Goal: Task Accomplishment & Management: Complete application form

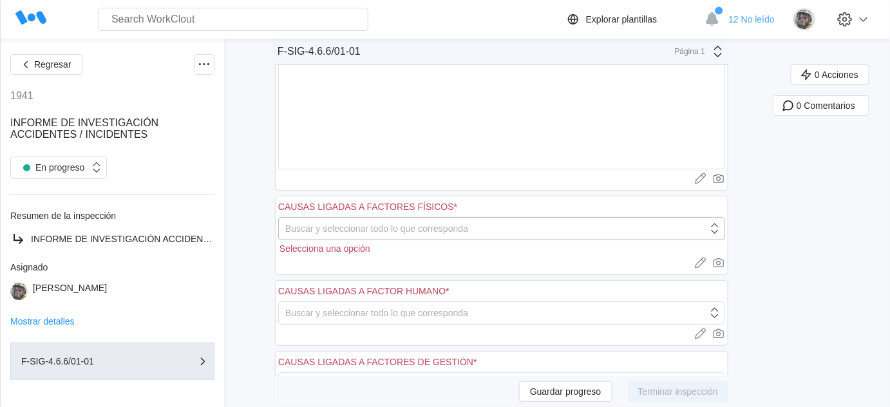
click at [377, 223] on div "Buscar y seleccionar todo lo que corresponda" at bounding box center [376, 228] width 183 height 10
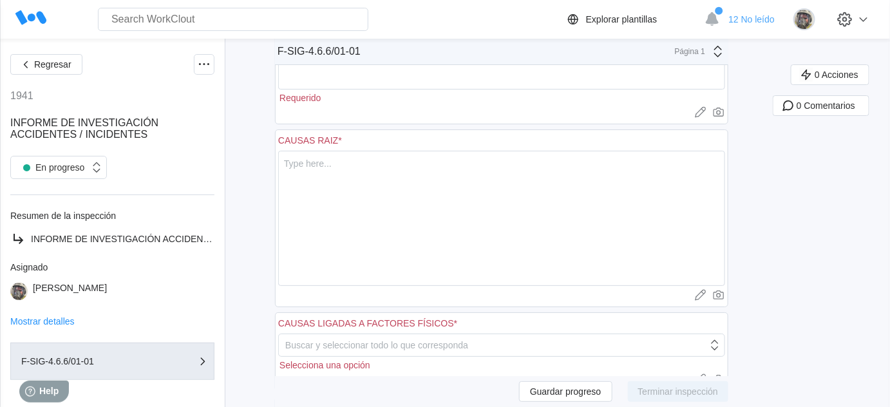
scroll to position [1561, 0]
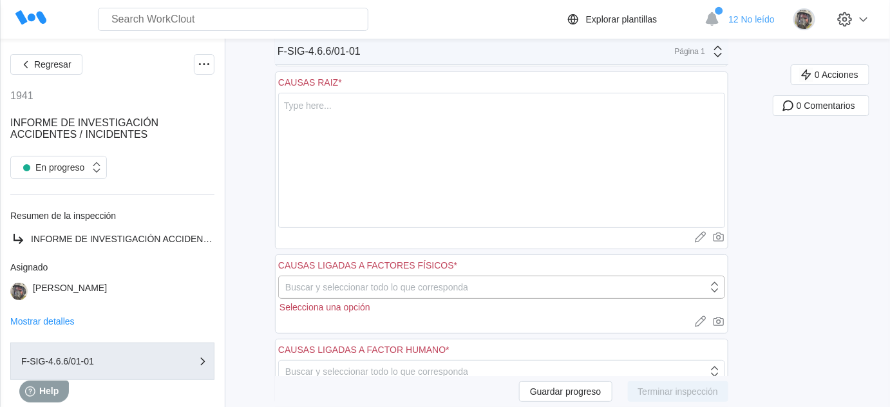
click at [575, 278] on div "Buscar y seleccionar todo lo que corresponda" at bounding box center [493, 287] width 429 height 18
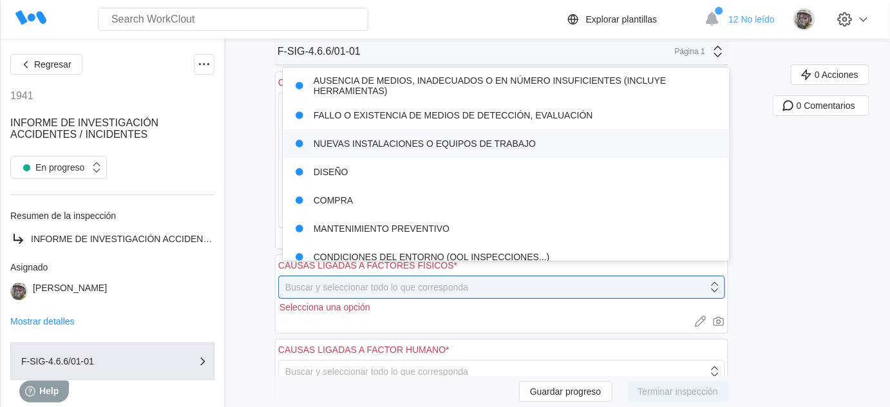
click at [514, 144] on div "NUEVAS INSTALACIONES O EQUIPOS DE TRABAJO" at bounding box center [506, 144] width 432 height 18
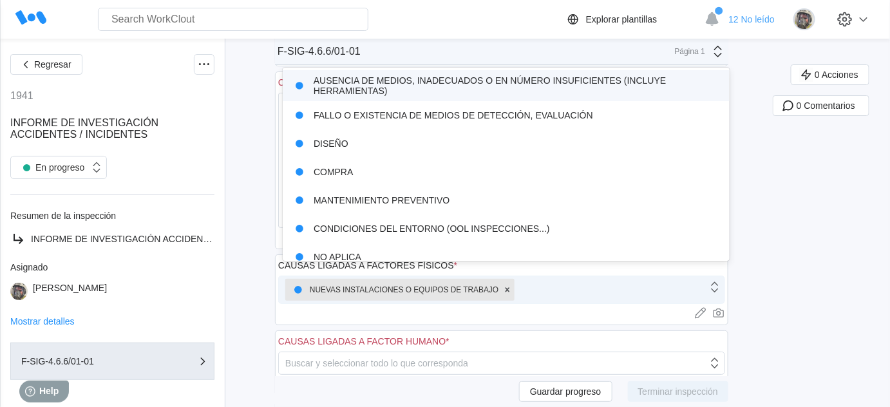
click at [554, 279] on div "NUEVAS INSTALACIONES O EQUIPOS DE TRABAJO" at bounding box center [493, 289] width 429 height 27
click at [437, 91] on div "AUSENCIA DE MEDIOS, INADECUADOS O EN NÚMERO INSUFICIENTES (INCLUYE HERRAMIENTAS)" at bounding box center [506, 85] width 432 height 21
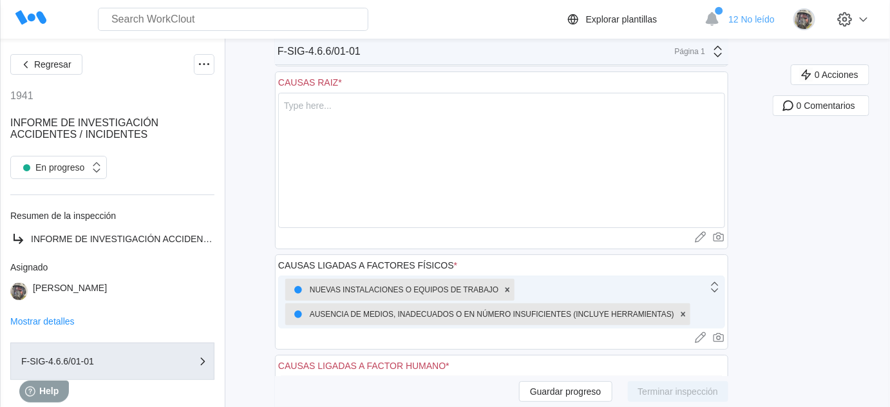
click at [546, 281] on div "NUEVAS INSTALACIONES O EQUIPOS DE TRABAJO AUSENCIA DE MEDIOS, INADECUADOS O EN …" at bounding box center [493, 301] width 429 height 51
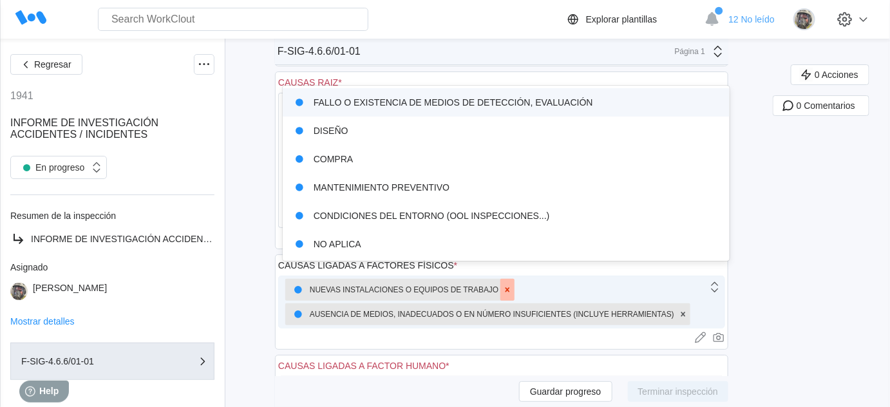
click at [514, 279] on div at bounding box center [507, 290] width 14 height 22
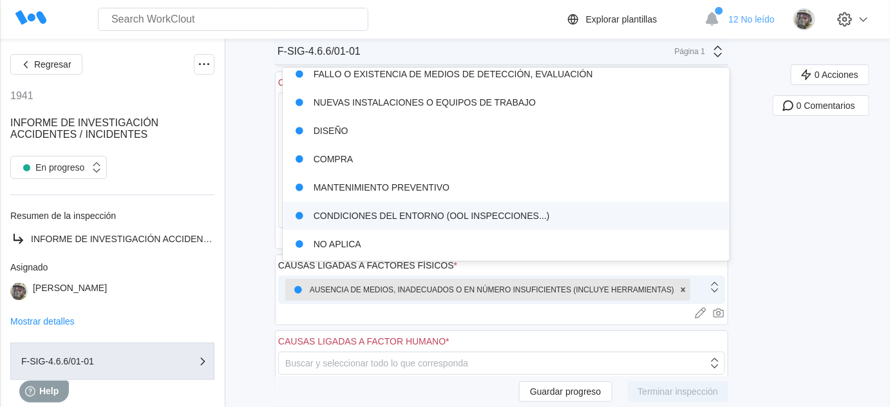
scroll to position [0, 0]
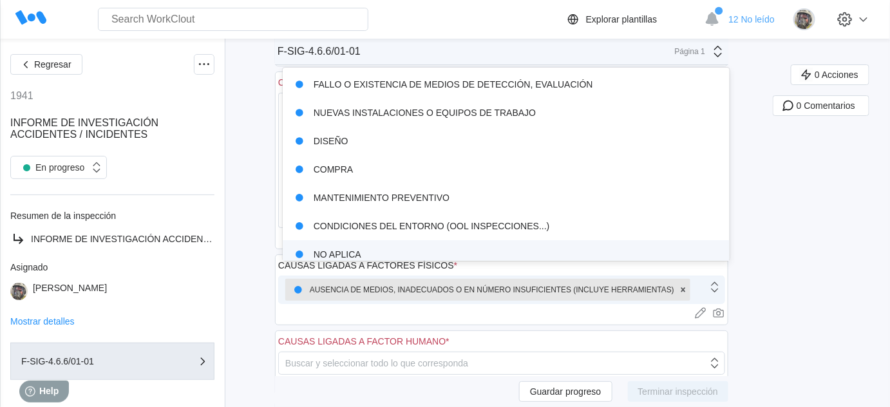
click at [495, 306] on div at bounding box center [501, 312] width 447 height 13
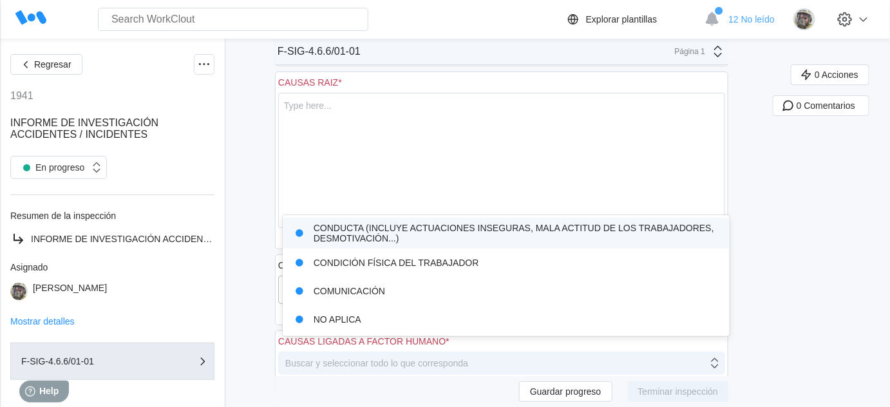
click at [494, 354] on div "Buscar y seleccionar todo lo que corresponda" at bounding box center [493, 363] width 429 height 18
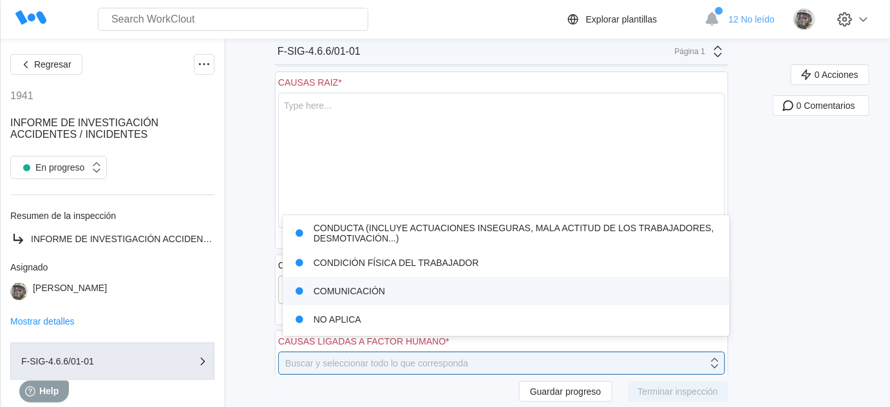
click at [391, 288] on div "COMUNICACIÓN" at bounding box center [506, 291] width 432 height 18
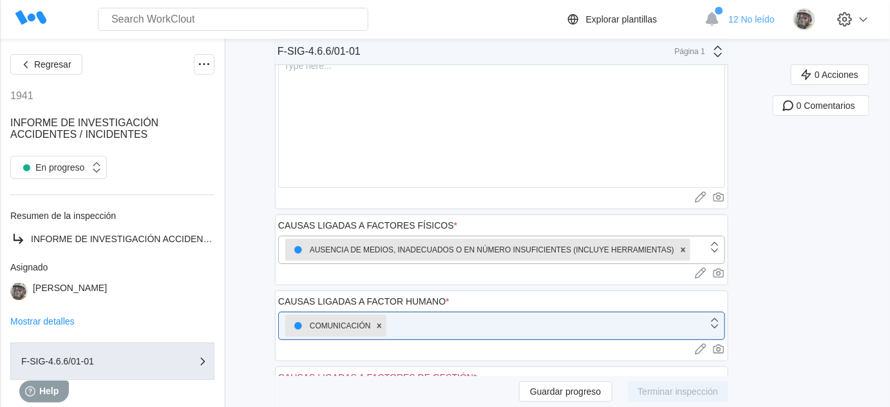
scroll to position [1620, 0]
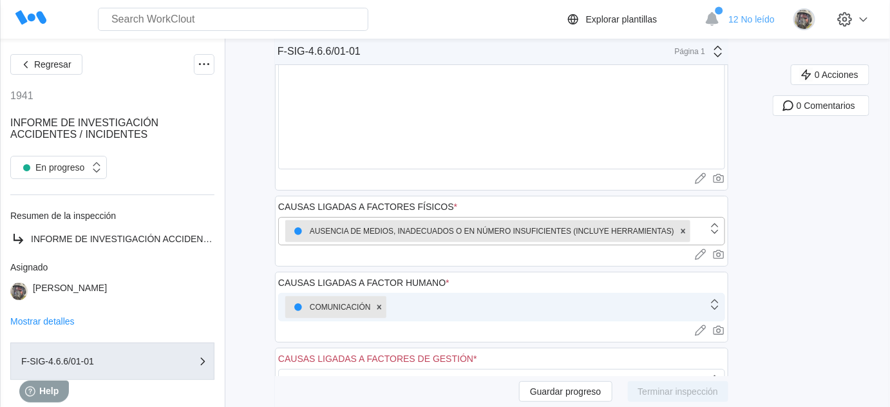
click at [530, 294] on div "COMUNICACIÓN" at bounding box center [493, 307] width 429 height 27
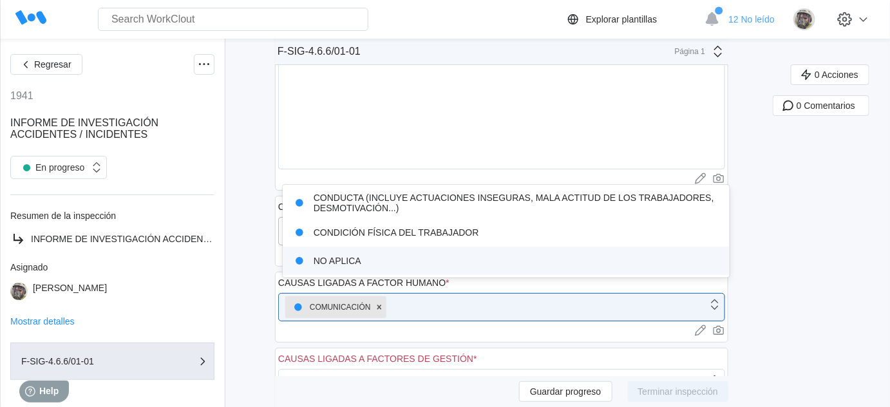
click at [444, 252] on div "NO APLICA" at bounding box center [506, 261] width 432 height 18
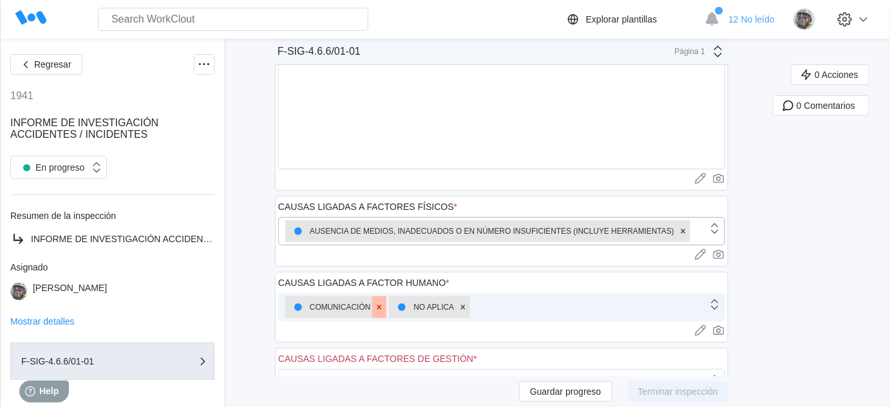
click at [381, 303] on icon at bounding box center [379, 307] width 9 height 9
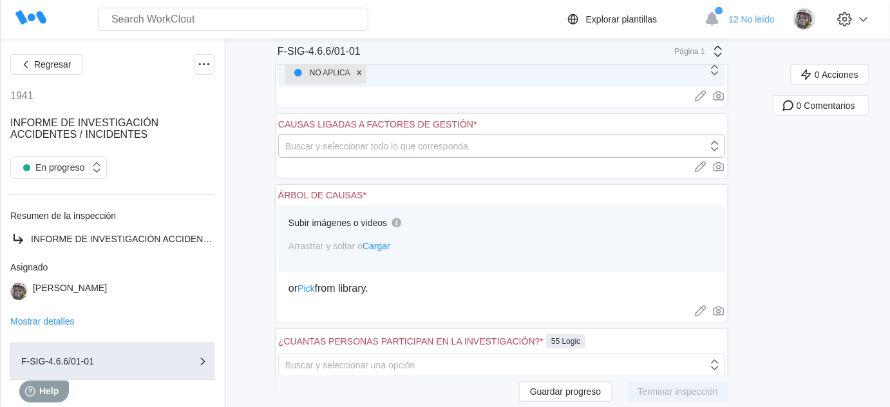
scroll to position [1796, 0]
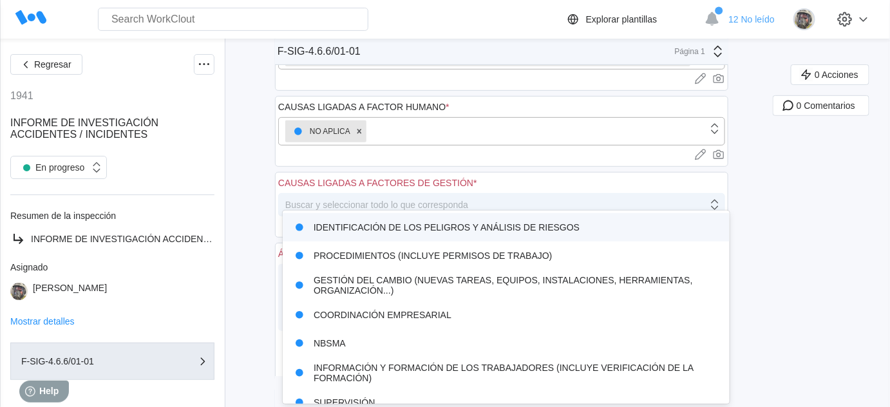
click at [490, 196] on div "Buscar y seleccionar todo lo que corresponda" at bounding box center [493, 205] width 429 height 18
click at [468, 200] on div "Buscar y seleccionar todo lo que corresponda" at bounding box center [376, 205] width 183 height 10
click at [464, 200] on div "Buscar y seleccionar todo lo que corresponda" at bounding box center [376, 205] width 183 height 10
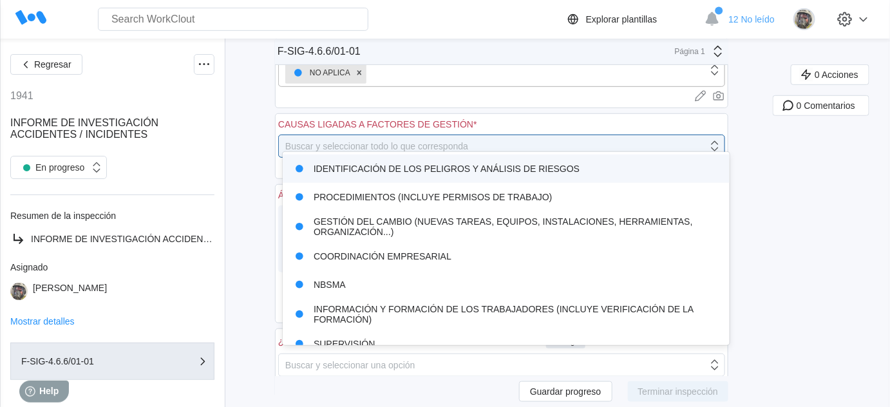
click at [496, 167] on div "IDENTIFICACIÓN DE LOS PELIGROS Y ANÁLISIS DE RIESGOS" at bounding box center [506, 169] width 432 height 18
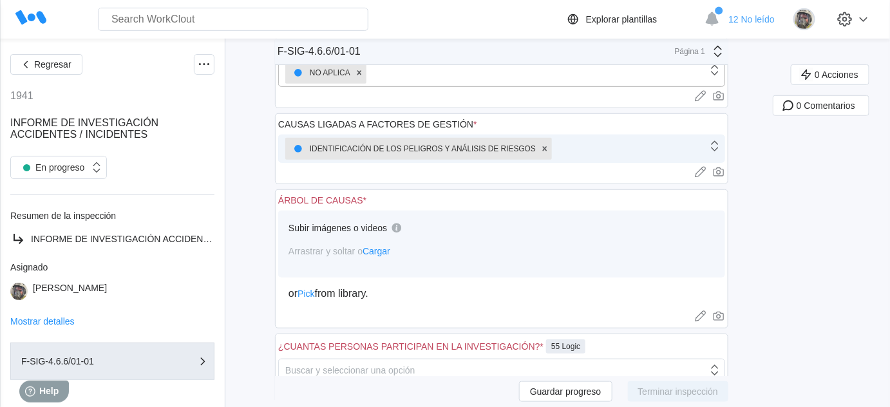
click at [570, 137] on div "IDENTIFICACIÓN DE LOS PELIGROS Y ANÁLISIS DE RIESGOS" at bounding box center [493, 148] width 429 height 27
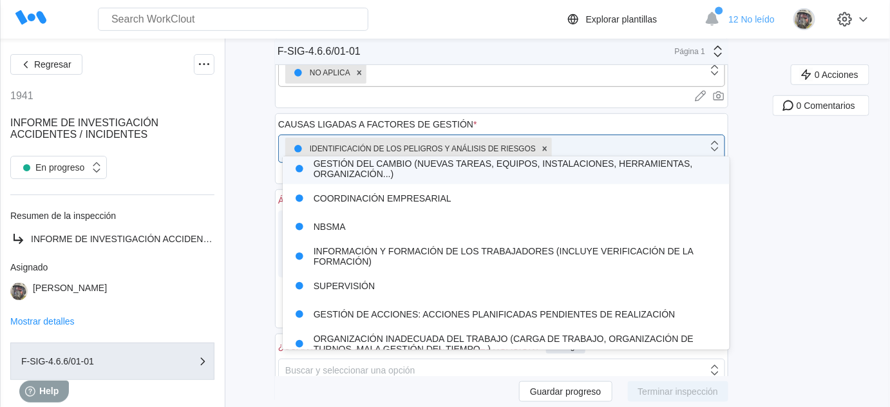
scroll to position [58, 0]
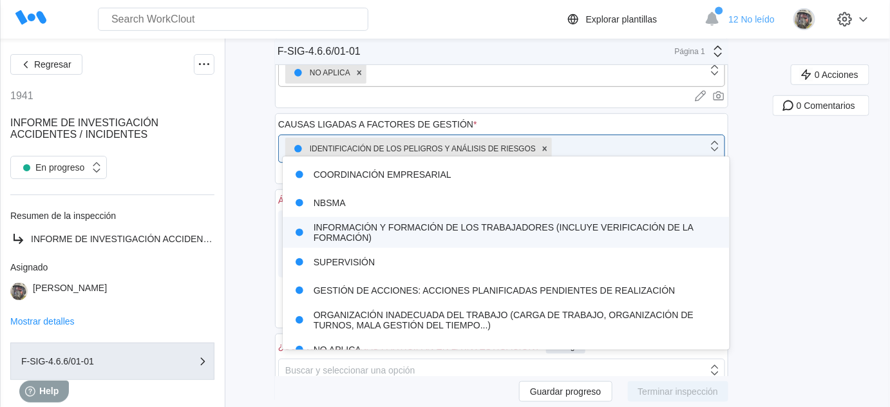
click at [527, 230] on div "INFORMACIÓN Y FORMACIÓN DE LOS TRABAJADORES (INCLUYE VERIFICACIÓN DE LA FORMACI…" at bounding box center [506, 232] width 432 height 21
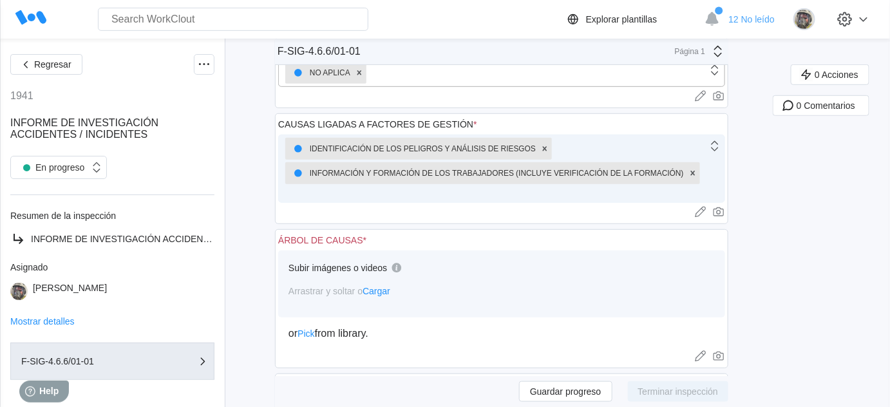
click at [592, 179] on div "IDENTIFICACIÓN DE LOS PELIGROS Y ANÁLISIS DE RIESGOS INFORMACIÓN Y FORMACIÓN DE…" at bounding box center [493, 168] width 429 height 67
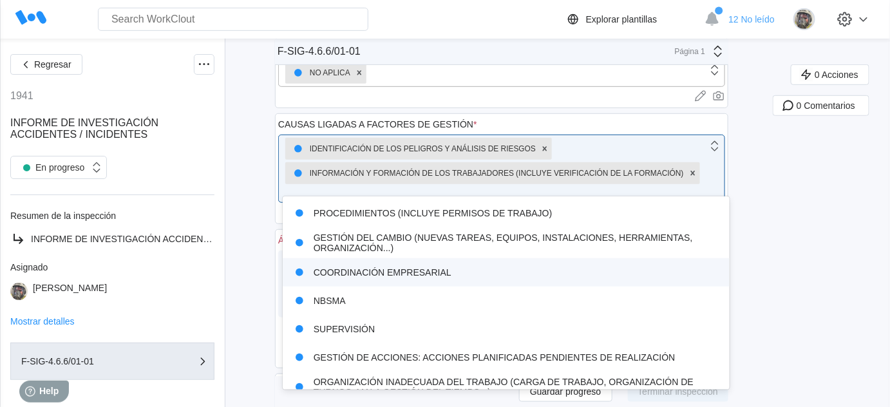
scroll to position [43, 0]
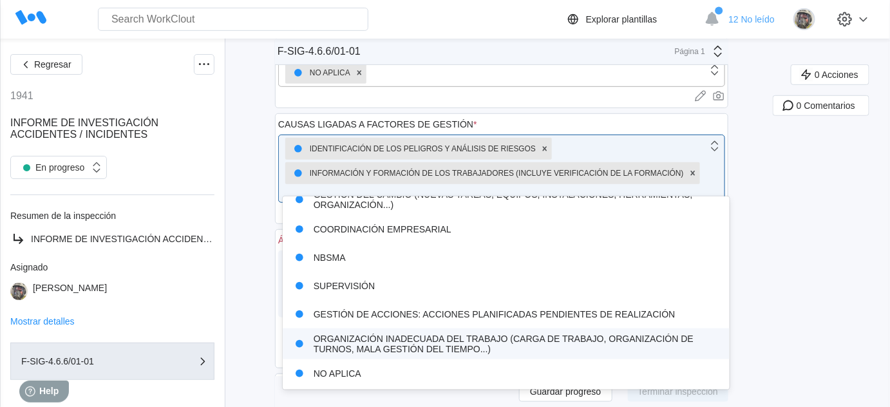
click at [413, 339] on div "ORGANIZACIÓN INADECUADA DEL TRABAJO (CARGA DE TRABAJO, ORGANIZACIÓN DE TURNOS, …" at bounding box center [506, 343] width 432 height 21
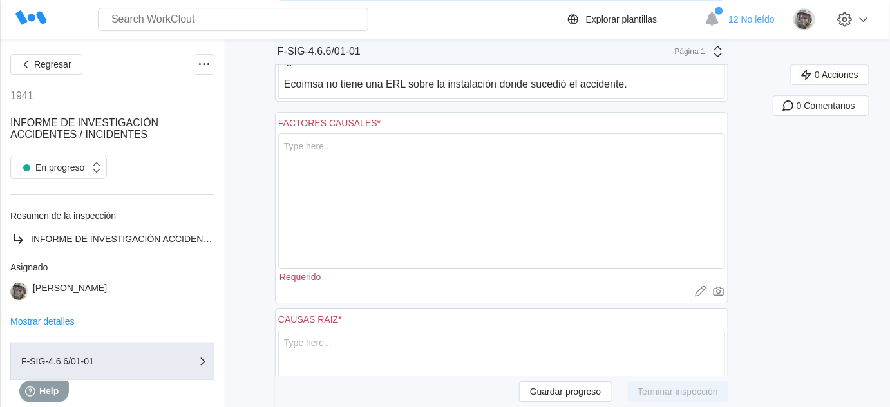
scroll to position [1328, 0]
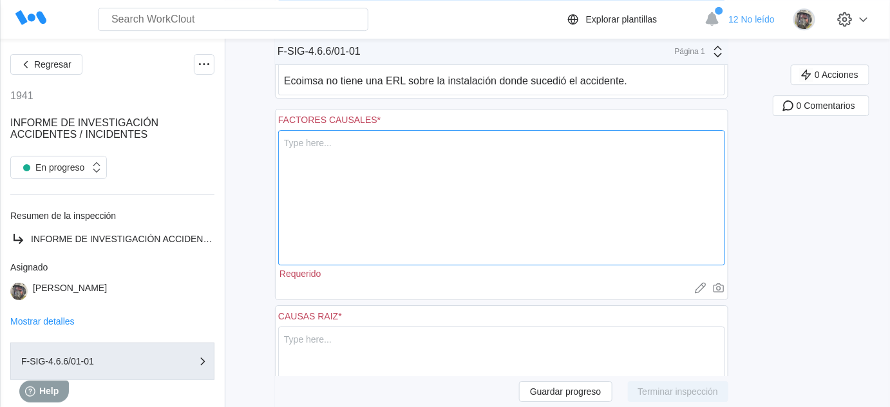
click at [359, 145] on textarea at bounding box center [501, 197] width 447 height 135
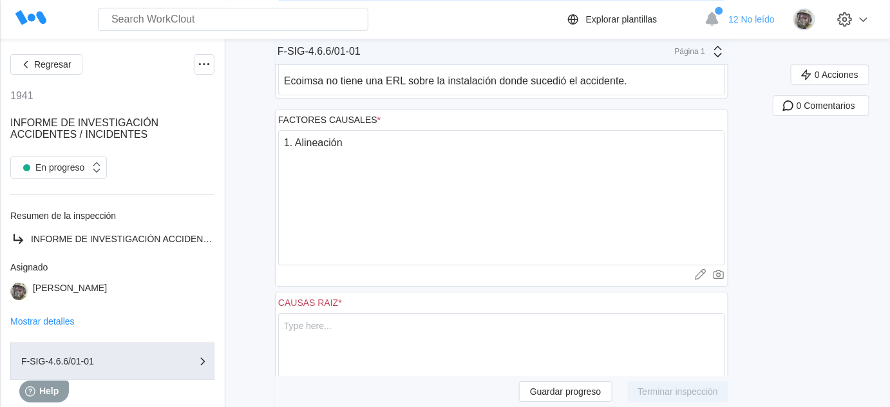
click at [462, 385] on div "Guardar progreso Terminar inspección" at bounding box center [501, 391] width 453 height 21
click at [413, 136] on textarea "1. Alineación" at bounding box center [501, 197] width 447 height 135
paste textarea "Alineación manual por problemas en SCADA de ECOIMSA"
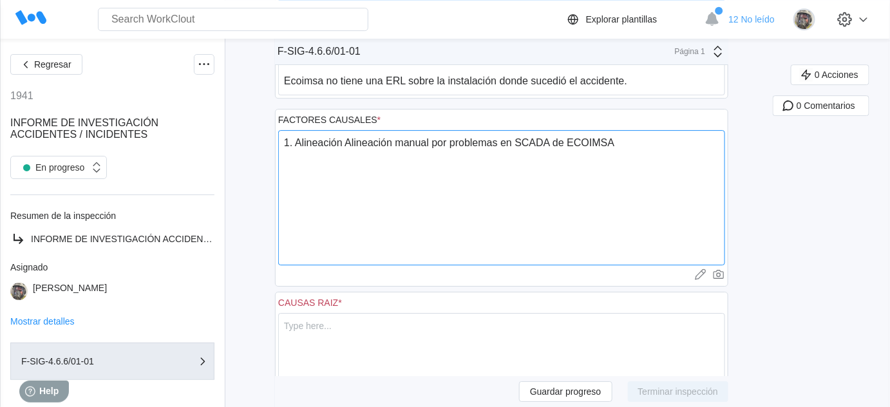
click at [401, 133] on textarea "1. Alineación Alineación manual por problemas en SCADA de ECOIMSA" at bounding box center [501, 197] width 447 height 135
click at [629, 138] on textarea "1. Alineación manual por problemas en SCADA de ECOIMSA" at bounding box center [501, 197] width 447 height 135
type textarea "1. Alineación manual por problemas en SCADA de ECOIMSA. 2. Foso abierto sin pro…"
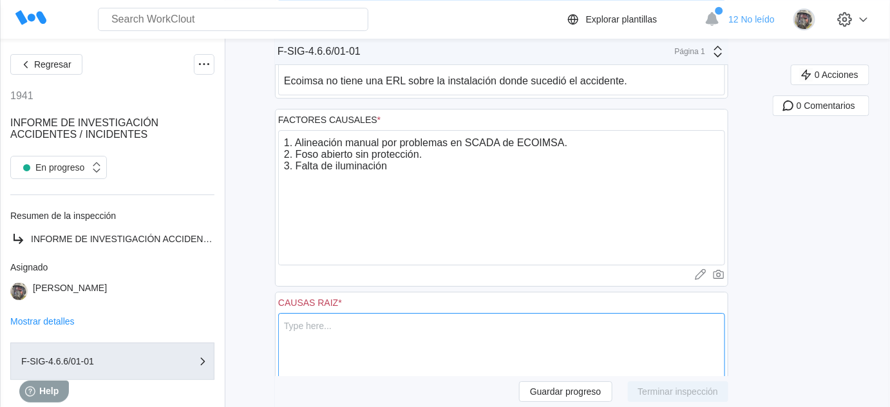
click at [386, 318] on textarea at bounding box center [501, 380] width 447 height 135
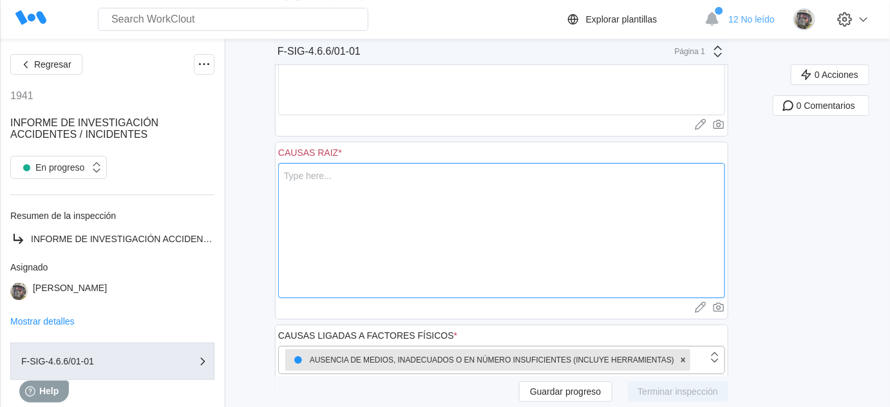
scroll to position [1504, 0]
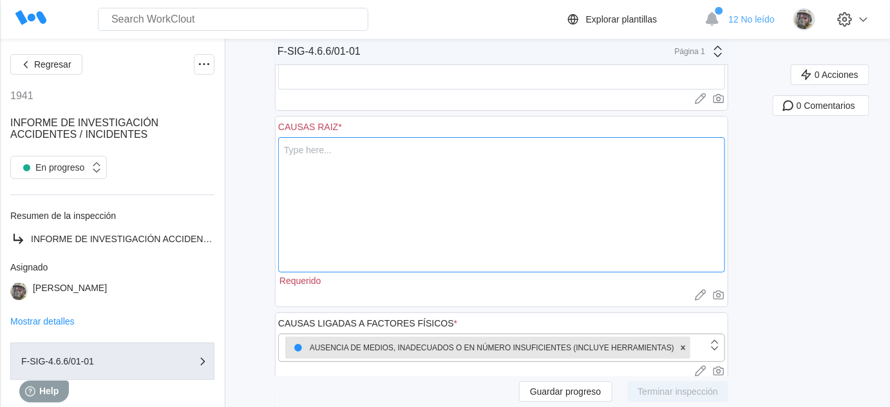
click at [348, 156] on textarea at bounding box center [501, 204] width 447 height 135
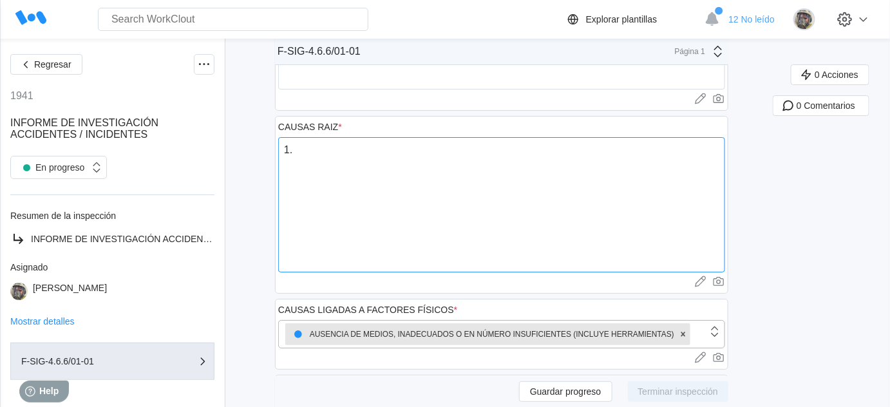
paste textarea "TPS no realiza la evaluación de riesgos de esa tarea porque el personal de TPS …"
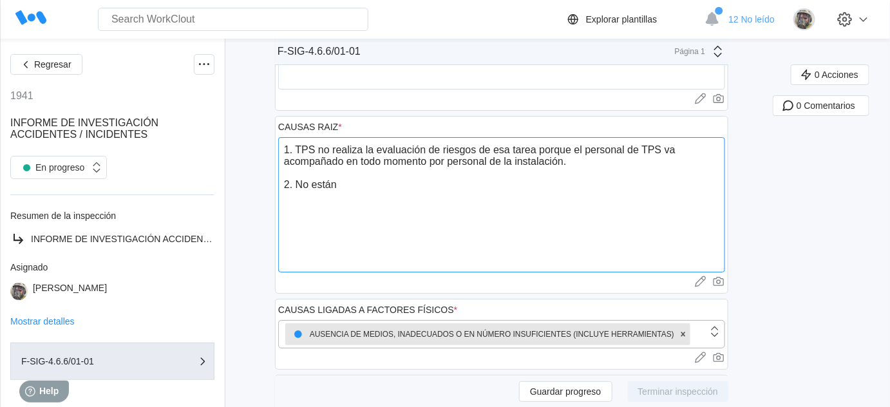
paste textarea "muy [PERSON_NAME] los límites de las tareas entre TPS y ECOIMSA"
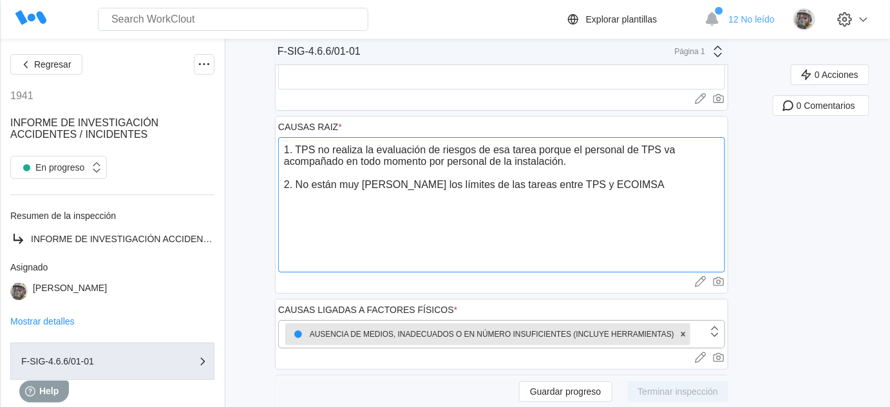
click at [671, 172] on textarea "1. TPS no realiza la evaluación de riesgos de esa tarea porque el personal de T…" at bounding box center [501, 204] width 447 height 135
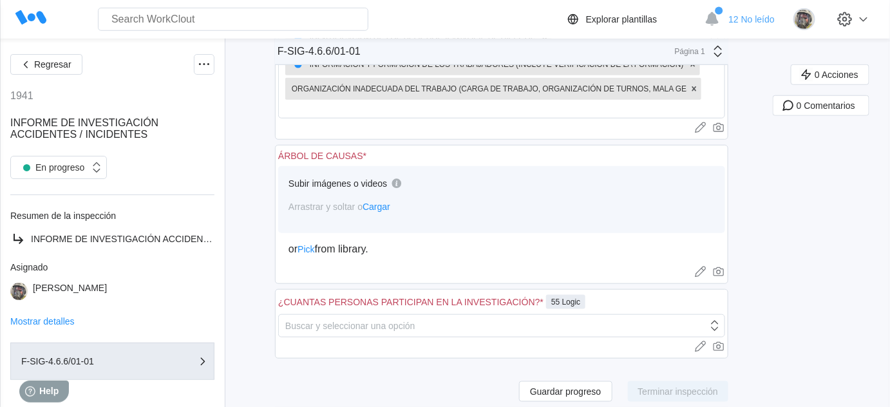
scroll to position [1995, 0]
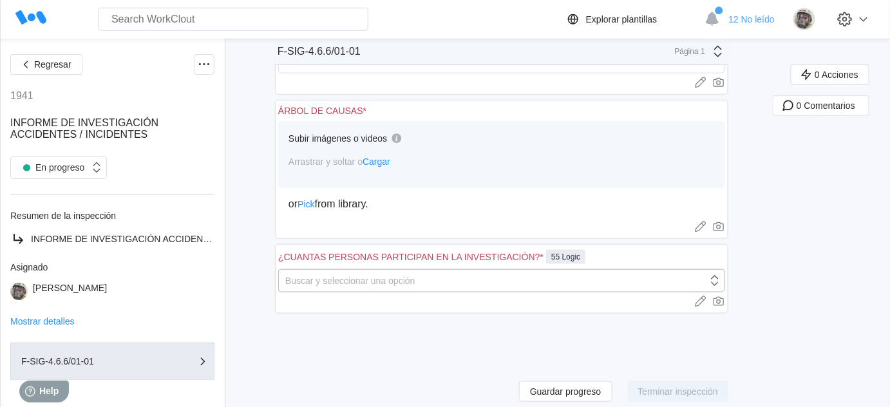
type textarea "1. TPS no realiza la evaluación de riesgos de esa tarea porque el personal de T…"
click at [449, 272] on div "Buscar y seleccionar una opción" at bounding box center [493, 281] width 429 height 18
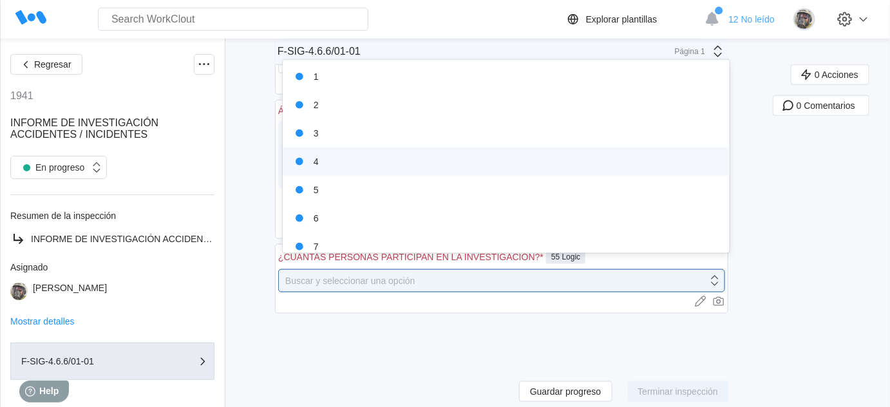
click at [339, 160] on div "4" at bounding box center [506, 162] width 432 height 18
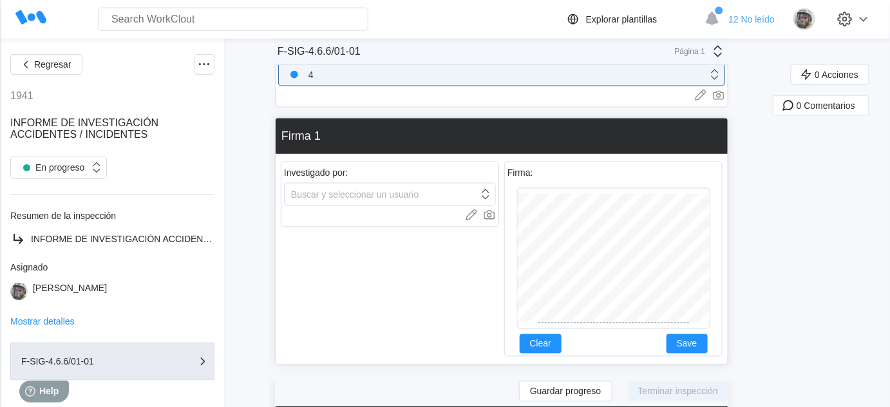
scroll to position [2288, 0]
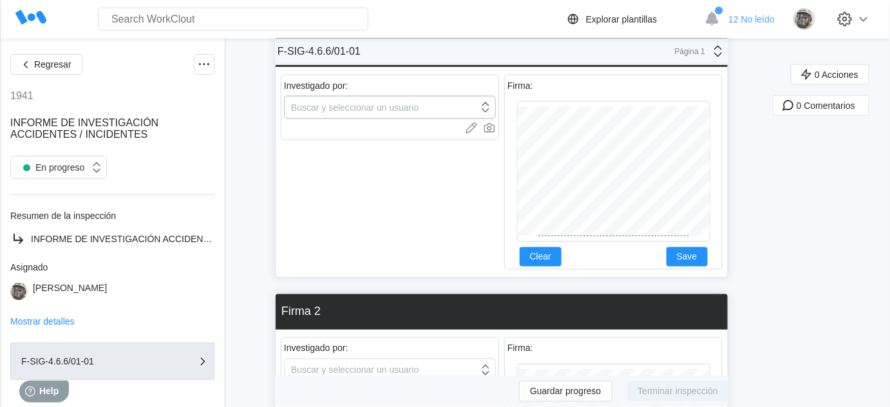
click at [386, 102] on div "Buscar y seleccionar un usuario" at bounding box center [354, 107] width 127 height 10
type input "[PERSON_NAME]"
click at [377, 120] on div "[PERSON_NAME]" at bounding box center [394, 129] width 197 height 18
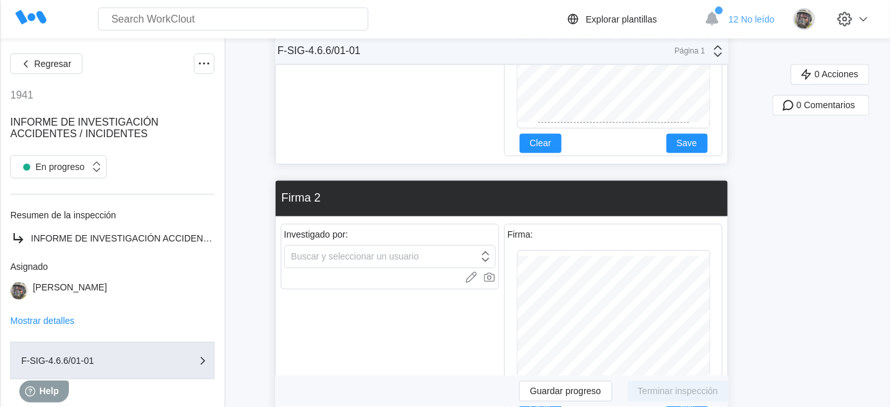
scroll to position [2521, 0]
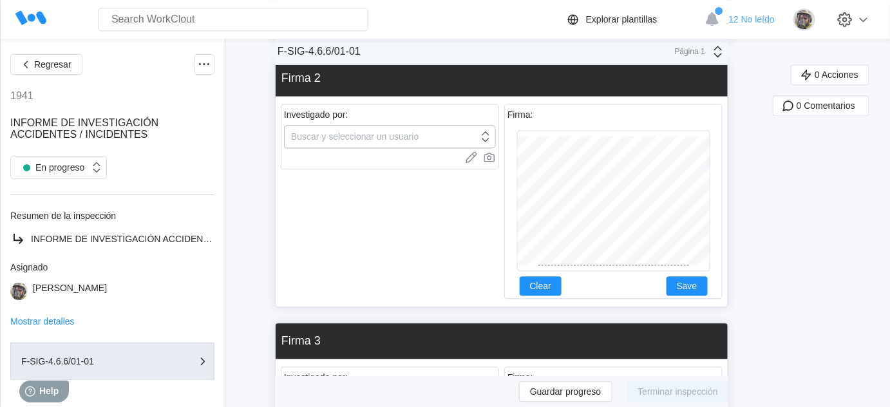
click at [389, 130] on div "Buscar y seleccionar un usuario" at bounding box center [381, 136] width 194 height 18
type input "nata"
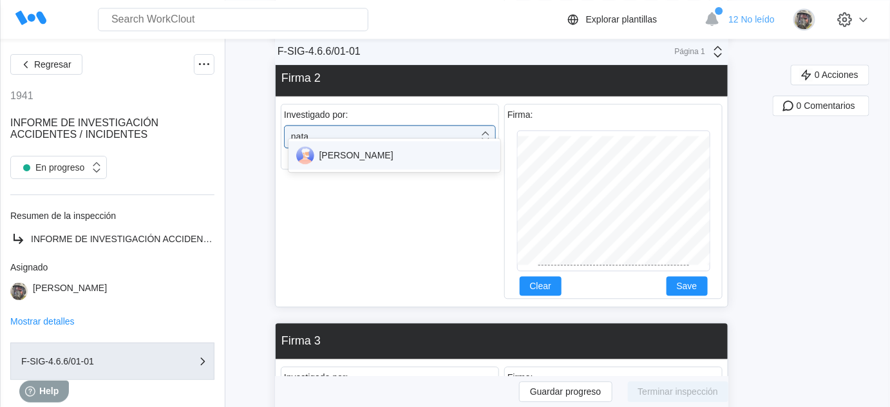
click at [387, 150] on div "[PERSON_NAME]" at bounding box center [394, 155] width 197 height 18
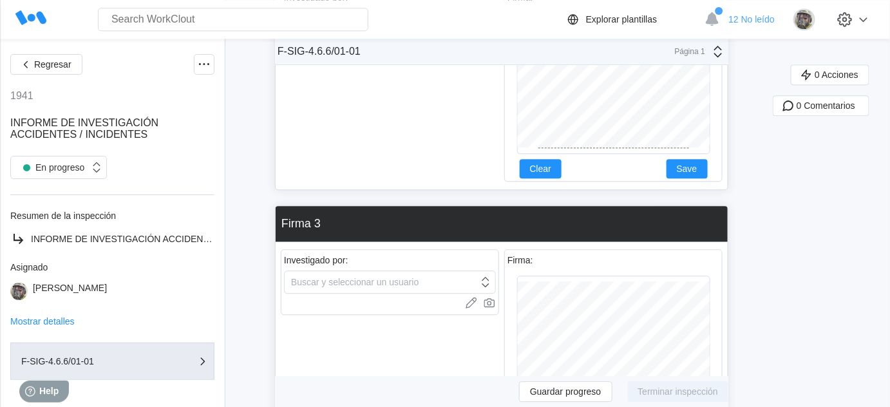
scroll to position [2697, 0]
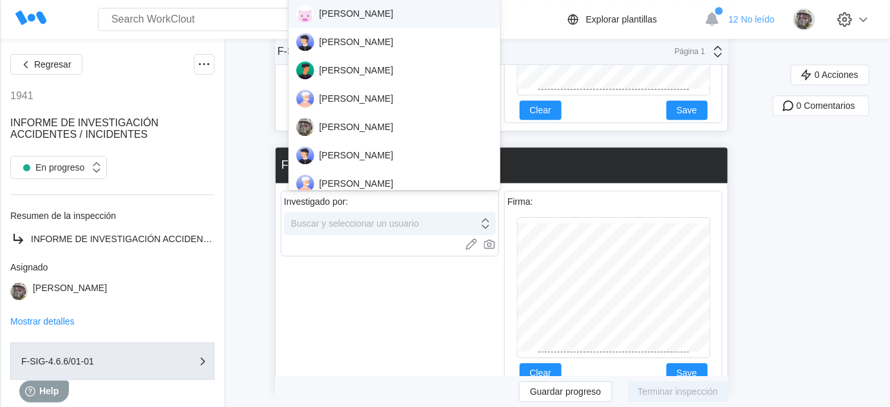
click at [392, 218] on div "Buscar y seleccionar un usuario" at bounding box center [354, 223] width 127 height 10
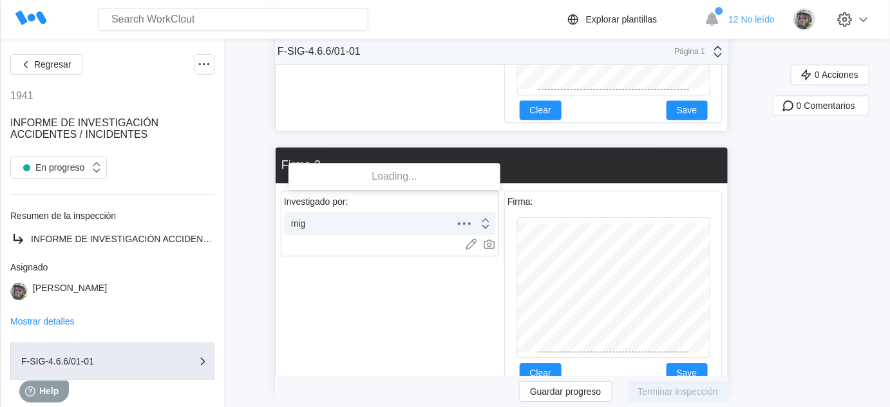
type input "migu"
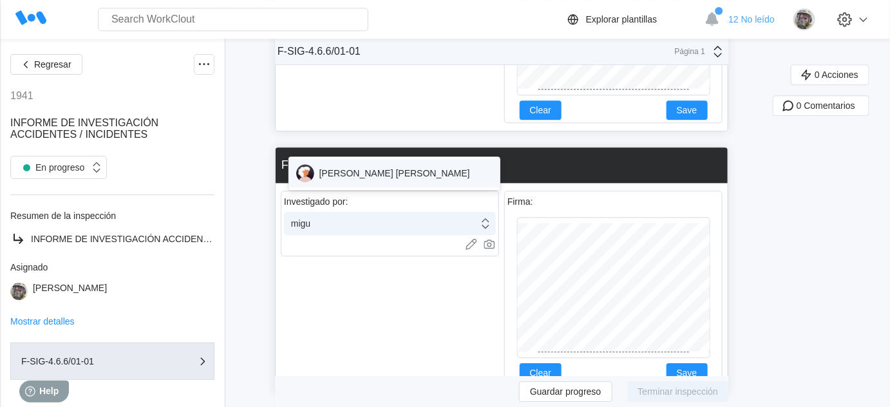
click at [381, 174] on div "[PERSON_NAME] [PERSON_NAME]" at bounding box center [394, 173] width 197 height 18
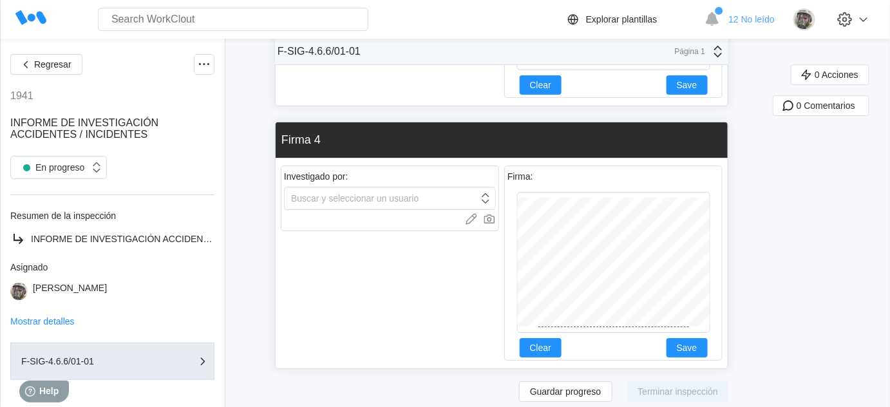
scroll to position [2990, 0]
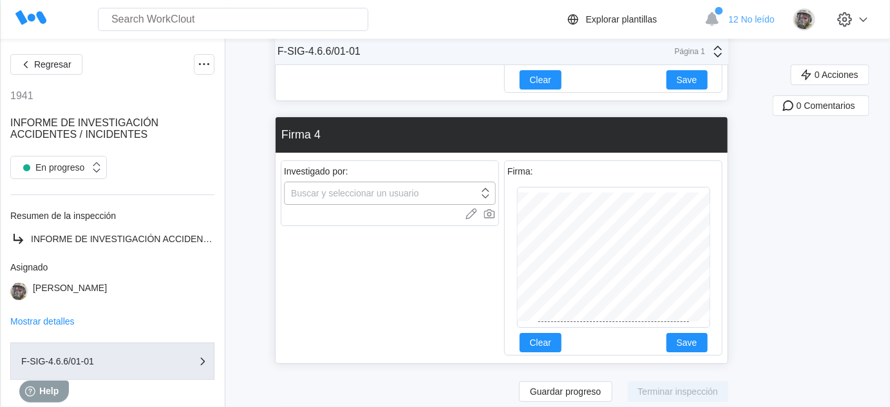
click at [362, 188] on div "Buscar y seleccionar un usuario" at bounding box center [354, 193] width 127 height 10
type input "davi"
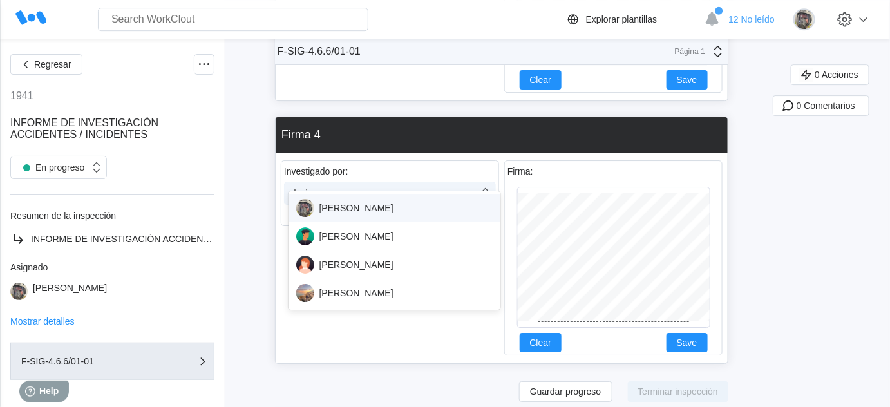
click at [361, 206] on div "[PERSON_NAME]" at bounding box center [394, 208] width 197 height 18
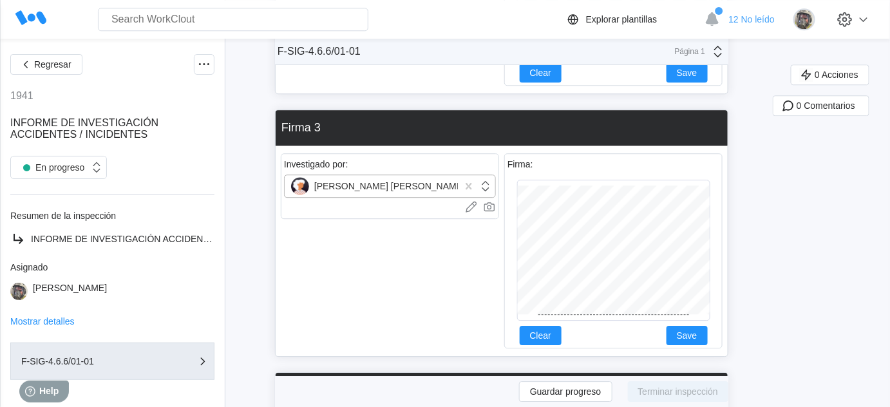
scroll to position [2697, 0]
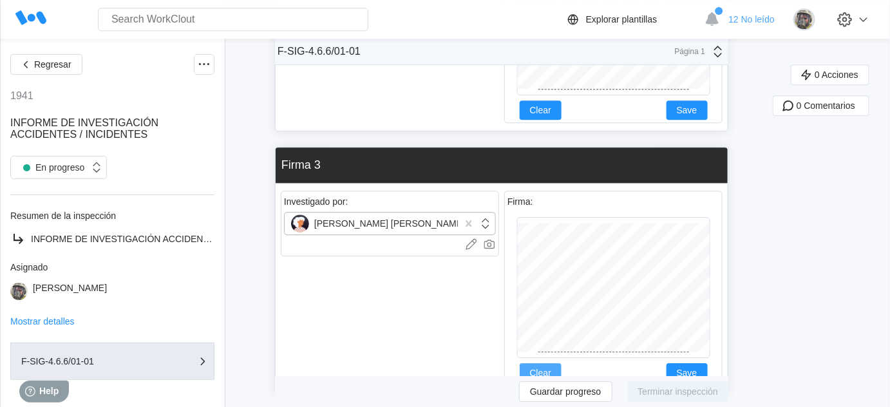
click at [551, 368] on span "Clear" at bounding box center [540, 372] width 21 height 9
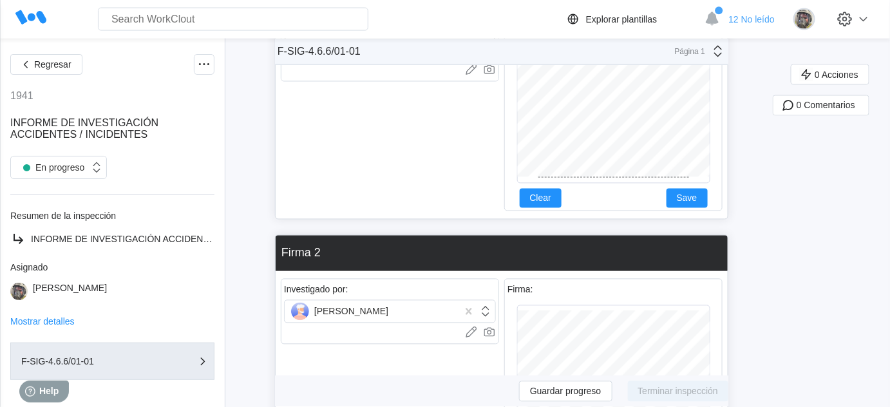
scroll to position [2521, 0]
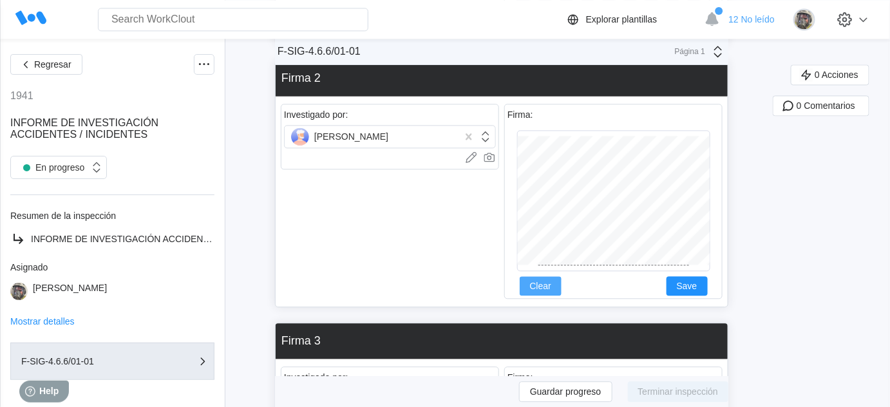
drag, startPoint x: 541, startPoint y: 267, endPoint x: 547, endPoint y: 264, distance: 6.6
click at [542, 281] on span "Clear" at bounding box center [540, 285] width 21 height 9
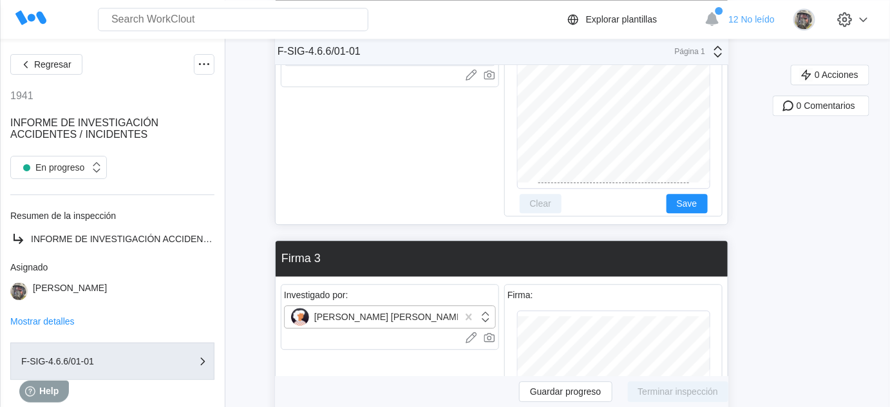
scroll to position [2697, 0]
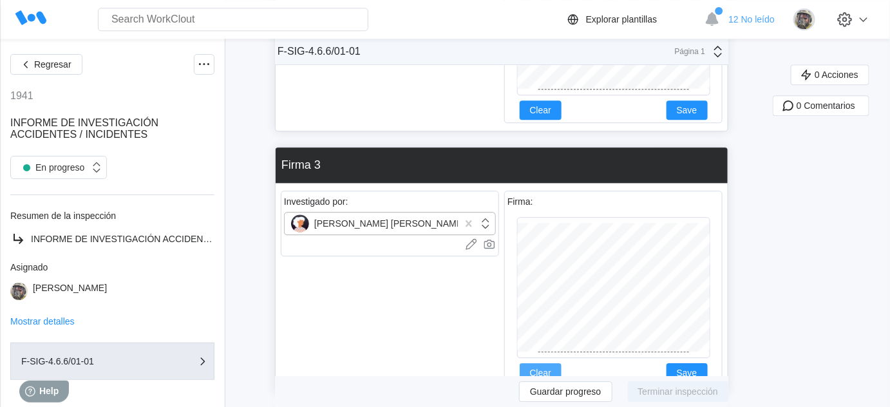
click at [557, 363] on button "Clear" at bounding box center [540, 372] width 42 height 19
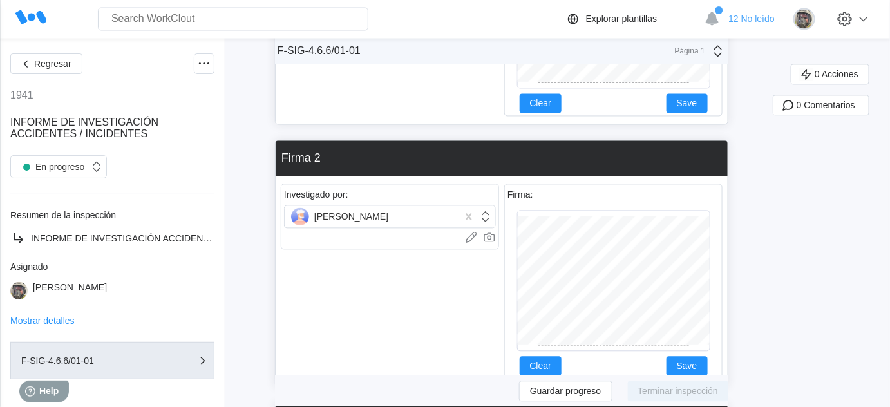
scroll to position [2288, 0]
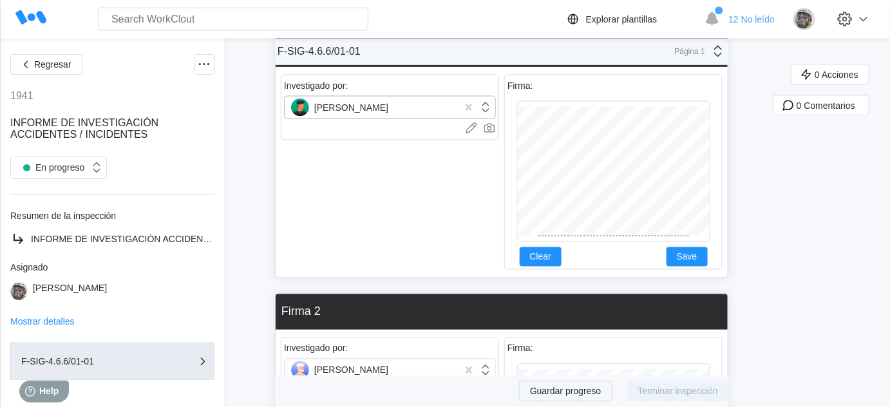
click at [586, 386] on button "Guardar progreso" at bounding box center [565, 391] width 93 height 21
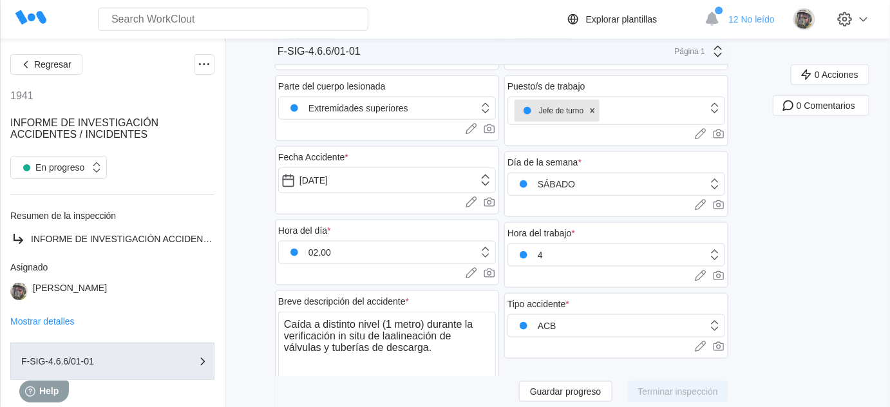
scroll to position [532, 0]
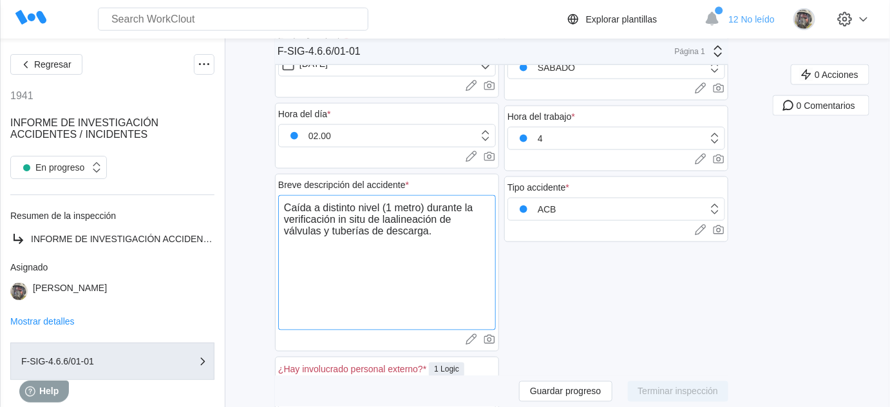
click at [391, 210] on textarea "Caída a distinto nivel (1 metro) durante la verificación in situ de laalineació…" at bounding box center [387, 262] width 218 height 135
click at [394, 210] on textarea "Caída a distinto nivel (1 metro) durante la verificación in situ de laalineació…" at bounding box center [387, 262] width 218 height 135
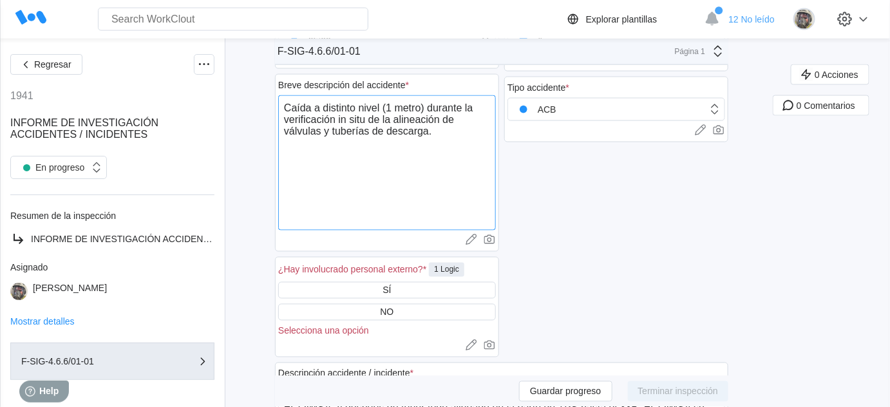
scroll to position [649, 0]
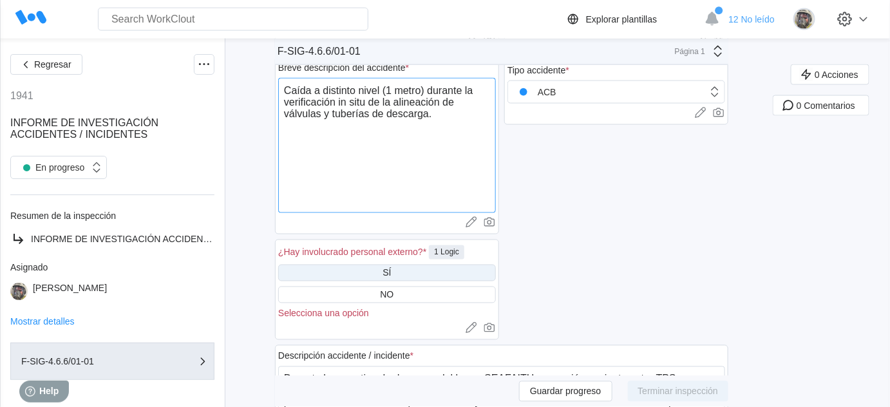
type textarea "Caída a distinto nivel (1 metro) durante la verificación in situ de la alineaci…"
click at [416, 265] on div "SÍ" at bounding box center [387, 273] width 218 height 17
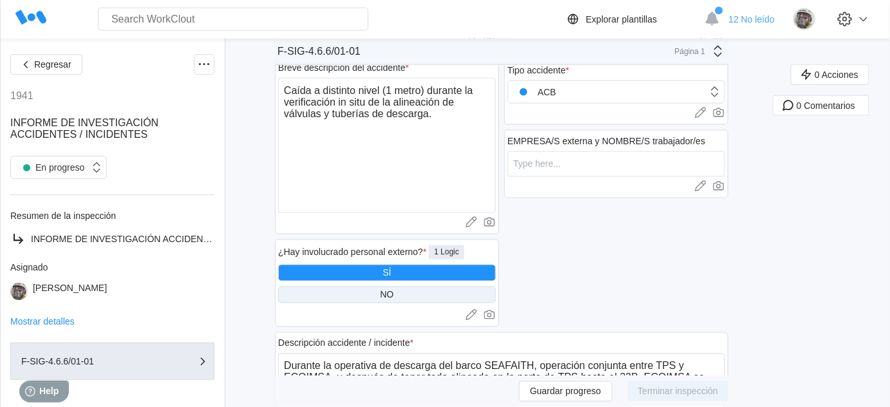
click at [412, 288] on div "NO" at bounding box center [387, 294] width 218 height 17
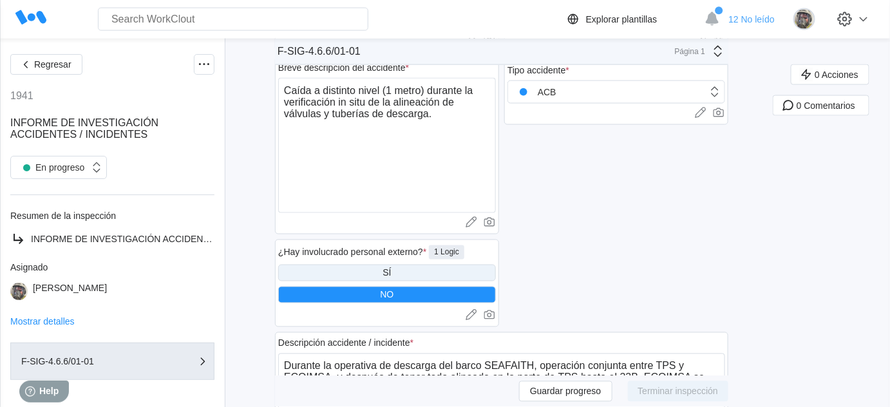
click at [402, 267] on div "SÍ" at bounding box center [387, 273] width 218 height 17
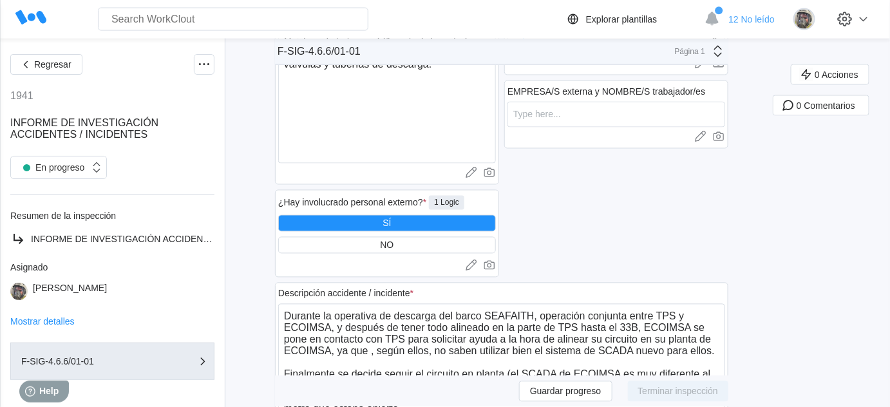
scroll to position [707, 0]
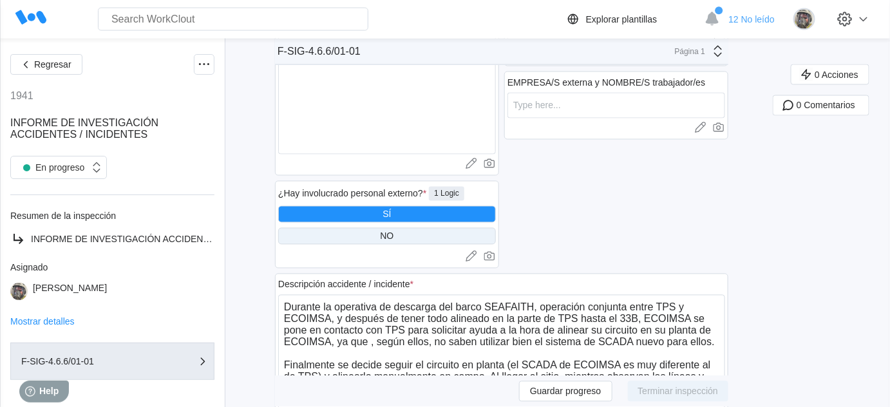
click at [382, 228] on div "NO" at bounding box center [387, 236] width 218 height 17
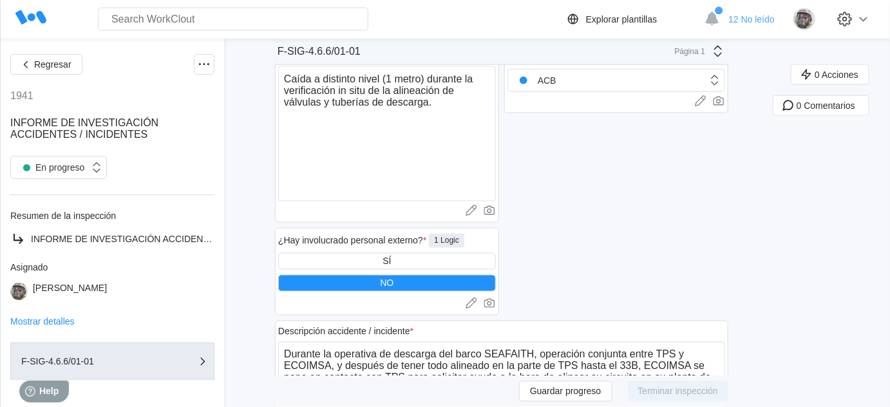
scroll to position [590, 0]
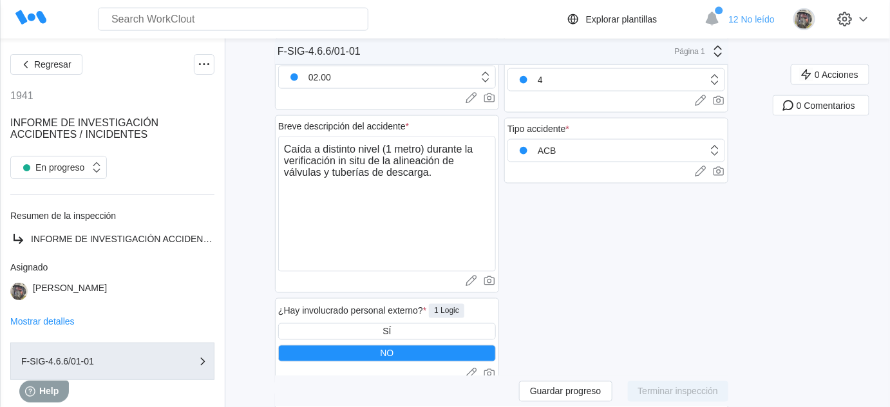
click at [632, 296] on div "Antigüedad lesionado/s 2013 Cargar imágenes o videos a este campo Arrastrar y s…" at bounding box center [616, 105] width 224 height 566
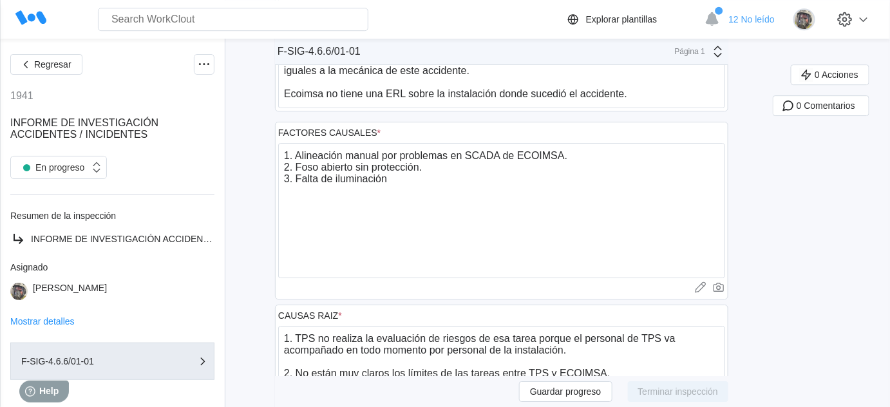
scroll to position [1527, 0]
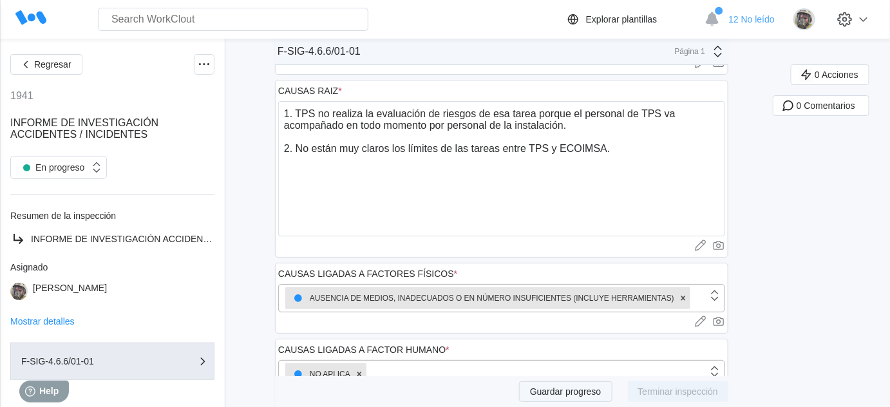
click at [556, 389] on span "Guardar progreso" at bounding box center [565, 391] width 71 height 9
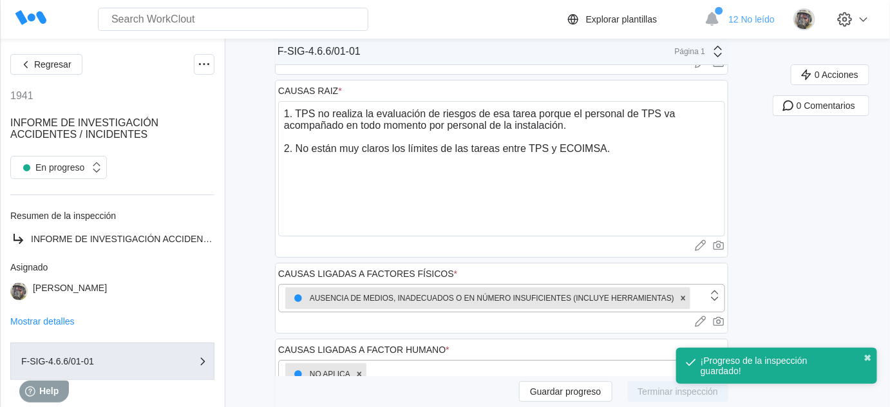
click at [781, 185] on div "Regresar 1941 INFORME DE INVESTIGACIÓN ACCIDENTES / INCIDENTES En progreso Resu…" at bounding box center [445, 208] width 890 height 3392
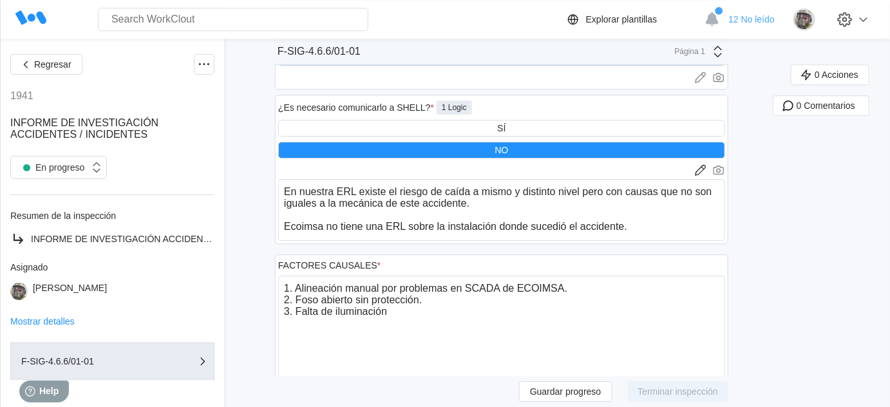
scroll to position [1175, 0]
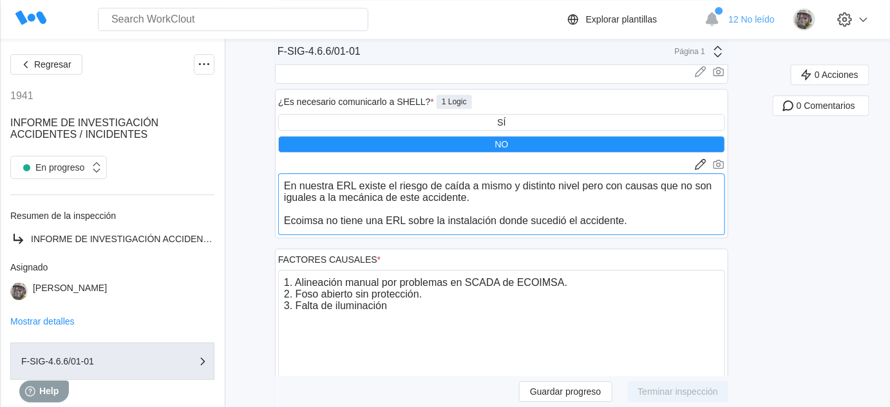
drag, startPoint x: 290, startPoint y: 176, endPoint x: 673, endPoint y: 241, distance: 388.3
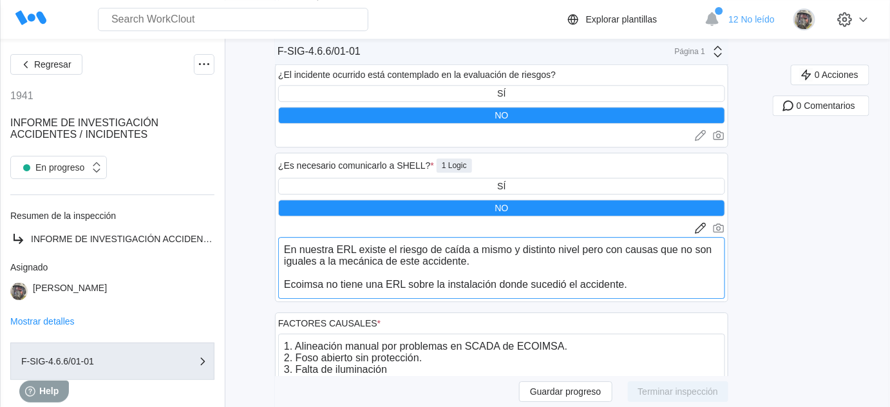
scroll to position [1000, 0]
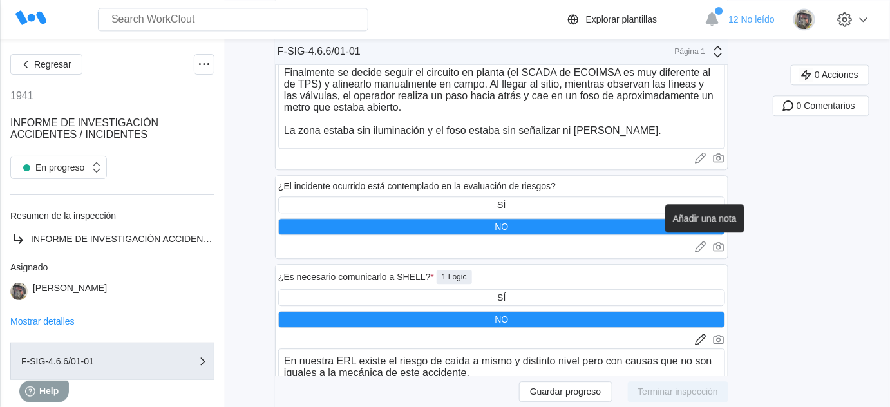
click at [705, 243] on icon at bounding box center [700, 246] width 13 height 13
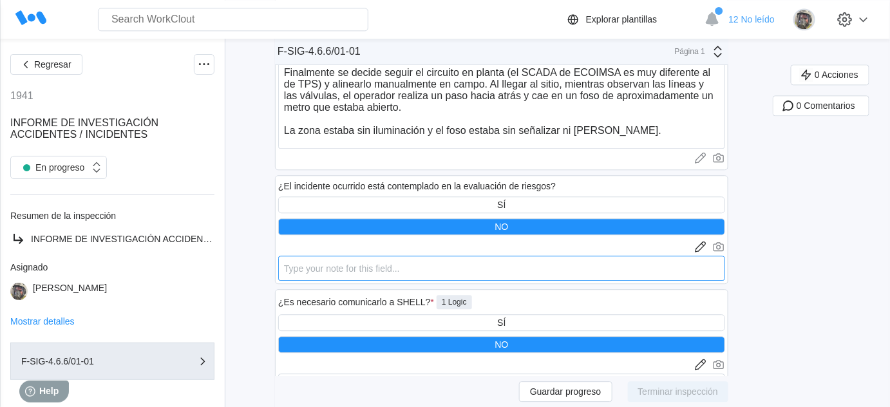
click at [499, 256] on textarea at bounding box center [501, 268] width 447 height 25
click at [504, 256] on textarea at bounding box center [501, 268] width 447 height 25
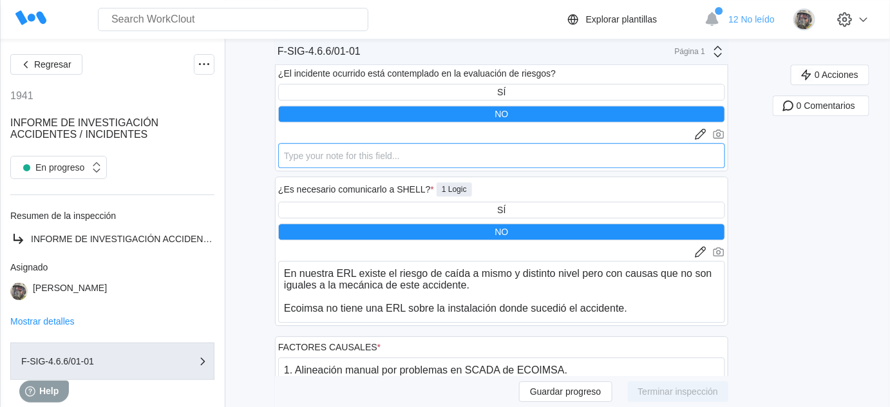
scroll to position [1117, 0]
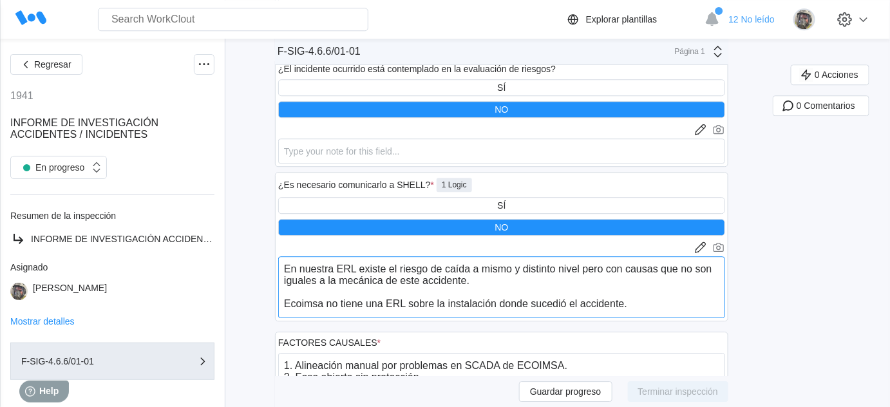
drag, startPoint x: 289, startPoint y: 257, endPoint x: 638, endPoint y: 297, distance: 351.8
click at [638, 297] on textarea "En nuestra ERL existe el riesgo de caída a mismo y distinto nivel pero con caus…" at bounding box center [501, 287] width 447 height 62
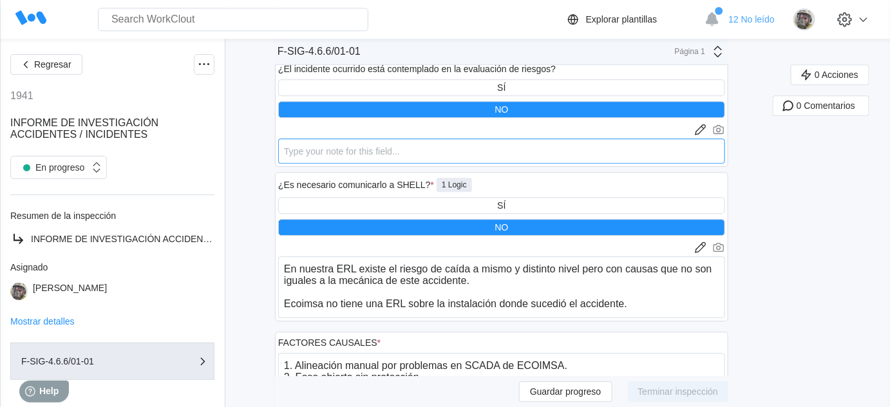
click at [336, 147] on textarea at bounding box center [501, 150] width 447 height 25
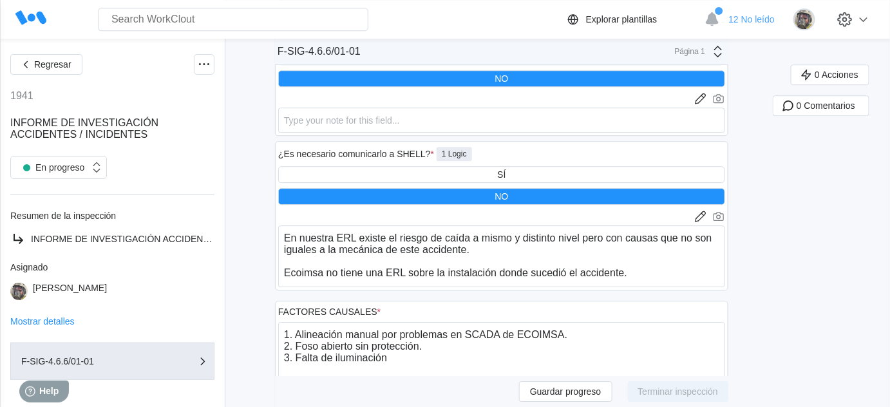
scroll to position [1175, 0]
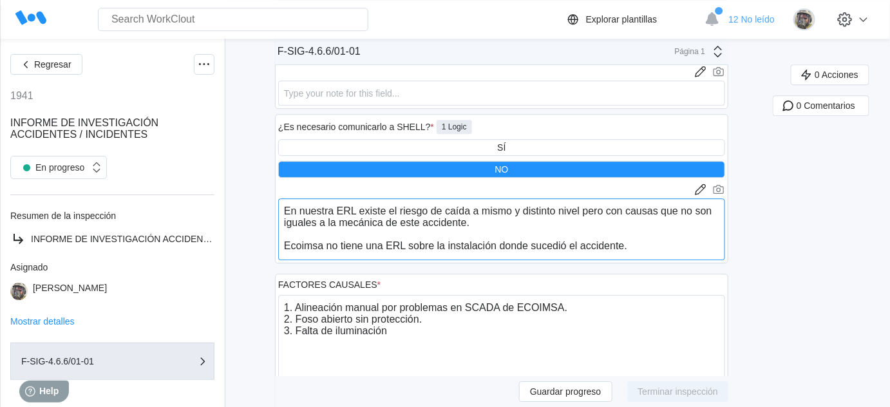
drag, startPoint x: 643, startPoint y: 241, endPoint x: 293, endPoint y: 203, distance: 352.2
click at [293, 203] on textarea "En nuestra ERL existe el riesgo de caída a mismo y distinto nivel pero con caus…" at bounding box center [501, 229] width 447 height 62
drag, startPoint x: 290, startPoint y: 201, endPoint x: 648, endPoint y: 253, distance: 362.3
click at [648, 253] on div "¿Es necesario comunicarlo a SHELL? * 1 Logic SÍ NO Cargar imágenes o videos a e…" at bounding box center [501, 188] width 453 height 149
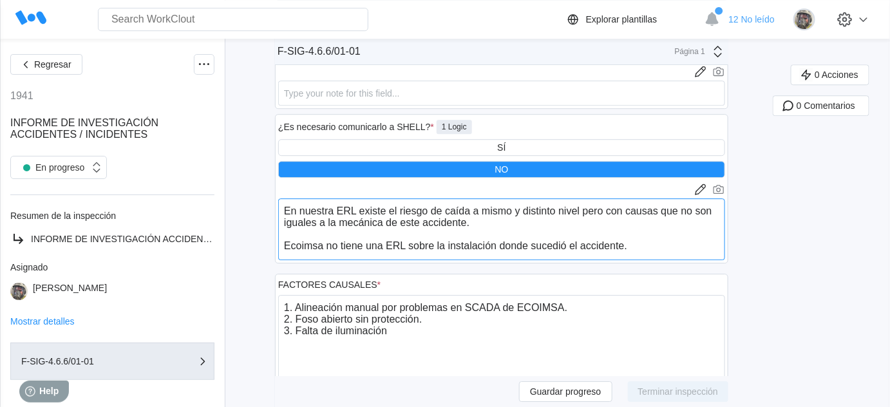
scroll to position [1117, 0]
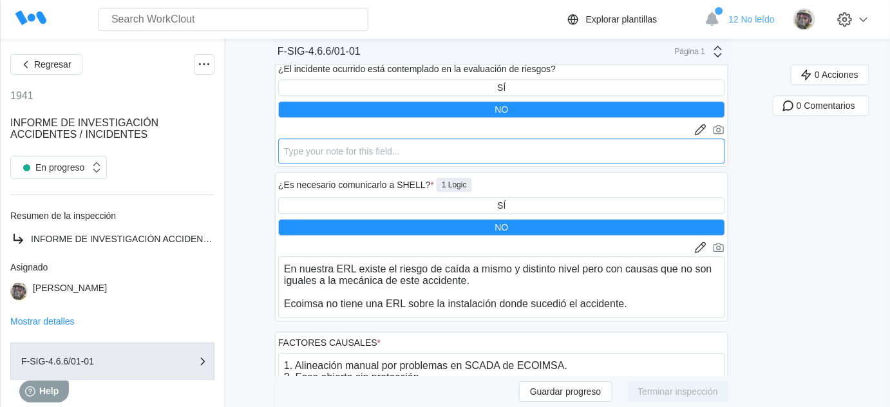
click at [687, 147] on textarea at bounding box center [501, 150] width 447 height 25
click at [707, 125] on icon at bounding box center [700, 129] width 13 height 13
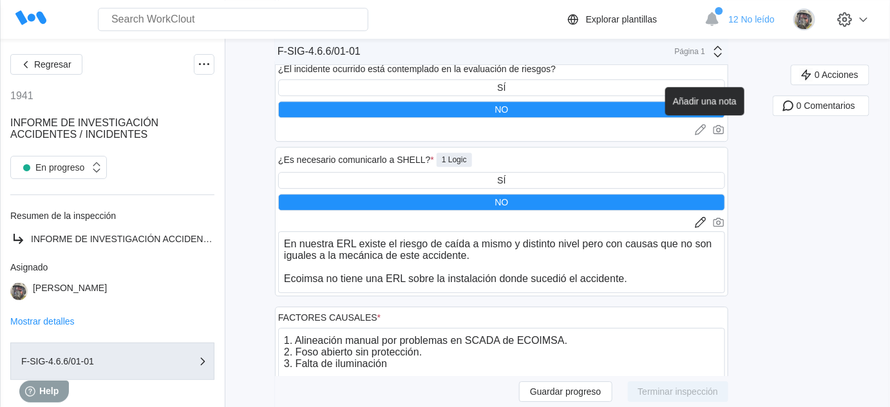
click at [705, 123] on icon at bounding box center [700, 129] width 13 height 13
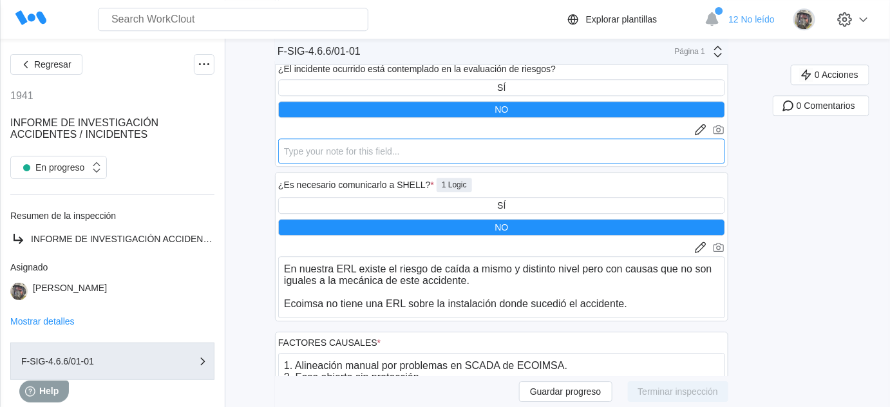
click at [557, 138] on textarea at bounding box center [501, 150] width 447 height 25
paste textarea "En nuestra ERL existe el riesgo de caída a mismo y distinto nivel pero con caus…"
type textarea "En nuestra ERL existe el riesgo de caída a mismo y distinto nivel pero con caus…"
type textarea "x"
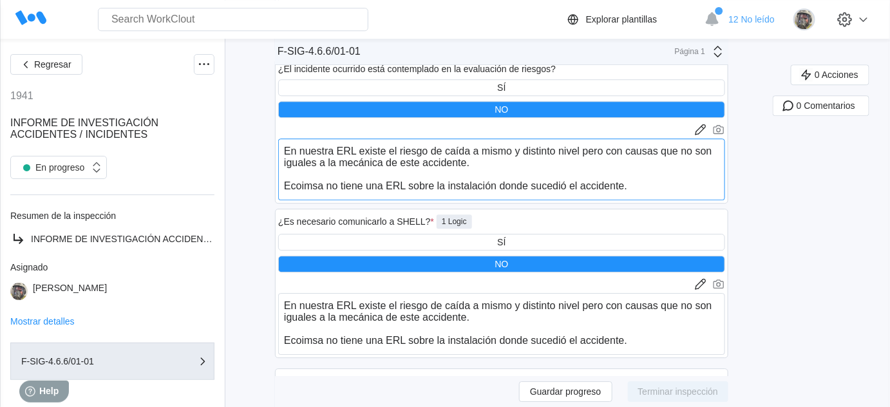
type textarea "En nuestra ERL existe el riesgo de caída a mismo y distinto nivel pero con caus…"
drag, startPoint x: 660, startPoint y: 327, endPoint x: 281, endPoint y: 279, distance: 382.1
click at [281, 279] on div "¿Es necesario comunicarlo a SHELL? * 1 Logic SÍ NO Cargar imágenes o videos a e…" at bounding box center [501, 283] width 453 height 149
type textarea "Ecoimsa no tiene una ERL sobre la instalación donde sucedió el accidente."
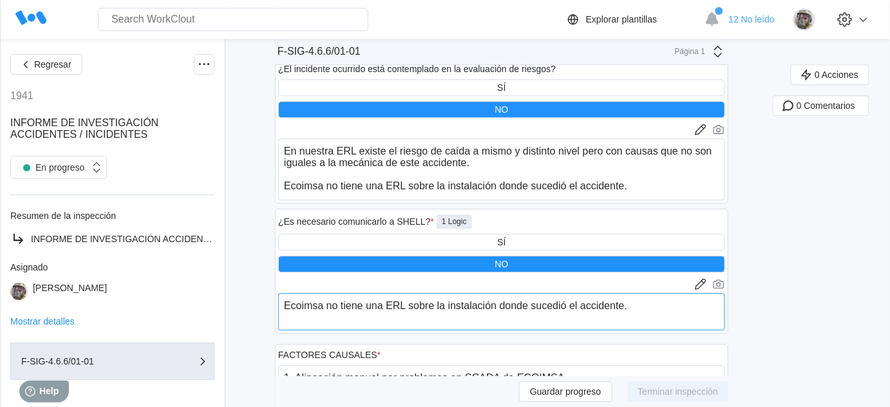
drag, startPoint x: 295, startPoint y: 292, endPoint x: 743, endPoint y: 322, distance: 449.0
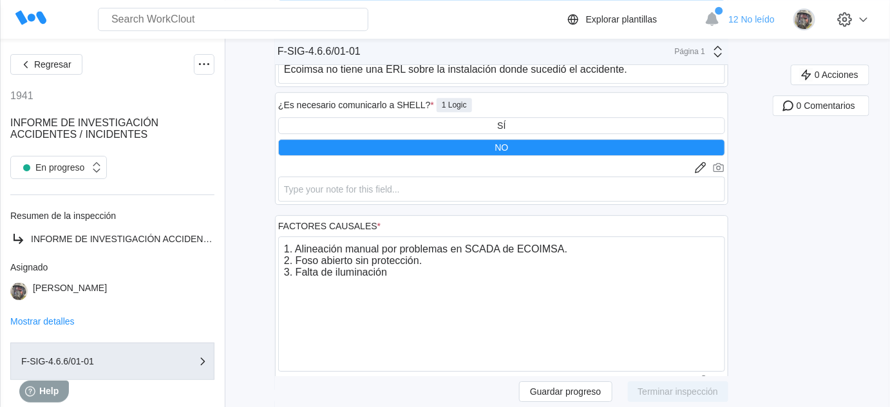
scroll to position [1351, 0]
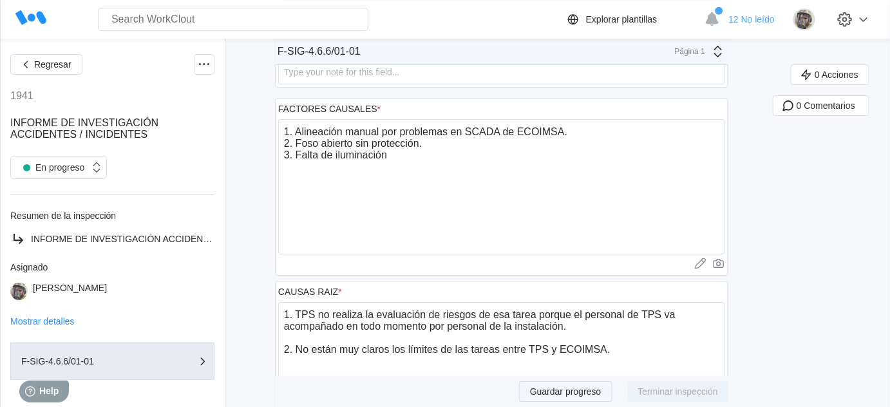
click at [570, 391] on span "Guardar progreso" at bounding box center [565, 391] width 71 height 9
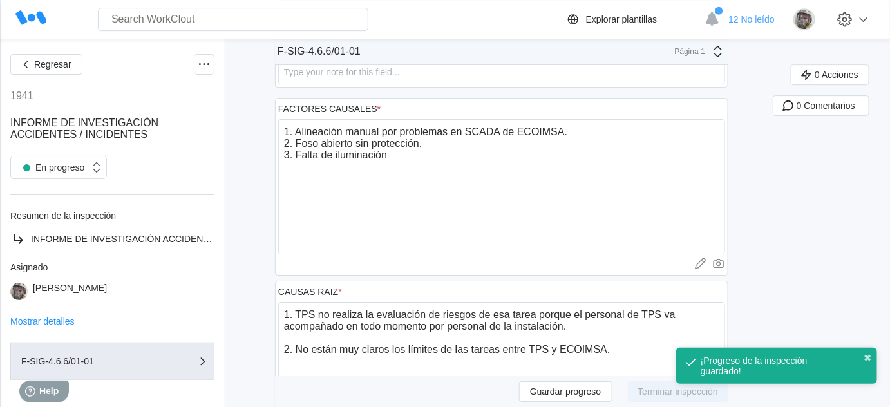
scroll to position [1527, 0]
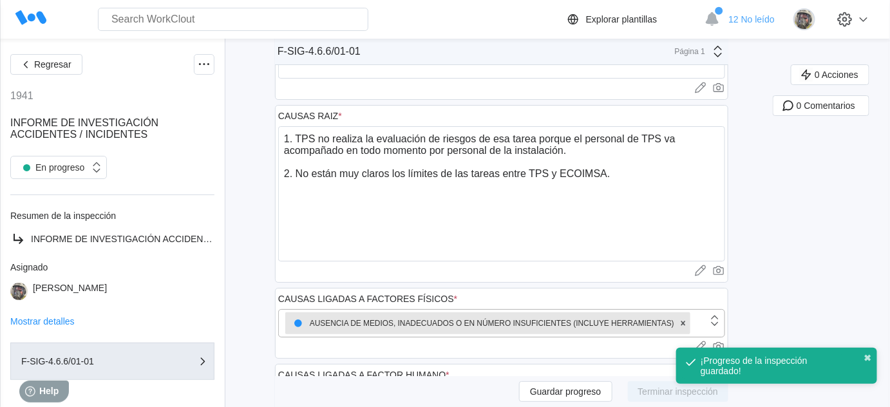
click at [817, 230] on div "0 Acciones 0 Comentarios" at bounding box center [830, 233] width 117 height 3391
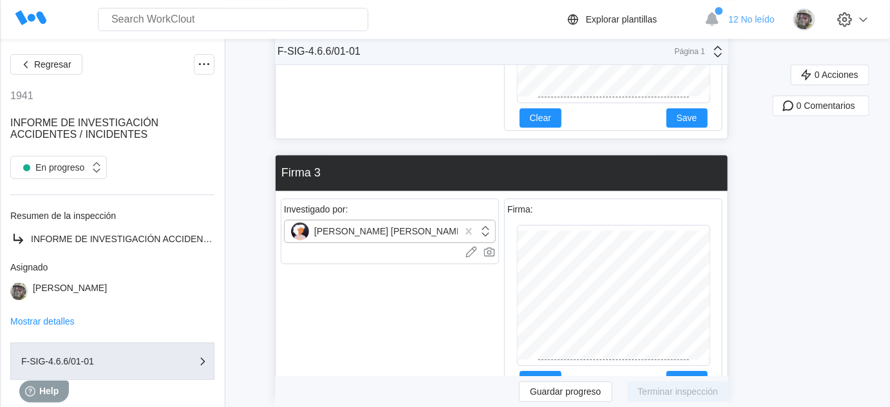
scroll to position [2990, 0]
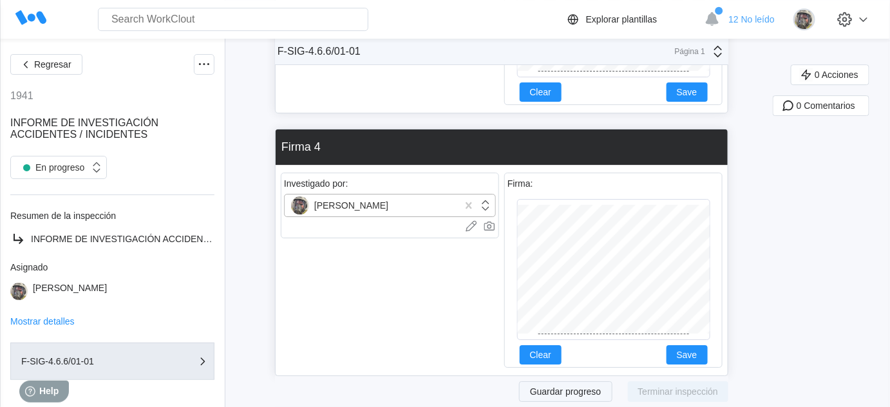
click at [579, 398] on button "Guardar progreso" at bounding box center [565, 391] width 93 height 21
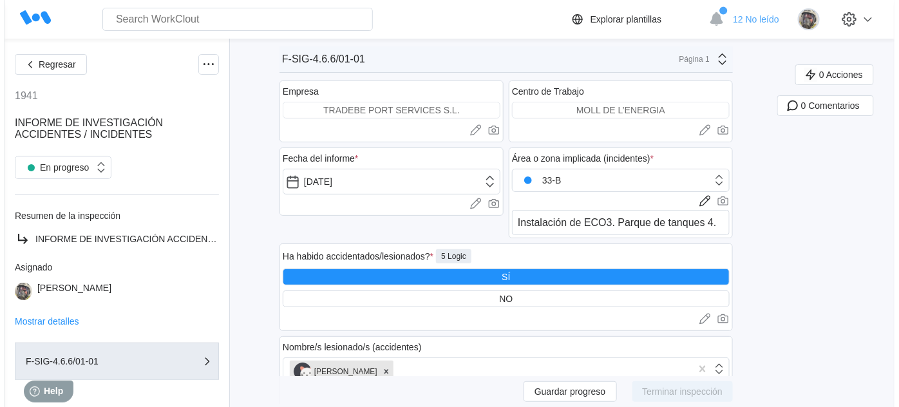
scroll to position [0, 0]
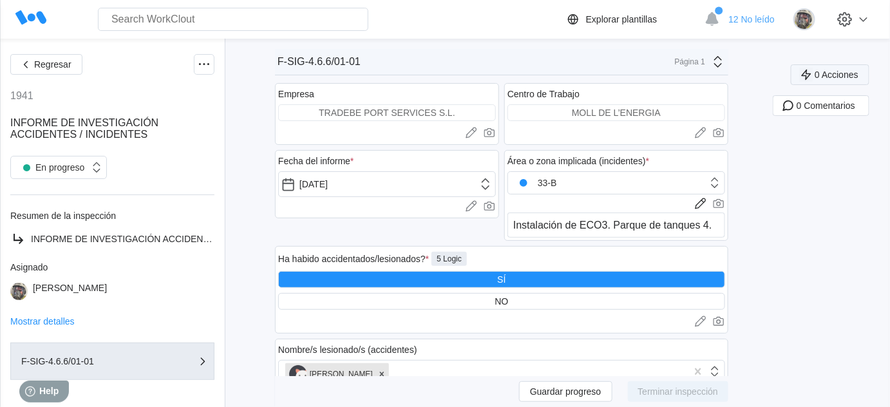
click at [848, 77] on span "0 Acciones" at bounding box center [836, 74] width 44 height 9
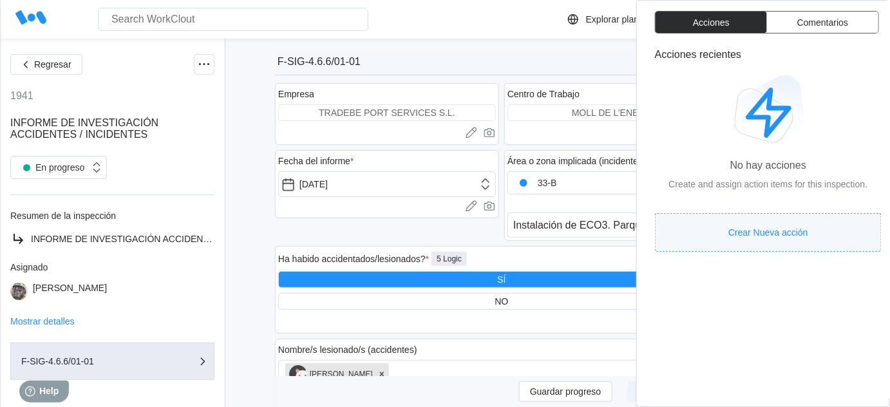
click at [791, 231] on span "Crear Nueva acción" at bounding box center [768, 232] width 80 height 9
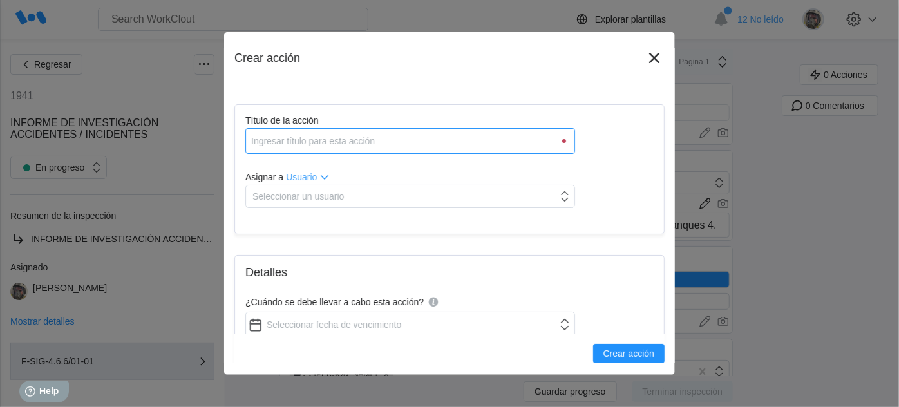
click at [395, 144] on input "Título de la acción" at bounding box center [410, 141] width 330 height 26
click at [324, 141] on input "Título de la acción" at bounding box center [410, 141] width 330 height 26
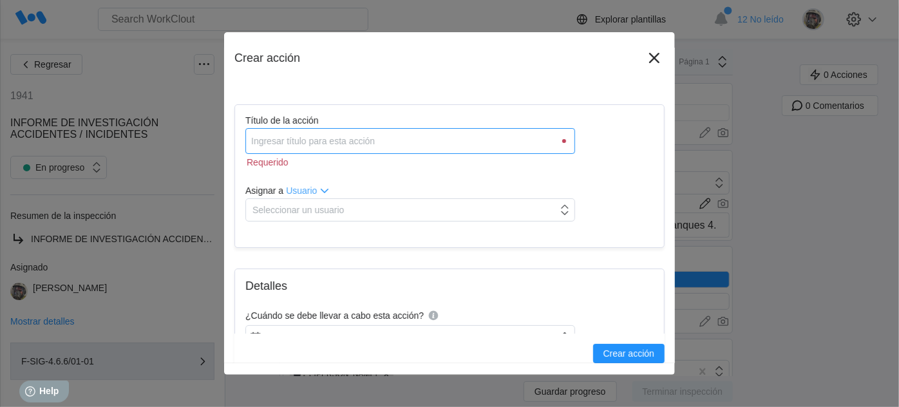
click at [282, 140] on input "Título de la acción" at bounding box center [410, 141] width 330 height 26
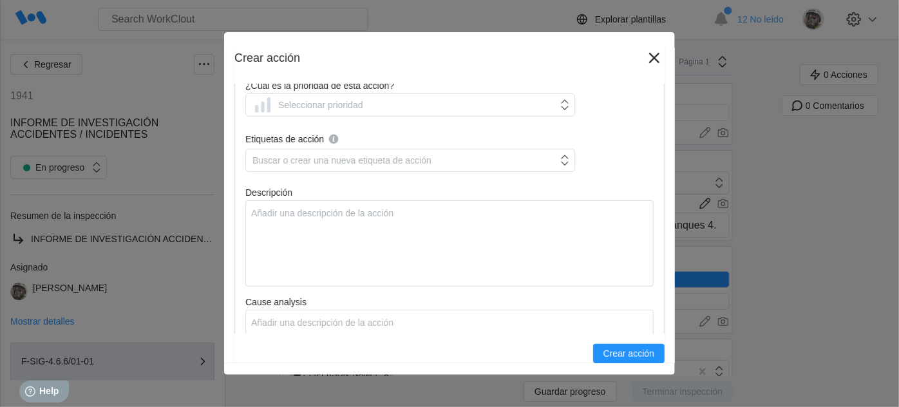
scroll to position [292, 0]
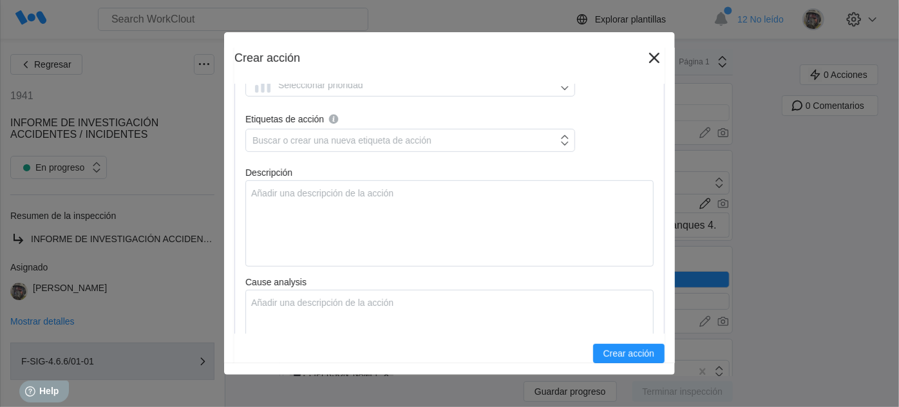
type input "Evaluar y definir los límites"
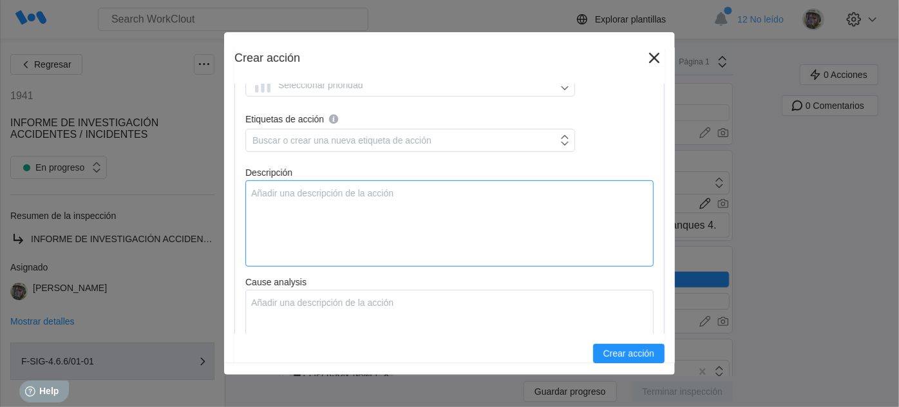
click at [315, 210] on textarea "Descripción" at bounding box center [449, 223] width 408 height 86
type textarea "E"
type textarea "x"
type textarea "Ev"
type textarea "x"
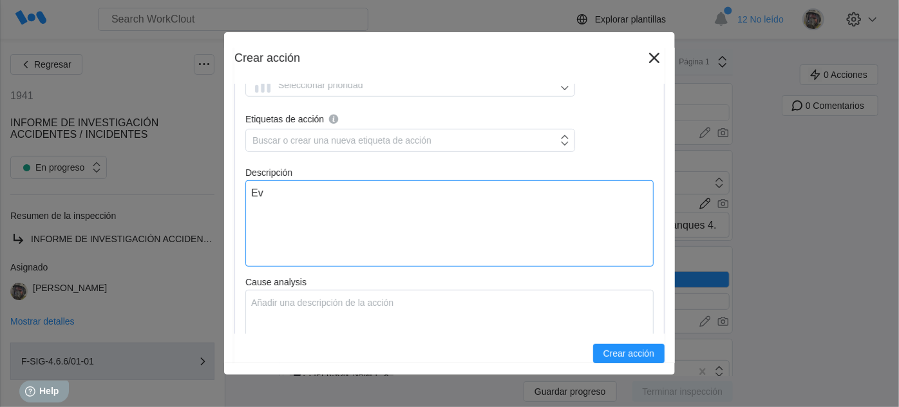
type textarea "Eva"
type textarea "x"
type textarea "Eval"
type textarea "x"
type textarea "Evalu"
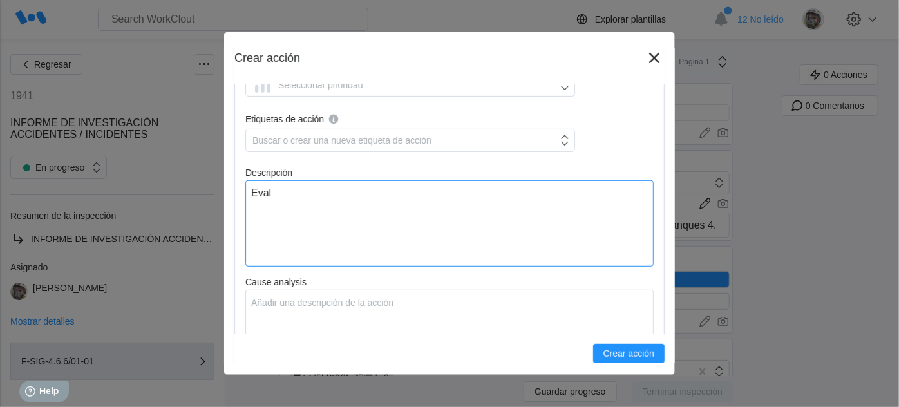
type textarea "x"
type textarea "Evalua"
type textarea "x"
type textarea "Evaluar"
type textarea "x"
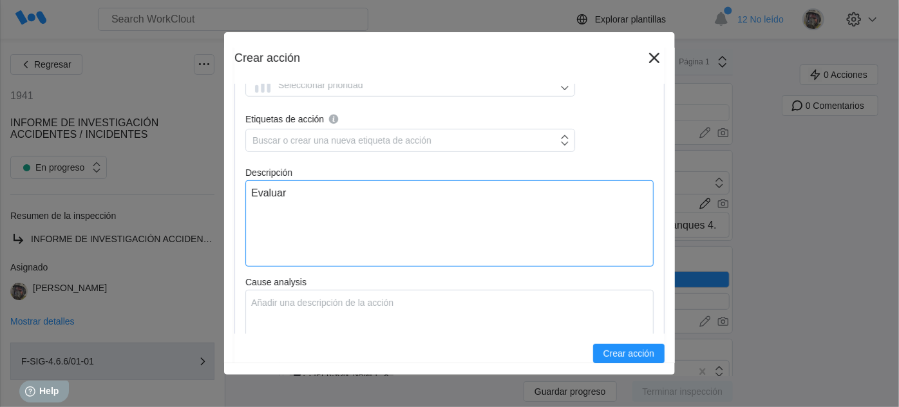
type textarea "Evaluar"
type textarea "x"
type textarea "Evaluar y"
type textarea "x"
type textarea "Evaluar y"
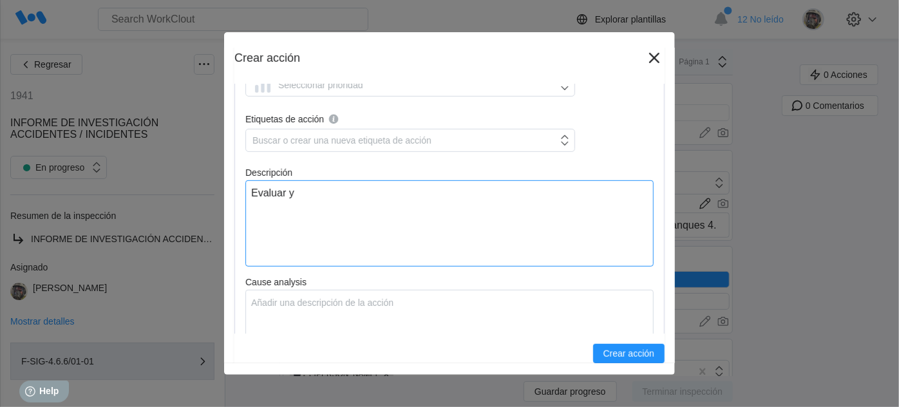
type textarea "x"
type textarea "Evaluar y d"
type textarea "x"
type textarea "Evaluar y de"
type textarea "x"
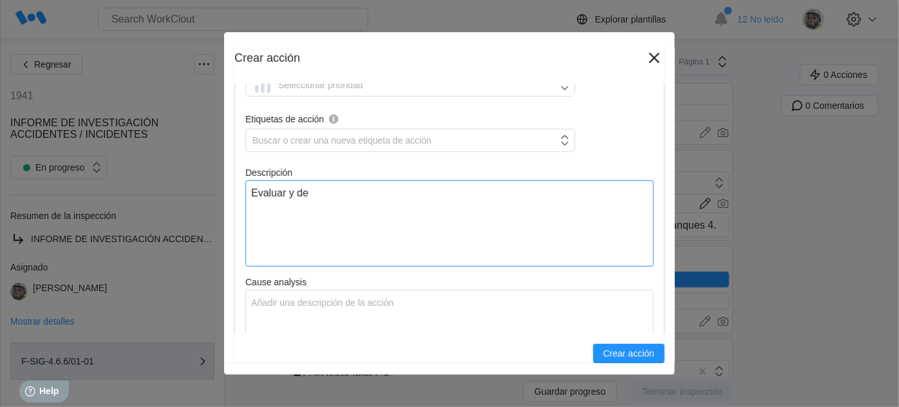
type textarea "Evaluar y def"
type textarea "x"
type textarea "Evaluar y defi"
type textarea "x"
type textarea "Evaluar y defin"
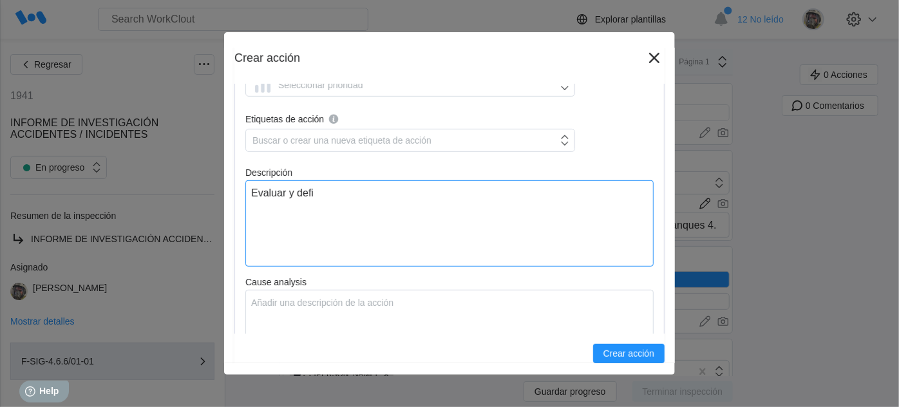
type textarea "x"
type textarea "Evaluar y defini"
type textarea "x"
type textarea "Evaluar y definir"
type textarea "x"
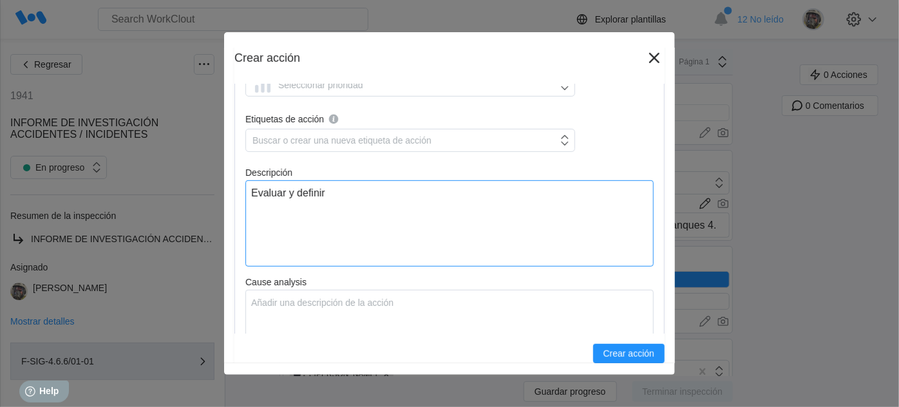
type textarea "Evaluar y definir"
type textarea "x"
type textarea "Evaluar y definir l"
type textarea "x"
type textarea "Evaluar y definir lo"
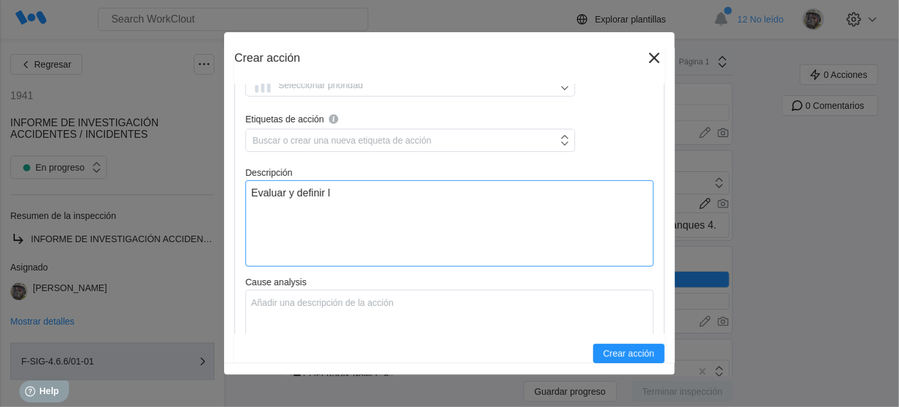
type textarea "x"
type textarea "Evaluar y definir los"
type textarea "x"
type textarea "Evaluar y definir los"
type textarea "x"
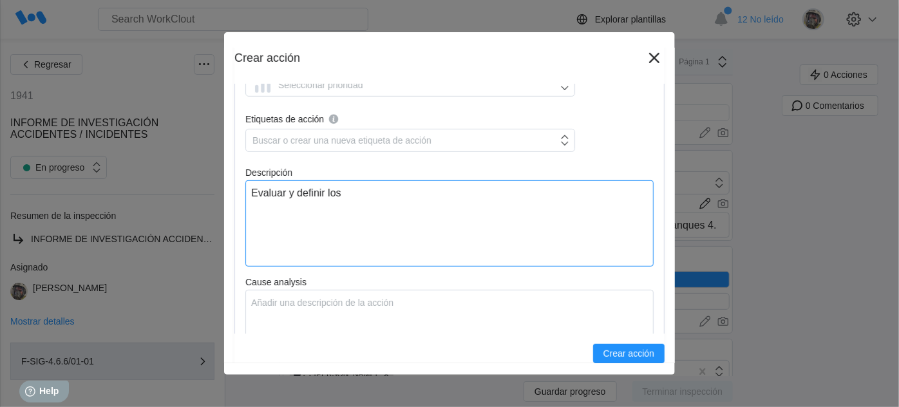
type textarea "Evaluar y definir los l"
type textarea "x"
type textarea "Evaluar y definir los"
type textarea "x"
type textarea "Evaluar y definir los"
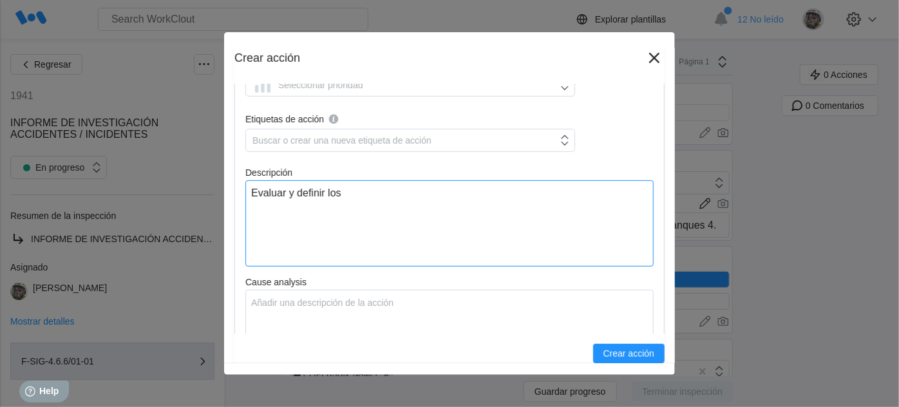
type textarea "x"
type textarea "Evaluar y definir lo"
type textarea "x"
type textarea "Evaluar y definir l"
type textarea "x"
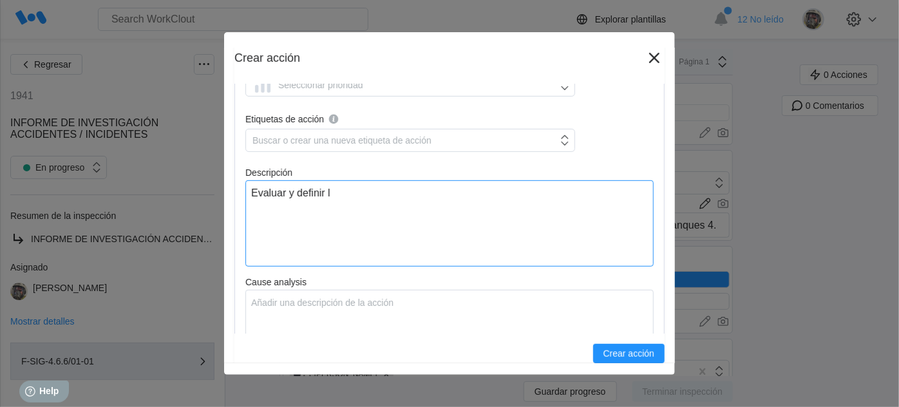
type textarea "Evaluar y definir la"
type textarea "x"
type textarea "Evaluar y definir las"
type textarea "x"
type textarea "Evaluar y definir las"
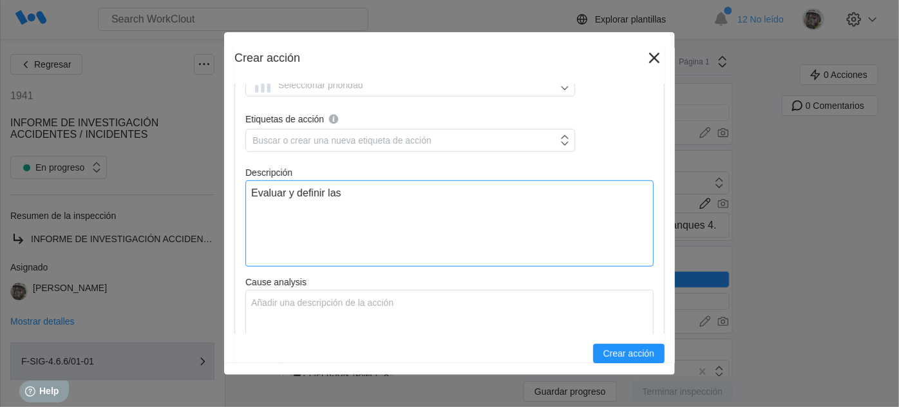
type textarea "x"
type textarea "Evaluar y definir las h"
type textarea "x"
type textarea "Evaluar y definir las ha"
type textarea "x"
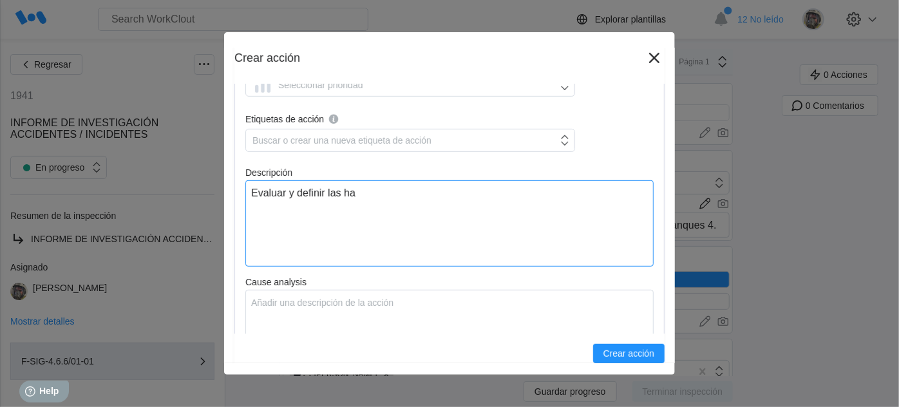
type textarea "Evaluar y definir las hab"
type textarea "x"
type textarea "Evaluar y definir las habi"
type textarea "x"
type textarea "Evaluar y definir las habil"
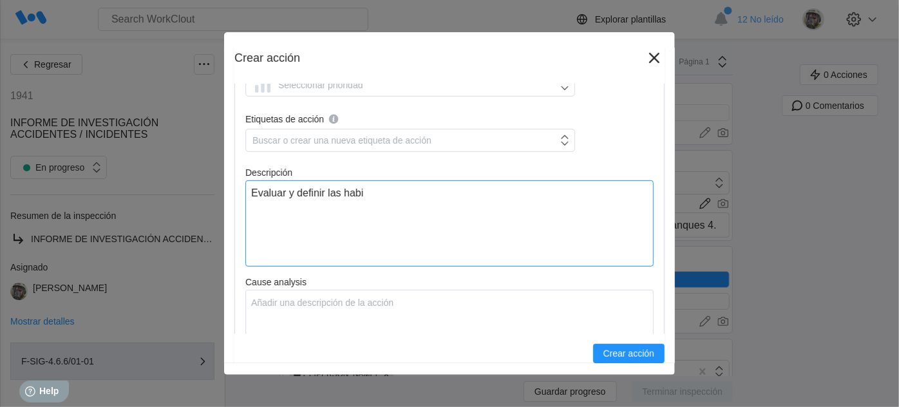
type textarea "x"
type textarea "Evaluar y definir las habili"
type textarea "x"
type textarea "Evaluar y definir las habilit"
type textarea "x"
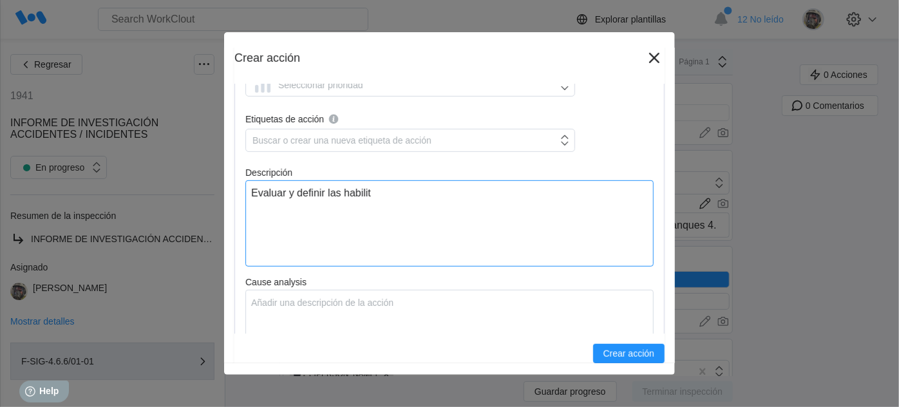
type textarea "Evaluar y definir las habilita"
type textarea "x"
type textarea "Evaluar y definir las habilitac"
type textarea "x"
type textarea "Evaluar y definir las habilitaci"
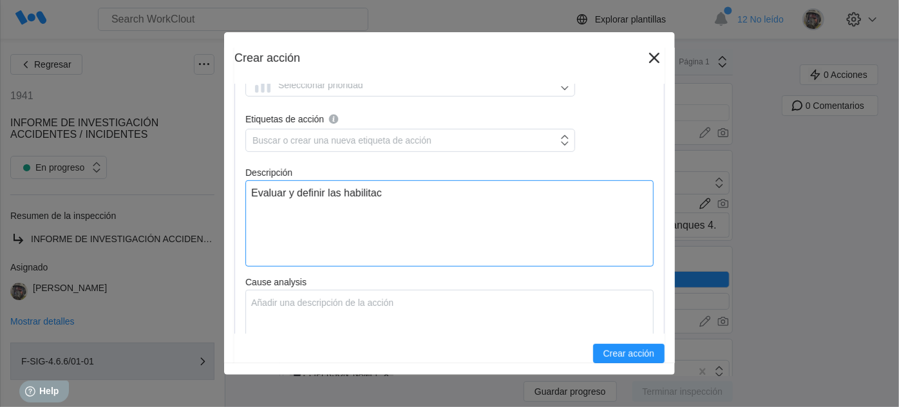
type textarea "x"
type textarea "Evaluar y definir las habilitacio"
type textarea "x"
type textarea "Evaluar y definir las habilitacion"
type textarea "x"
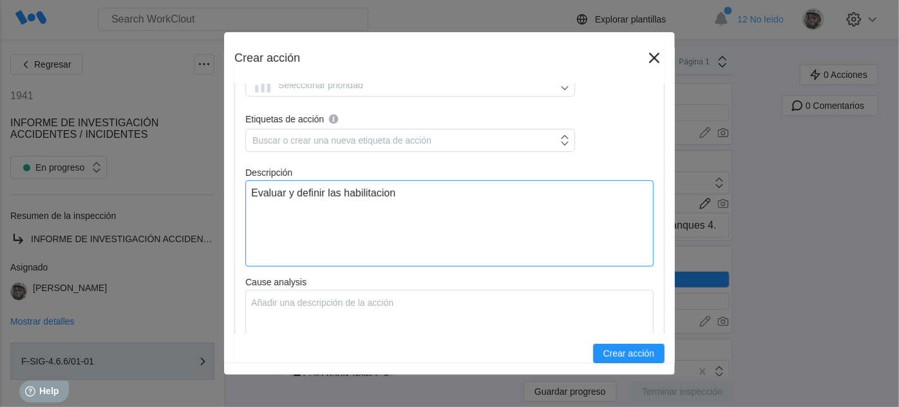
type textarea "Evaluar y definir las habilitacione"
type textarea "x"
type textarea "Evaluar y definir las habilitaciones"
type textarea "x"
type textarea "Evaluar y definir las habilitaciones"
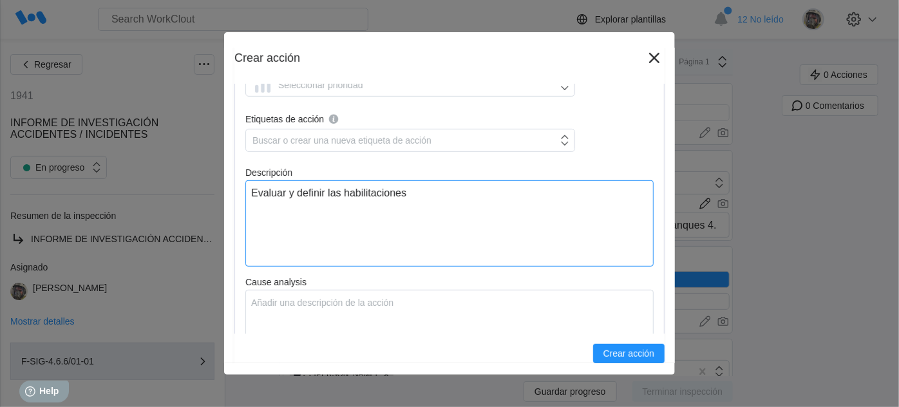
type textarea "x"
type textarea "Evaluar y definir las habilitaciones y"
type textarea "x"
type textarea "Evaluar y definir las habilitaciones y"
type textarea "x"
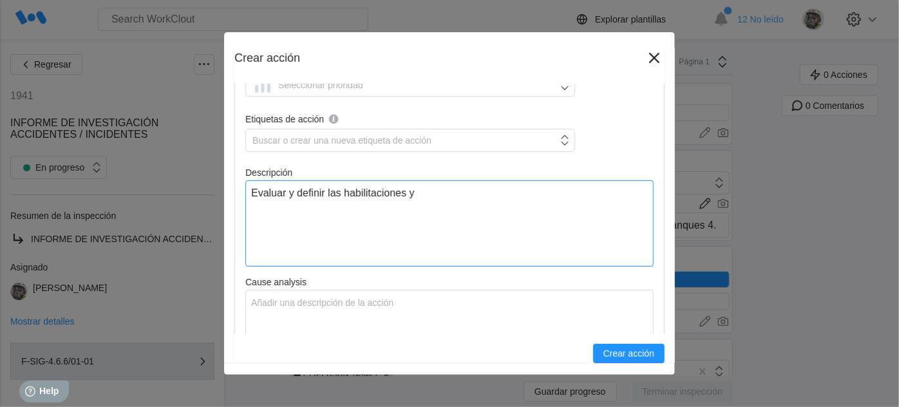
type textarea "Evaluar y definir las habilitaciones y l"
type textarea "x"
type textarea "Evaluar y definir las habilitaciones y lo"
type textarea "x"
type textarea "Evaluar y definir las habilitaciones y los"
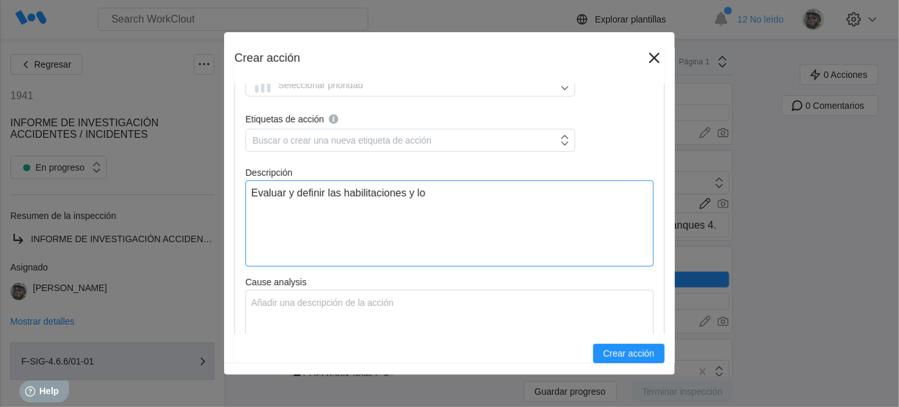
type textarea "x"
type textarea "Evaluar y definir las habilitaciones y los"
type textarea "x"
type textarea "Evaluar y definir las habilitaciones y los r"
type textarea "x"
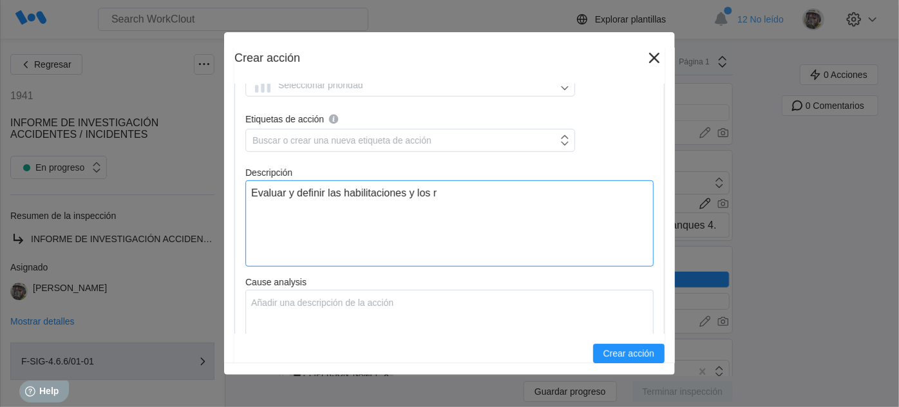
type textarea "Evaluar y definir las habilitaciones y los ri"
type textarea "x"
type textarea "Evaluar y definir las habilitaciones y los rie"
type textarea "x"
type textarea "Evaluar y definir las habilitaciones y los [PERSON_NAME]"
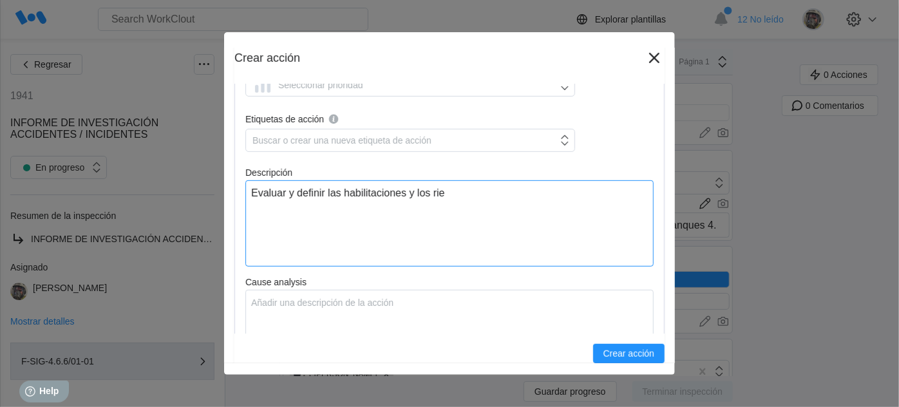
type textarea "x"
type textarea "Evaluar y definir las habilitaciones y los riesg"
type textarea "x"
type textarea "Evaluar y definir las habilitaciones y los riesgo"
type textarea "x"
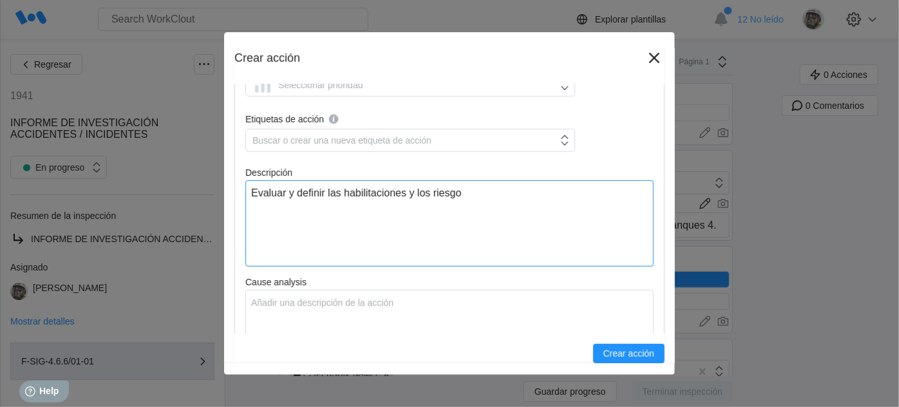
type textarea "Evaluar y definir las habilitaciones y los riesgos"
type textarea "x"
type textarea "Evaluar y definir las habilitaciones y los riesgos"
type textarea "x"
type textarea "Evaluar y definir las habilitaciones y los riesgos d"
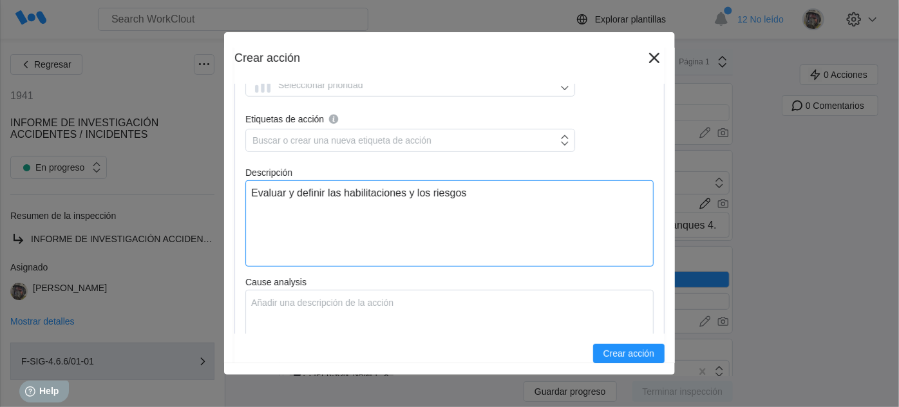
type textarea "x"
type textarea "Evaluar y definir las habilitaciones y los riesgos de"
type textarea "x"
type textarea "Evaluar y definir las habilitaciones y los riesgos de"
type textarea "x"
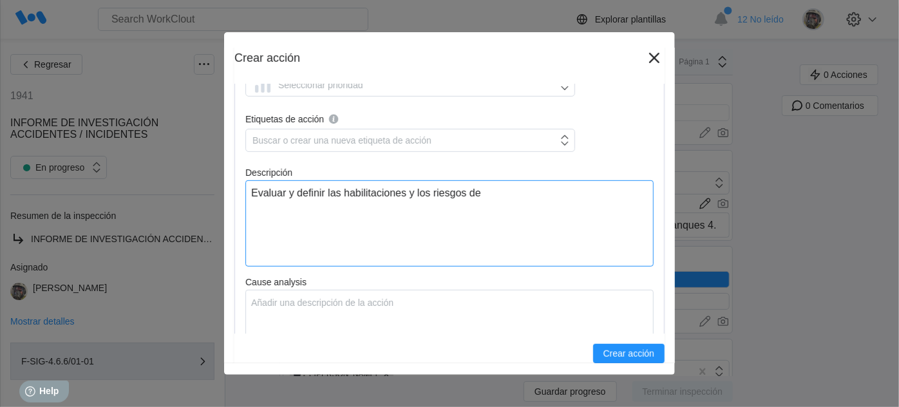
type textarea "Evaluar y definir las habilitaciones y los riesgos de l"
type textarea "x"
type textarea "Evaluar y definir las habilitaciones y los riesgos de lo"
type textarea "x"
type textarea "Evaluar y definir las habilitaciones y los riesgos de los"
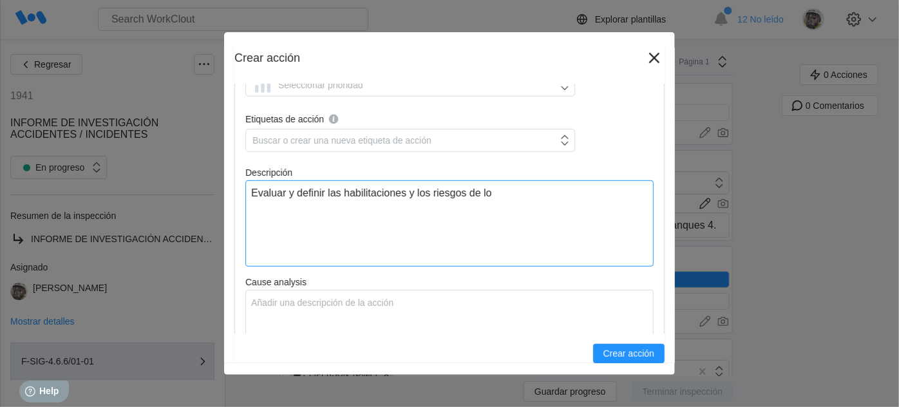
type textarea "x"
type textarea "Evaluar y definir las habilitaciones y los riesgos de los"
type textarea "x"
type textarea "Evaluar y definir las habilitaciones y los riesgos de los t"
type textarea "x"
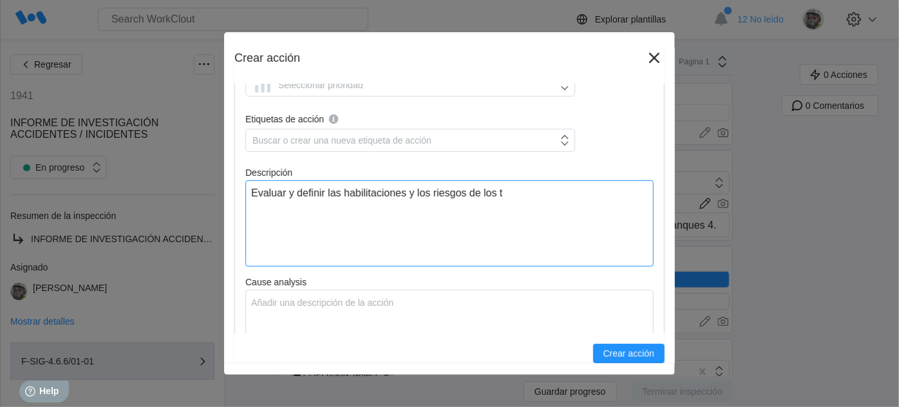
type textarea "Evaluar y definir las habilitaciones y los riesgos de los tr"
type textarea "x"
type textarea "Evaluar y definir las habilitaciones y los riesgos de los tra"
type textarea "x"
type textarea "Evaluar y definir las habilitaciones y los riesgos de los trab"
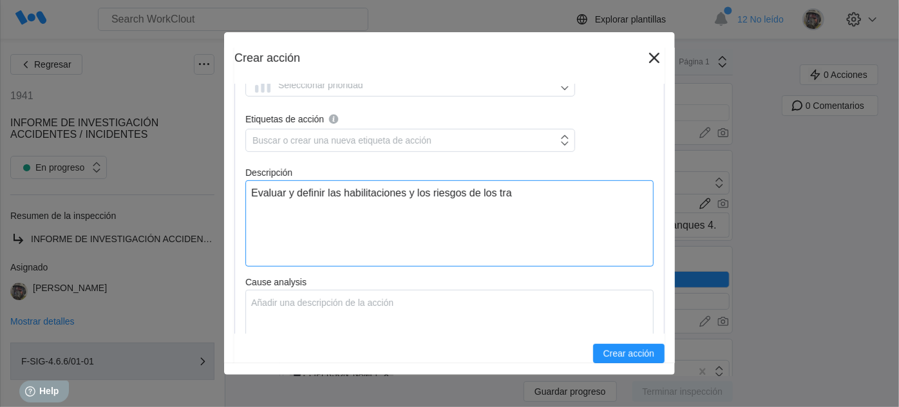
type textarea "x"
type textarea "Evaluar y definir las habilitaciones y los riesgos de los traba"
type textarea "x"
type textarea "Evaluar y definir las habilitaciones y los riesgos de los trabaj"
type textarea "x"
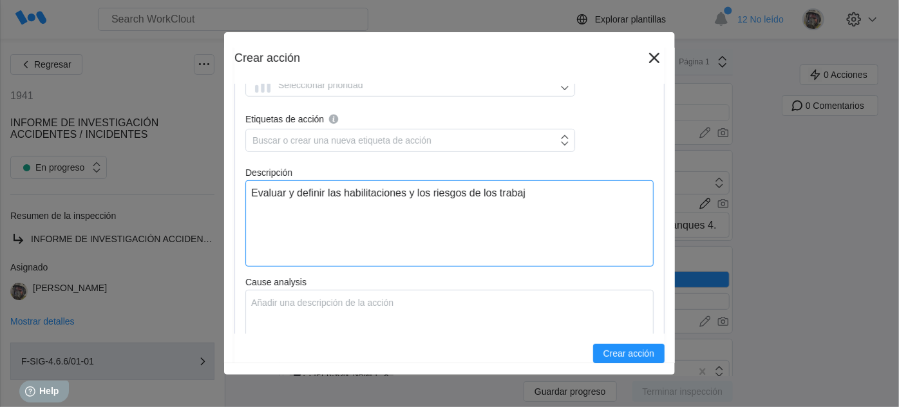
type textarea "Evaluar y definir las habilitaciones y los riesgos de los trabajo"
type textarea "x"
type textarea "Evaluar y definir las habilitaciones y los riesgos de los trabajos"
type textarea "x"
type textarea "Evaluar y definir las habilitaciones y los riesgos de los trabajos"
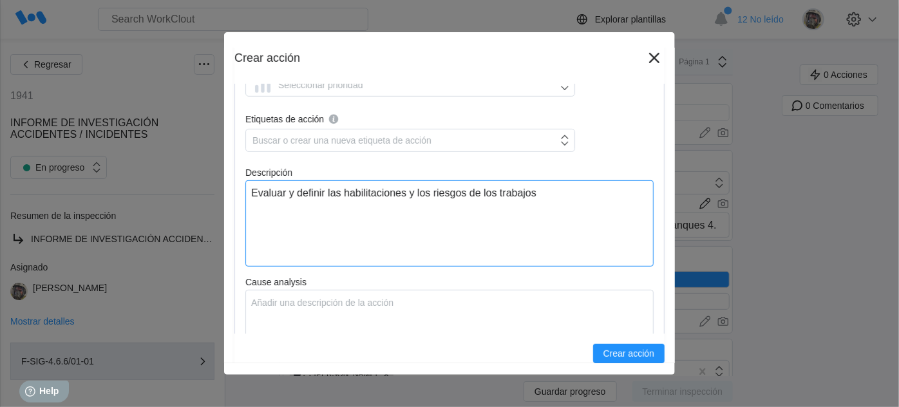
type textarea "x"
type textarea "Evaluar y definir las habilitaciones y los riesgos de los trabajos e"
type textarea "x"
type textarea "Evaluar y definir las habilitaciones y los riesgos de los trabajos en"
type textarea "x"
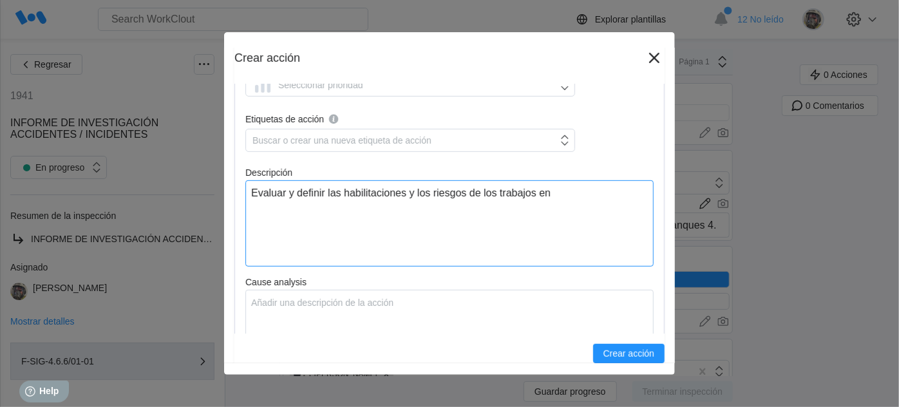
type textarea "Evaluar y definir las habilitaciones y los riesgos de los trabajos ent"
type textarea "x"
type textarea "Evaluar y definir las habilitaciones y los riesgos de los trabajos entr"
type textarea "x"
type textarea "Evaluar y definir las habilitaciones y los riesgos de los trabajos entre"
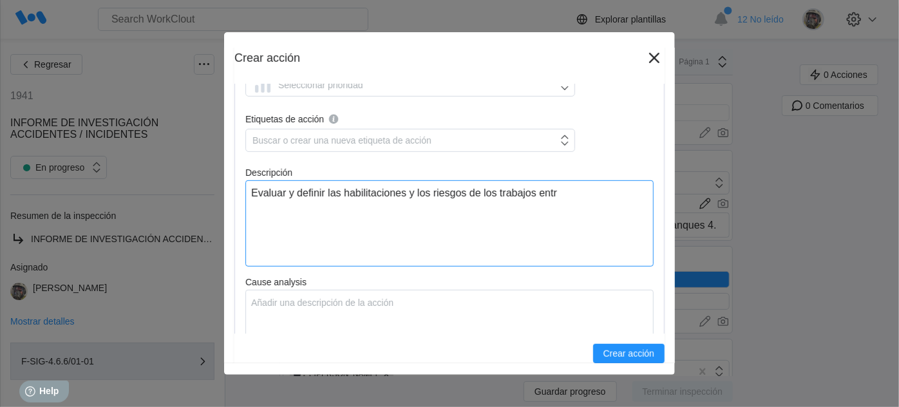
type textarea "x"
type textarea "Evaluar y definir las habilitaciones y los riesgos de los trabajos entre"
type textarea "x"
type textarea "Evaluar y definir las habilitaciones y los riesgos de los trabajos entre T"
type textarea "x"
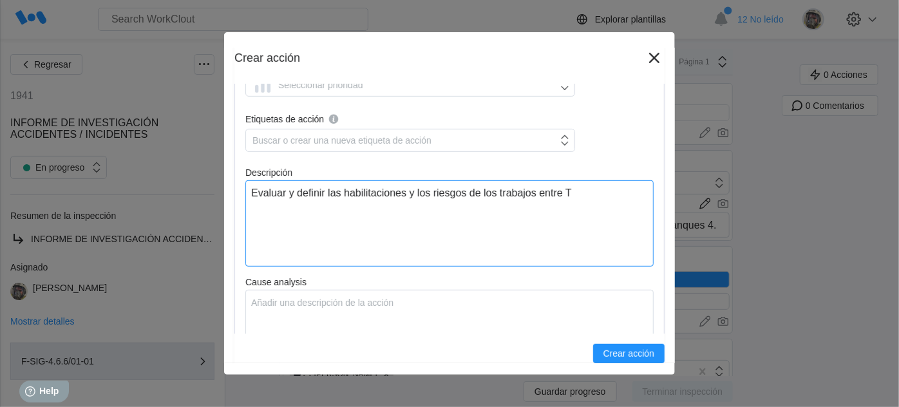
type textarea "Evaluar y definir las habilitaciones y los riesgos de los trabajos entre TP"
type textarea "x"
type textarea "Evaluar y definir las habilitaciones y los riesgos de los trabajos entre TPS"
type textarea "x"
type textarea "Evaluar y definir las habilitaciones y los riesgos de los trabajos entre TPS"
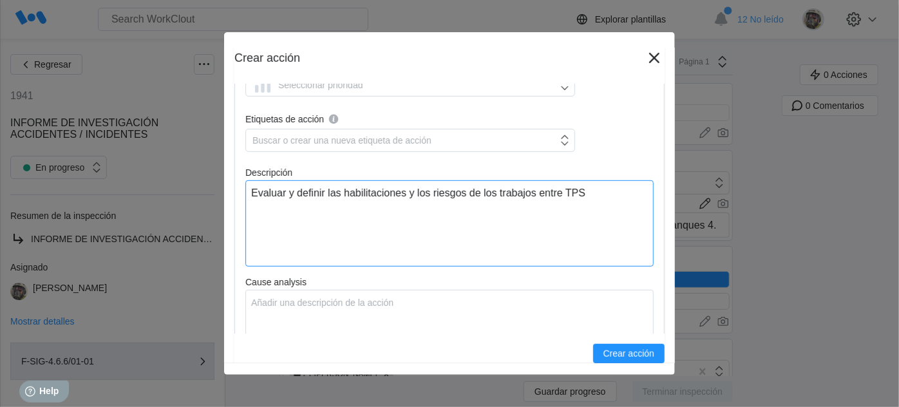
type textarea "x"
type textarea "Evaluar y definir las habilitaciones y los riesgos de los trabajos entre TPS y"
type textarea "x"
type textarea "Evaluar y definir las habilitaciones y los riesgos de los trabajos entre TPS y"
type textarea "x"
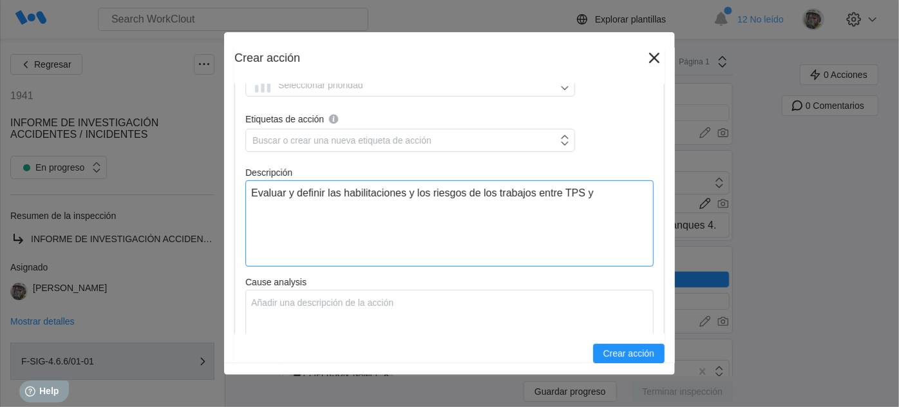
type textarea "Evaluar y definir las habilitaciones y los riesgos de los trabajos entre TPS y E"
type textarea "x"
type textarea "Evaluar y definir las habilitaciones y los riesgos de los trabajos entre TPS y …"
type textarea "x"
type textarea "Evaluar y definir las habilitaciones y los riesgos de los trabajos entre TPS y …"
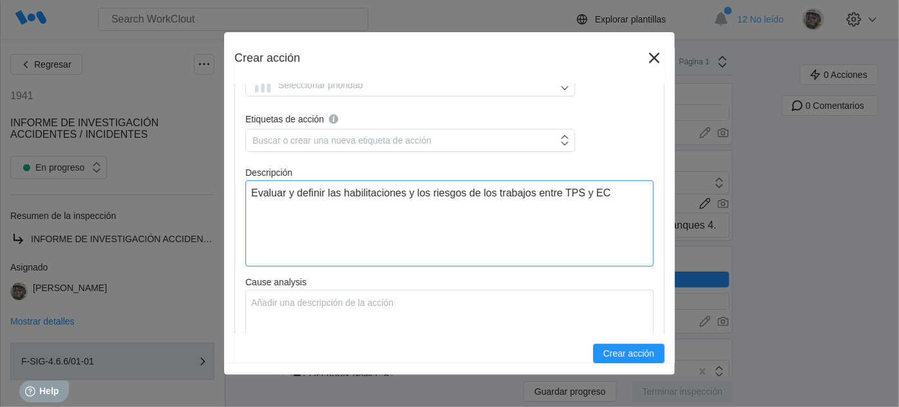
type textarea "x"
type textarea "Evaluar y definir las habilitaciones y los riesgos de los trabajos entre TPS y …"
type textarea "x"
type textarea "Evaluar y definir las habilitaciones y los riesgos de los trabajos entre TPS y …"
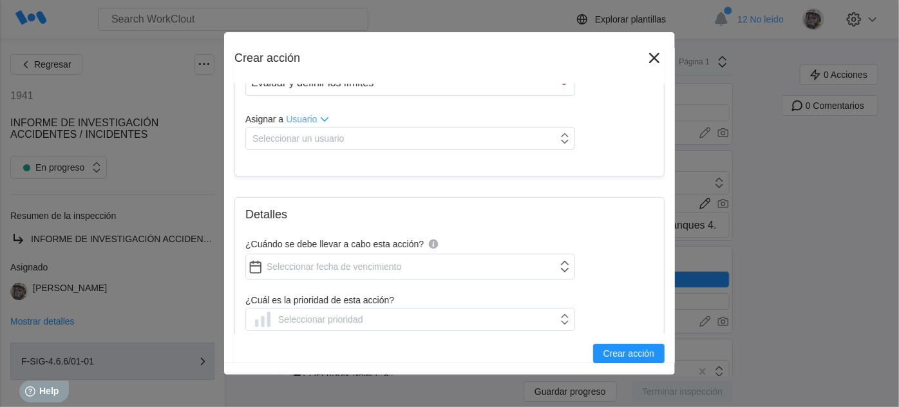
scroll to position [0, 0]
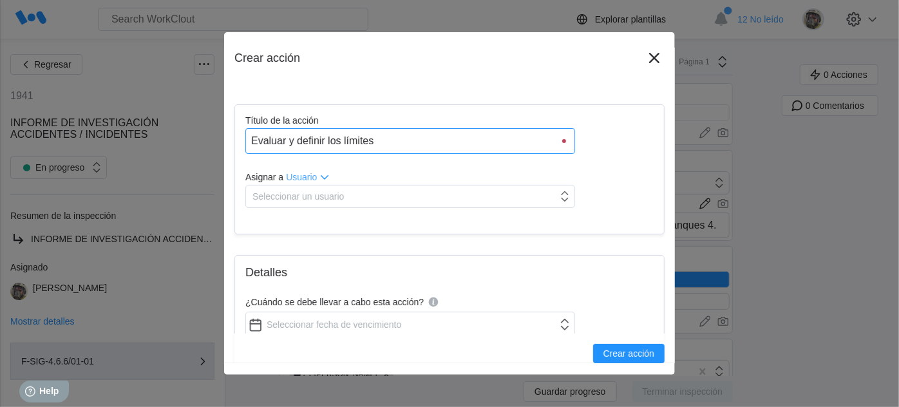
click at [403, 136] on input "Evaluar y definir los límites" at bounding box center [410, 141] width 330 height 26
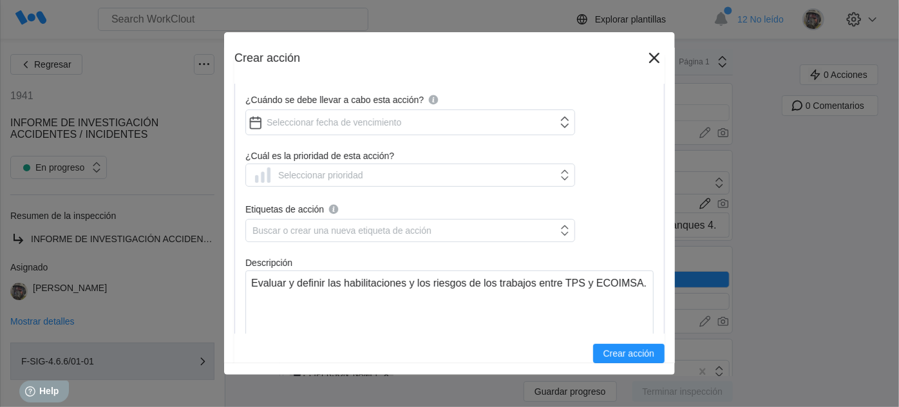
scroll to position [175, 0]
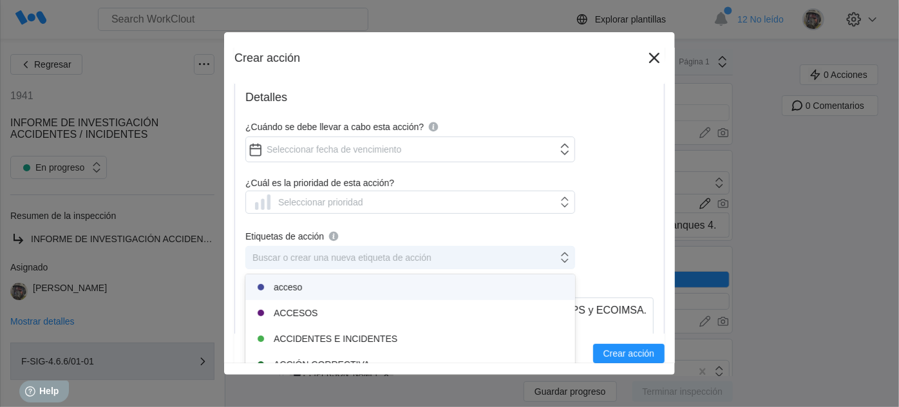
click at [443, 256] on div "Buscar o crear una nueva etiqueta de acción" at bounding box center [402, 257] width 312 height 18
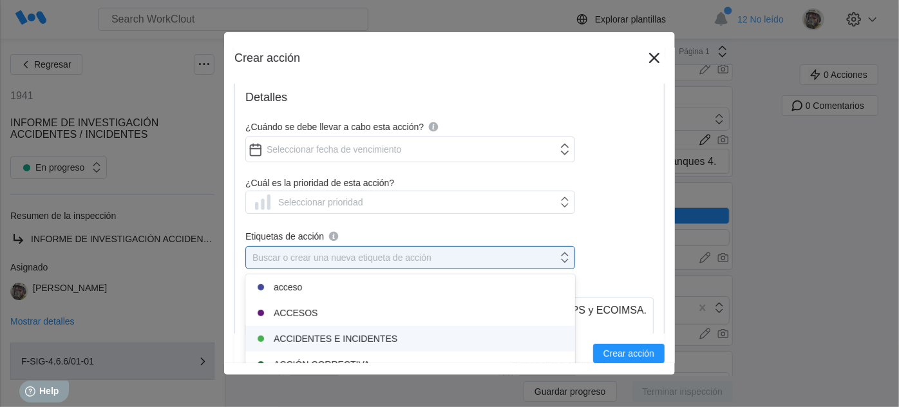
click at [381, 339] on div "ACCIDENTES E INCIDENTES" at bounding box center [410, 338] width 314 height 15
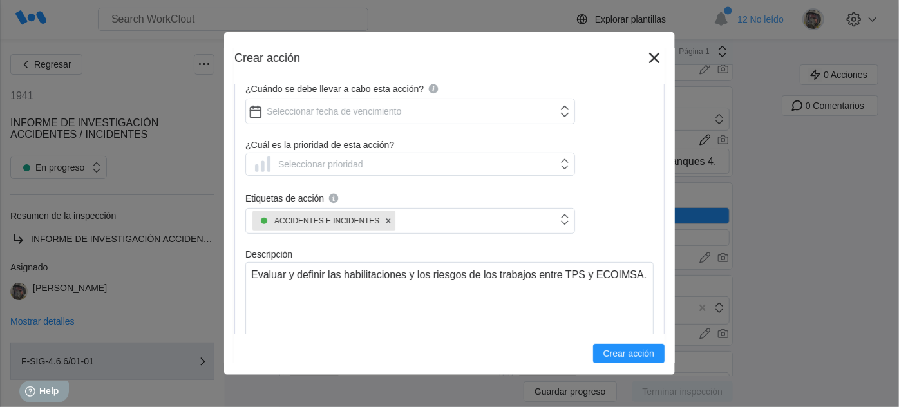
scroll to position [234, 0]
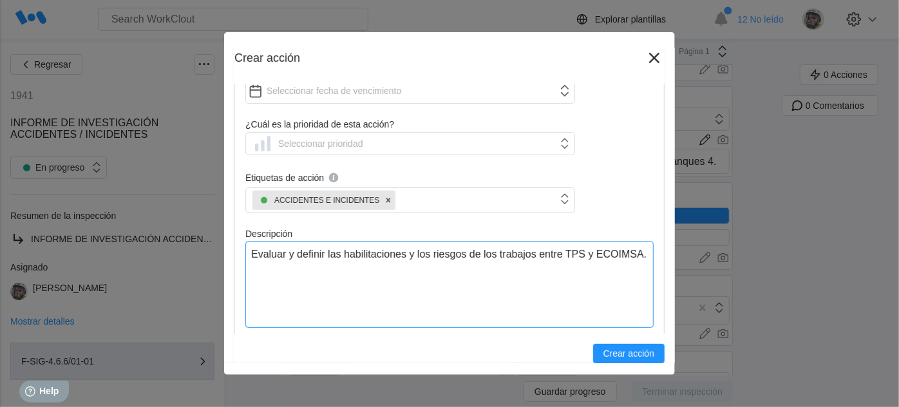
click at [374, 260] on textarea "Evaluar y definir las habilitaciones y los riesgos de los trabajos entre TPS y …" at bounding box center [449, 284] width 408 height 86
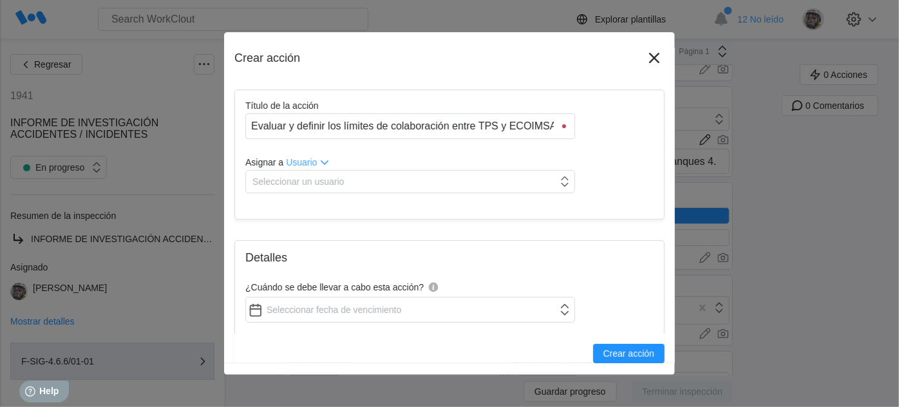
scroll to position [0, 0]
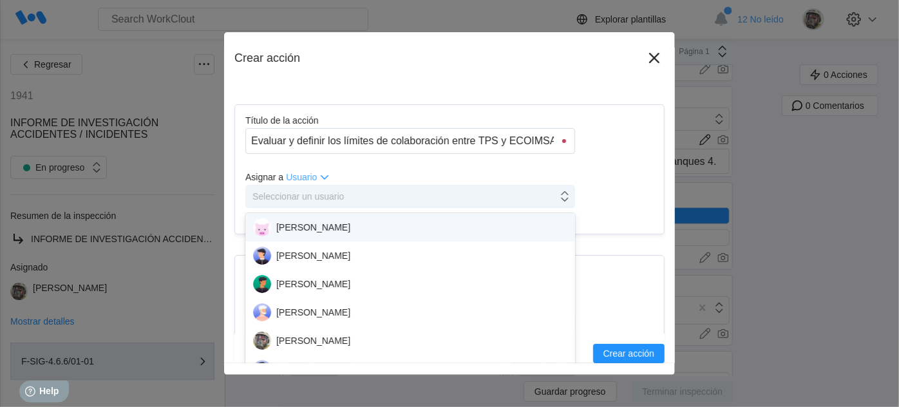
click at [303, 193] on div "Seleccionar un usuario" at bounding box center [297, 196] width 91 height 10
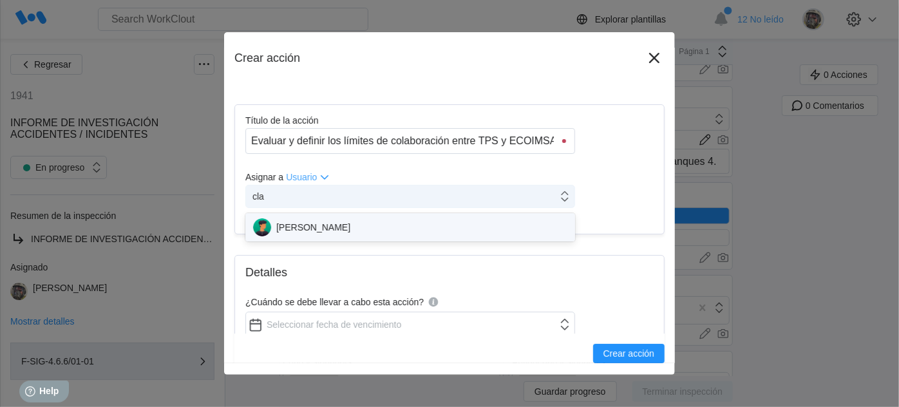
click at [331, 225] on div "[PERSON_NAME]" at bounding box center [410, 227] width 314 height 18
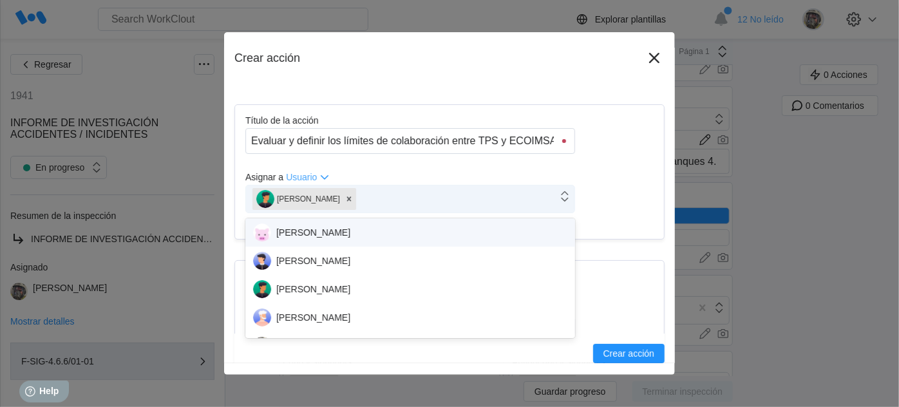
click at [386, 198] on div "[PERSON_NAME]" at bounding box center [402, 198] width 312 height 27
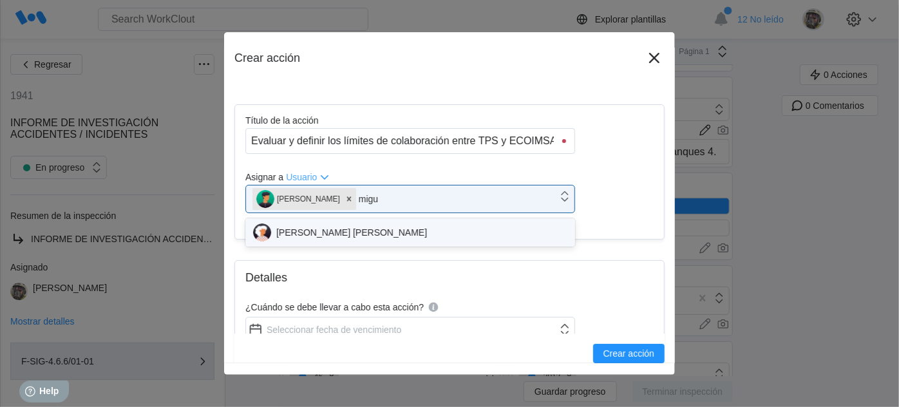
click at [387, 227] on div "[PERSON_NAME] [PERSON_NAME]" at bounding box center [410, 232] width 314 height 18
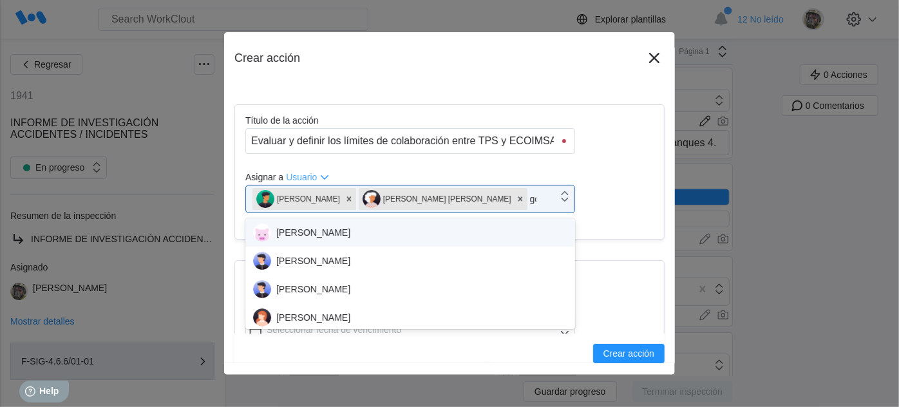
scroll to position [82, 0]
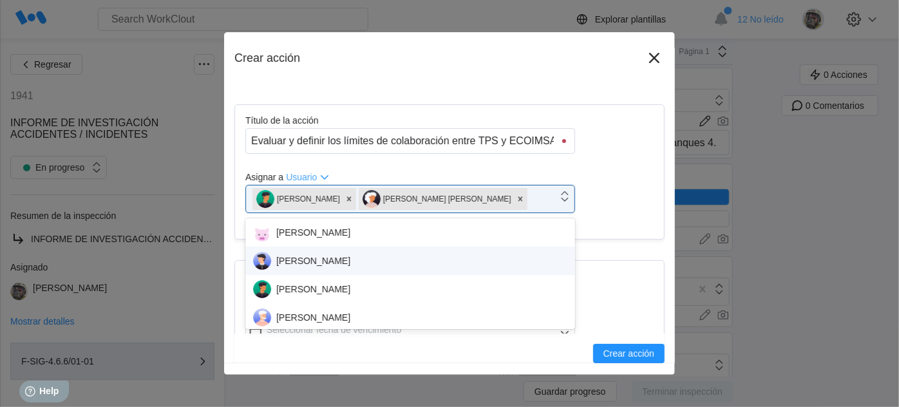
click at [633, 212] on div "Título de la acción Evaluar y definir los límites de colaboración entre TPS y E…" at bounding box center [449, 171] width 430 height 135
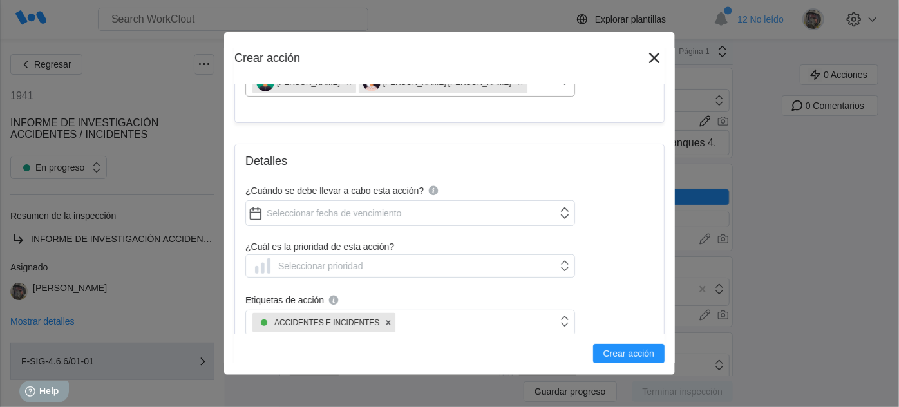
scroll to position [116, 0]
click at [340, 210] on input "¿Cuándo se debe llevar a cabo esta acción?" at bounding box center [410, 213] width 330 height 26
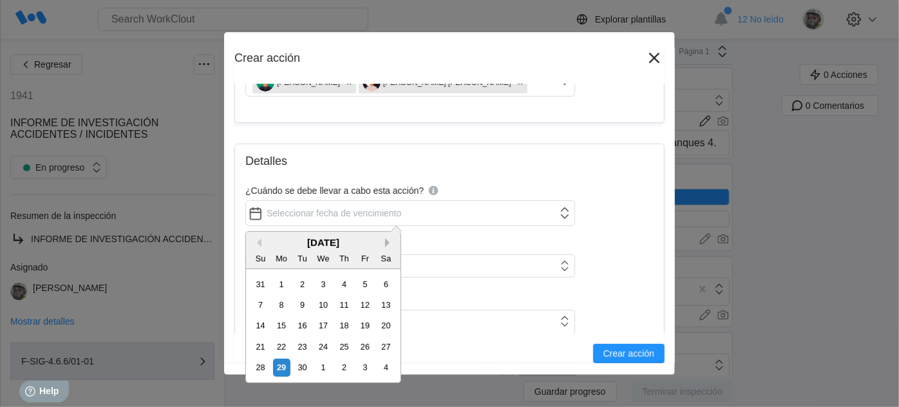
click at [387, 239] on button "Next Month" at bounding box center [389, 242] width 9 height 9
click at [364, 364] on div "31" at bounding box center [364, 367] width 17 height 17
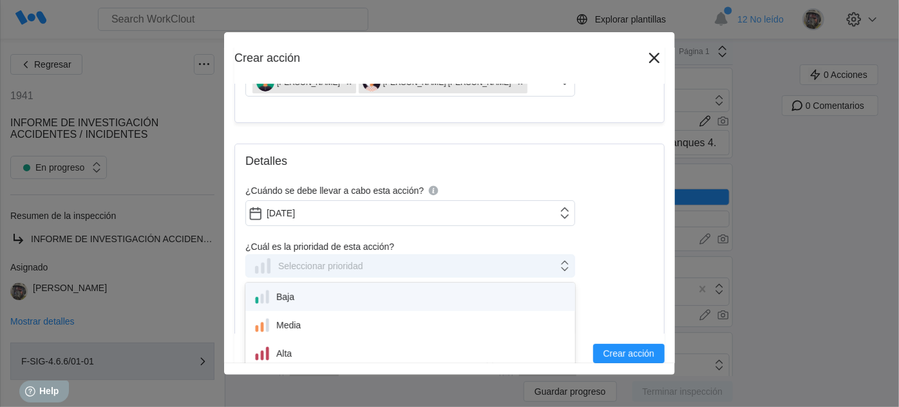
click at [301, 263] on div "Seleccionar prioridad" at bounding box center [320, 266] width 85 height 10
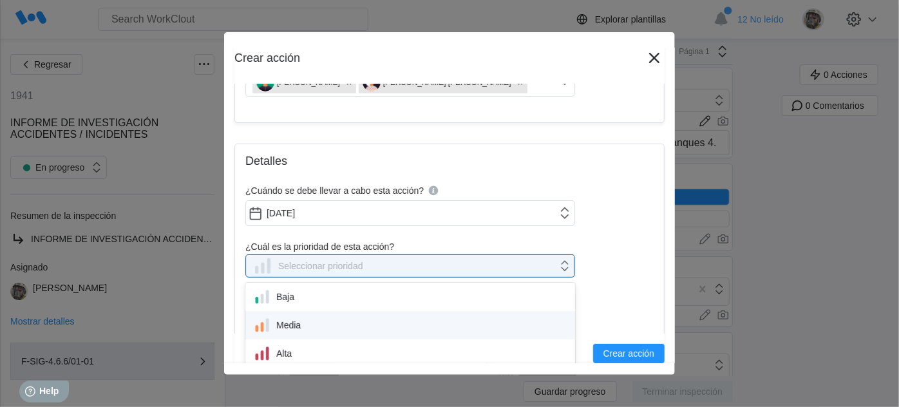
click at [304, 322] on div "Media" at bounding box center [410, 325] width 314 height 18
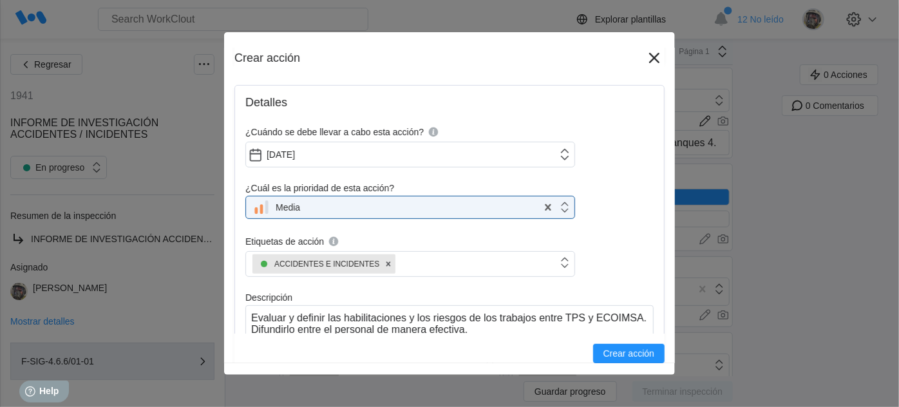
scroll to position [234, 0]
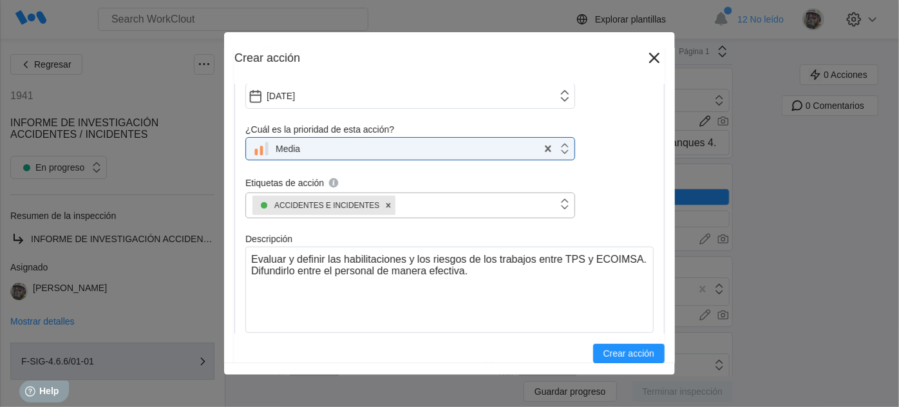
click at [460, 209] on div "ACCIDENTES E INCIDENTES" at bounding box center [402, 205] width 312 height 24
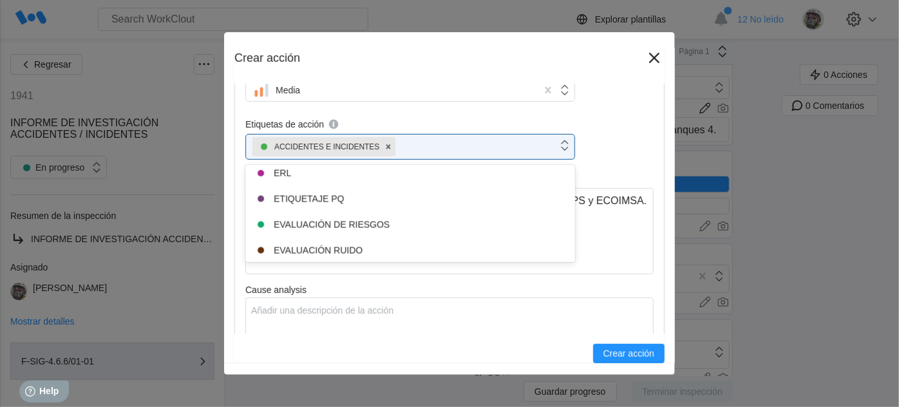
scroll to position [1164, 0]
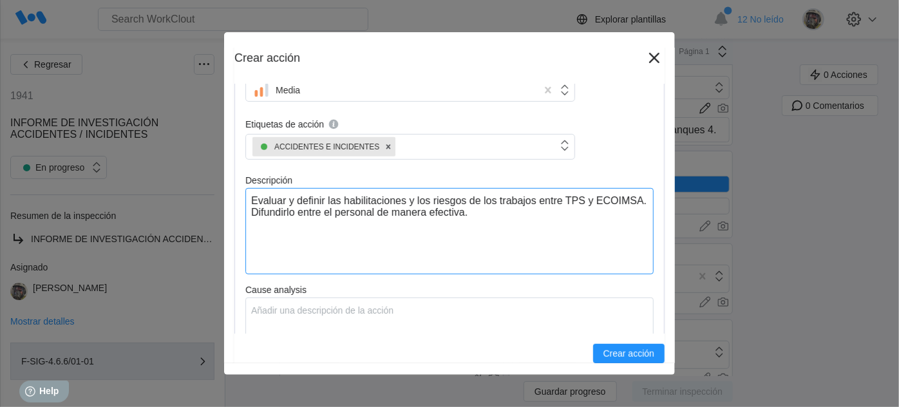
click at [619, 243] on textarea "Evaluar y definir las habilitaciones y los riesgos de los trabajos entre TPS y …" at bounding box center [449, 231] width 408 height 86
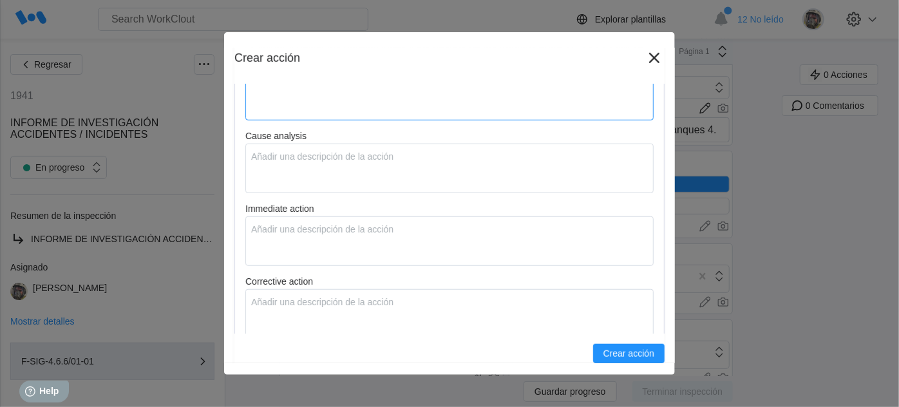
scroll to position [409, 0]
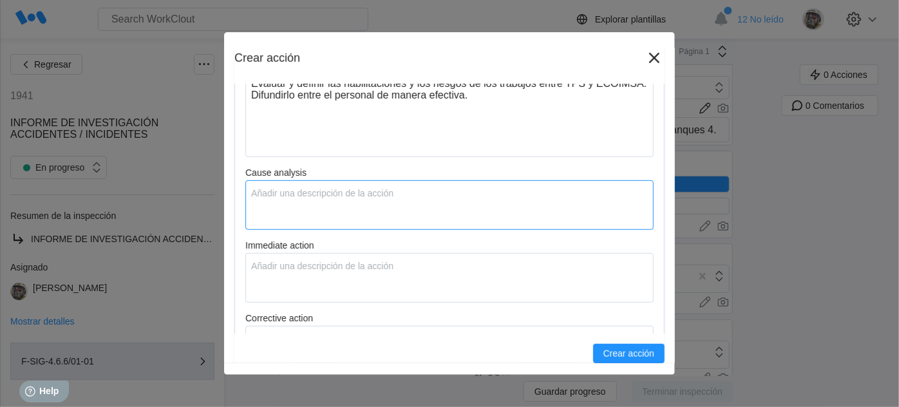
click at [307, 198] on textarea "Cause analysis" at bounding box center [449, 205] width 408 height 50
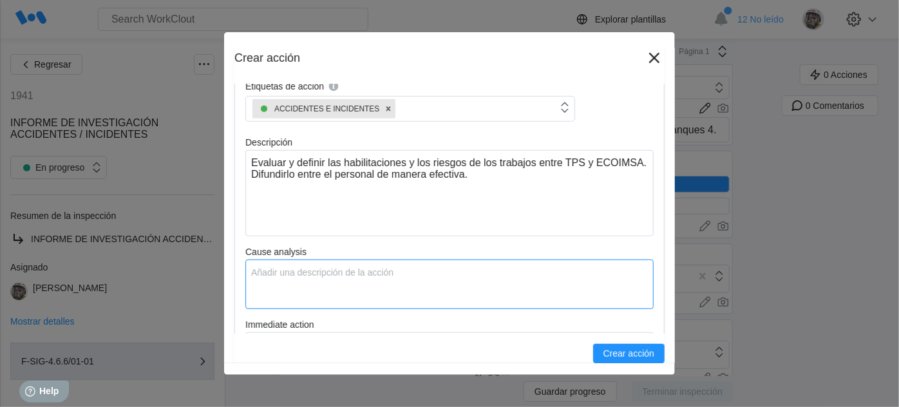
scroll to position [351, 0]
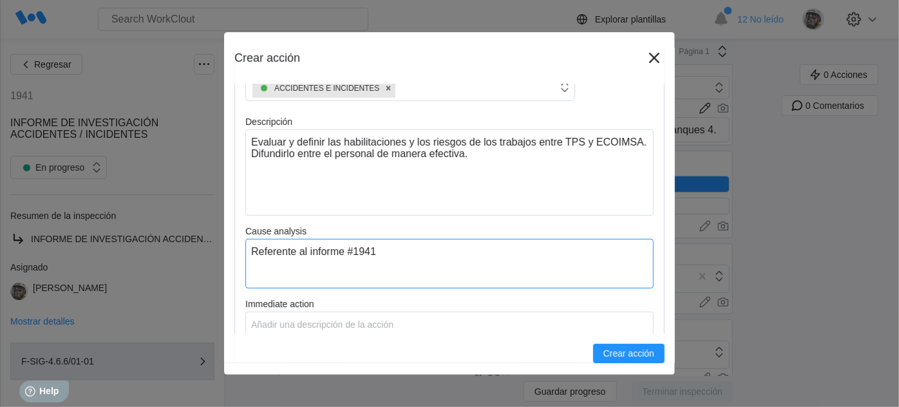
drag, startPoint x: 387, startPoint y: 252, endPoint x: 232, endPoint y: 255, distance: 154.5
click at [232, 255] on div "Crear acción Título de la acción Evaluar y definir los límites de colaboración …" at bounding box center [449, 203] width 451 height 342
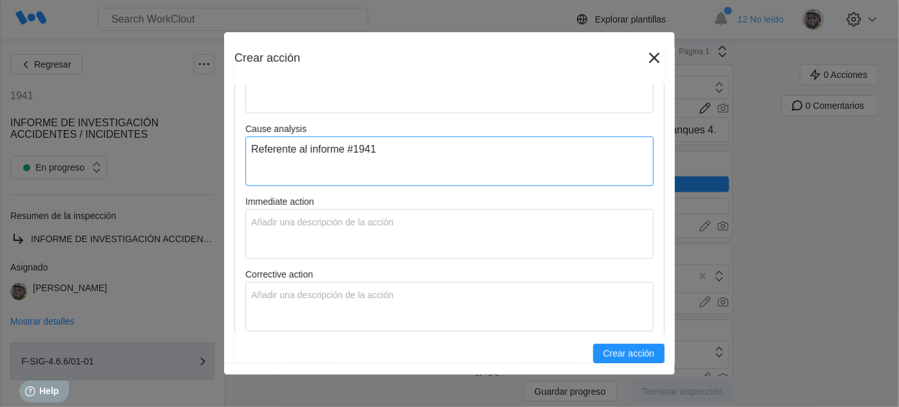
scroll to position [468, 0]
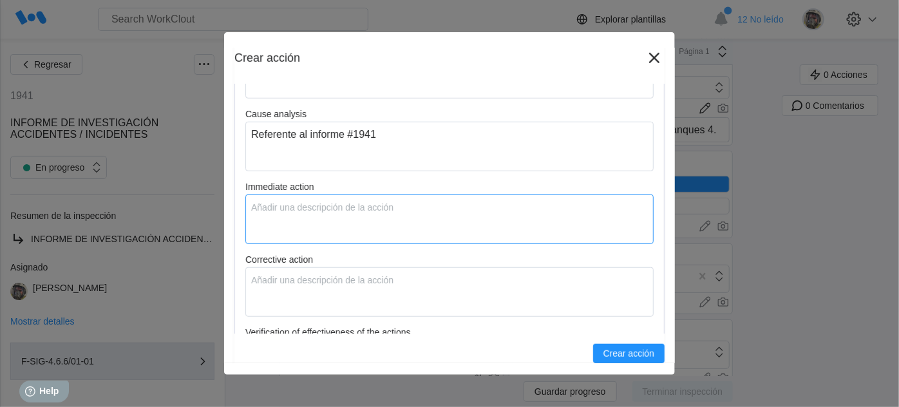
click at [304, 219] on textarea "Immediate action" at bounding box center [449, 219] width 408 height 50
paste textarea "Referente al informe #1941"
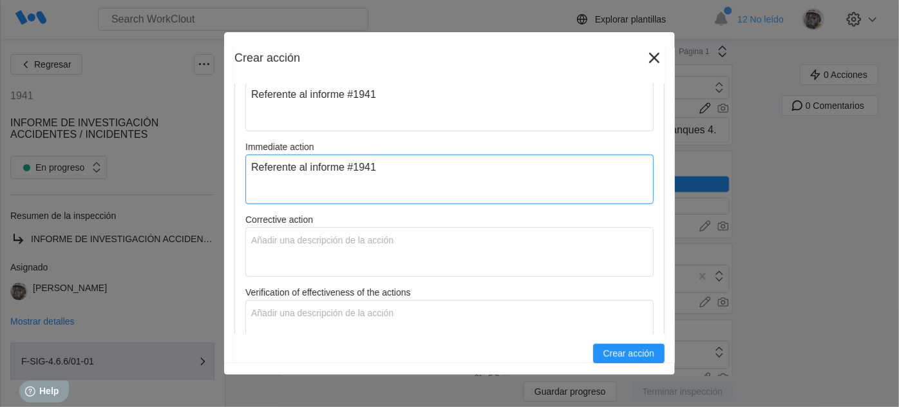
scroll to position [527, 0]
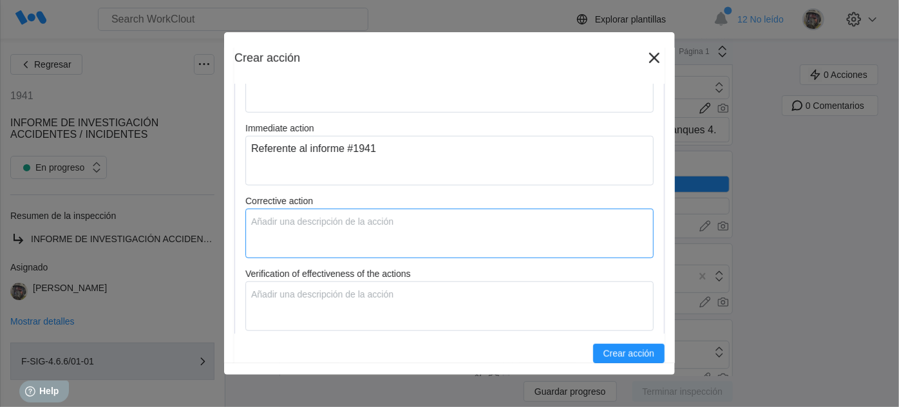
click at [288, 217] on textarea "Corrective action" at bounding box center [449, 234] width 408 height 50
paste textarea "Referente al informe #1941"
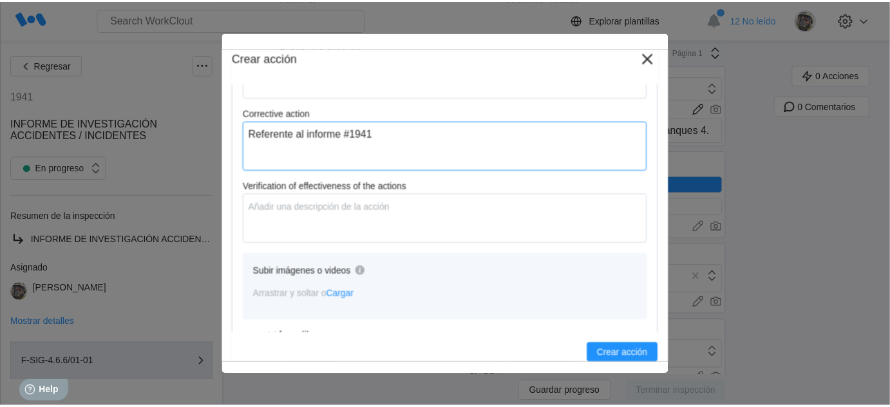
scroll to position [643, 0]
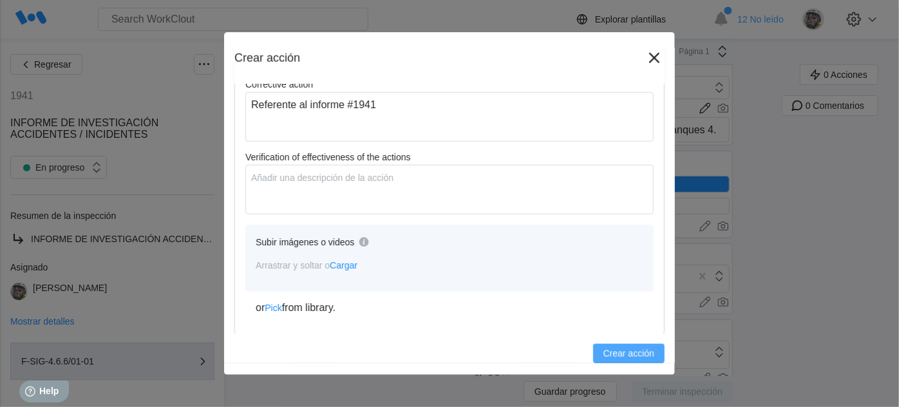
click at [624, 357] on span "Crear acción" at bounding box center [628, 353] width 51 height 9
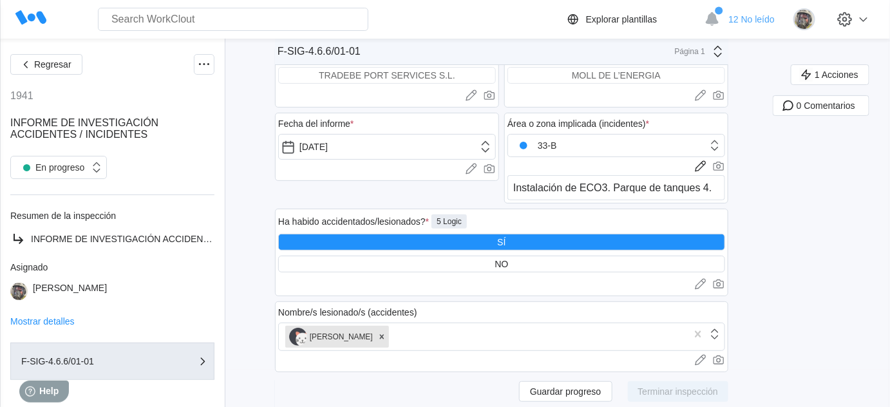
scroll to position [58, 0]
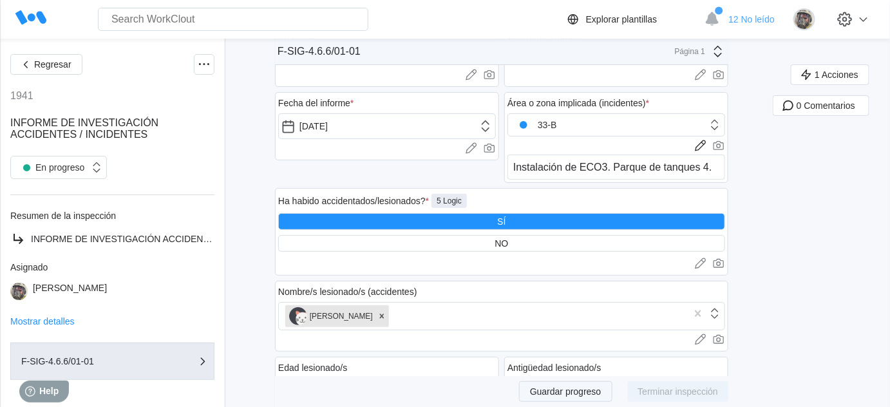
click at [570, 391] on span "Guardar progreso" at bounding box center [565, 391] width 71 height 9
click at [838, 71] on span "1 Acciones" at bounding box center [836, 74] width 44 height 9
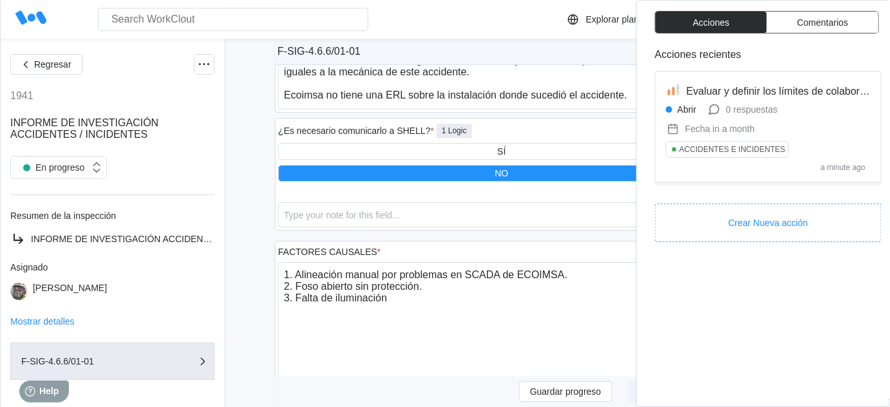
scroll to position [1229, 0]
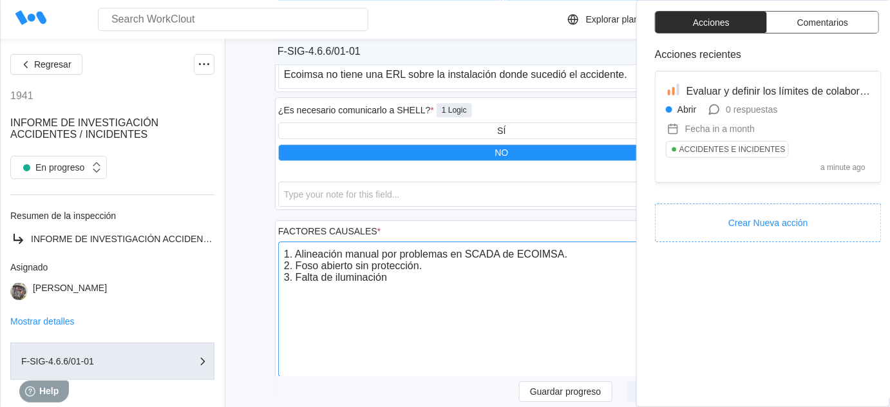
click at [521, 289] on textarea "1. Alineación manual por problemas en SCADA de ECOIMSA. 2. Foso abierto sin pro…" at bounding box center [501, 308] width 447 height 135
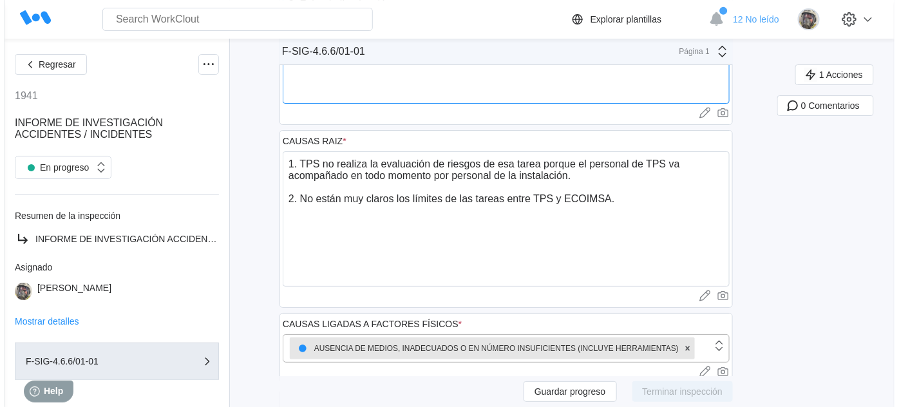
scroll to position [1521, 0]
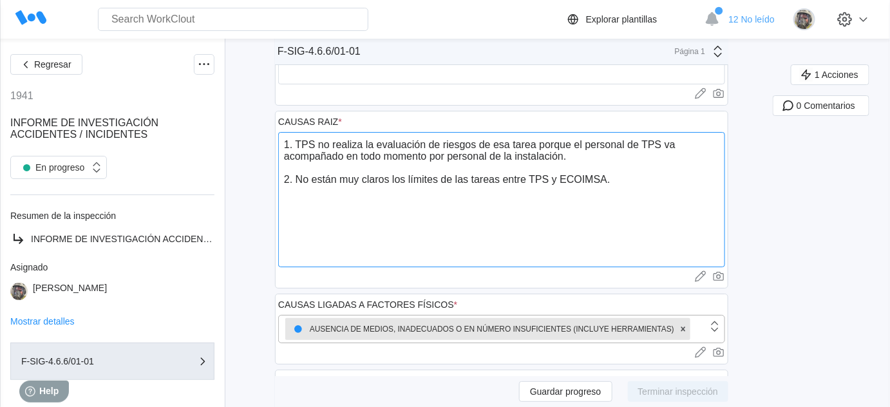
drag, startPoint x: 584, startPoint y: 147, endPoint x: 292, endPoint y: 135, distance: 292.4
click at [302, 133] on textarea "1. TPS no realiza la evaluación de riesgos de esa tarea porque el personal de T…" at bounding box center [501, 199] width 447 height 135
click at [539, 270] on div at bounding box center [501, 276] width 447 height 13
click at [843, 77] on span "1 Acciones" at bounding box center [836, 74] width 44 height 9
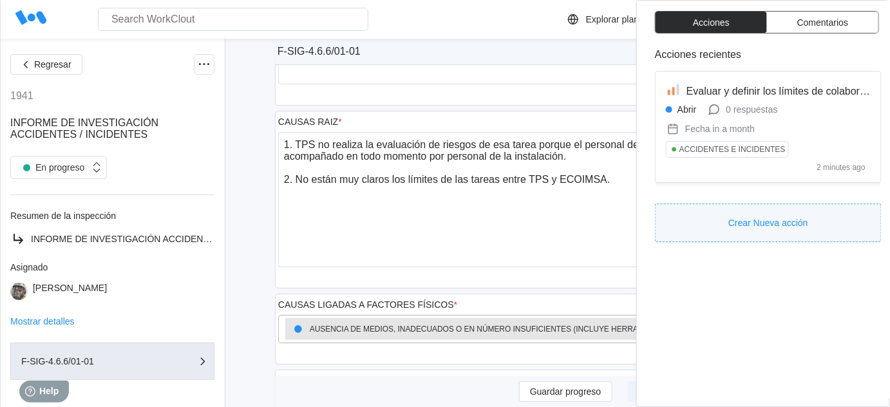
click at [770, 223] on span "Crear Nueva acción" at bounding box center [768, 222] width 80 height 9
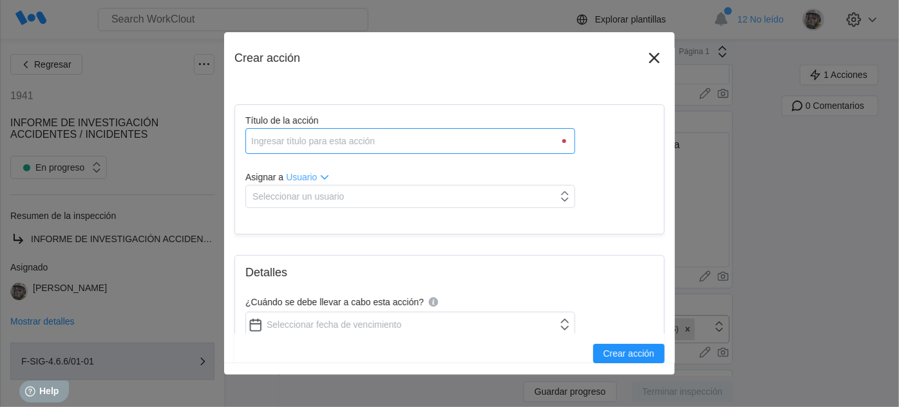
click at [382, 148] on input "Título de la acción" at bounding box center [410, 141] width 330 height 26
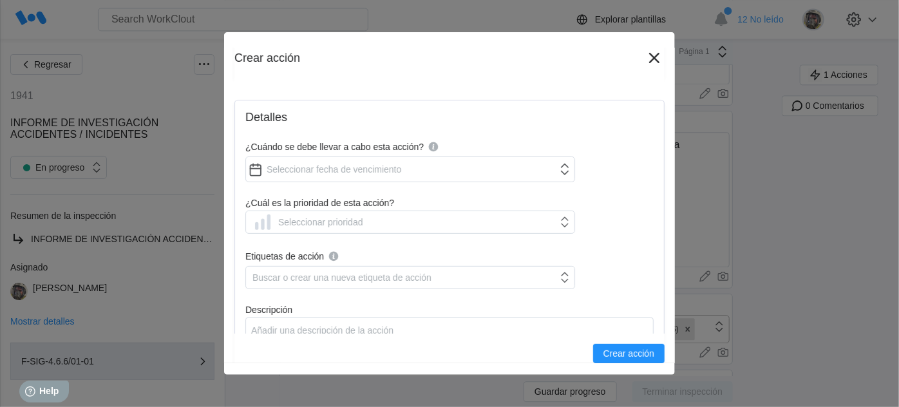
scroll to position [175, 0]
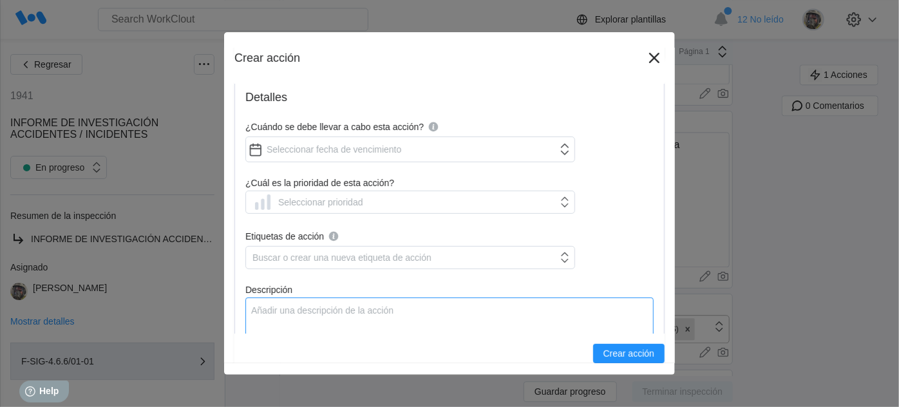
click at [328, 308] on textarea "Descripción" at bounding box center [449, 340] width 408 height 86
click at [588, 315] on textarea "Añadir en la evaluación de riesgos, el riesgo de caída a distinto nivel" at bounding box center [449, 340] width 408 height 86
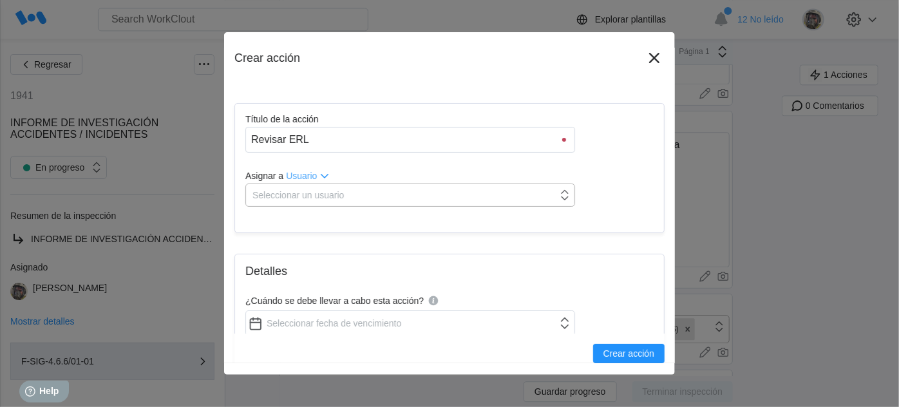
scroll to position [0, 0]
click at [301, 198] on div "Seleccionar un usuario" at bounding box center [297, 196] width 91 height 10
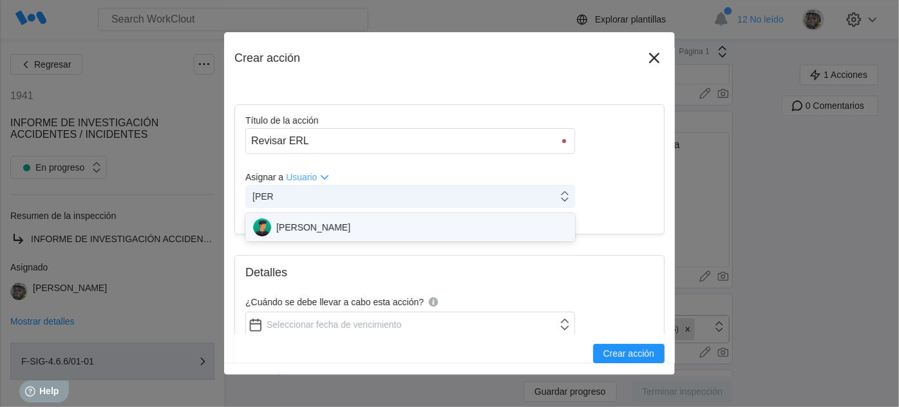
click at [315, 225] on div "[PERSON_NAME]" at bounding box center [410, 227] width 314 height 18
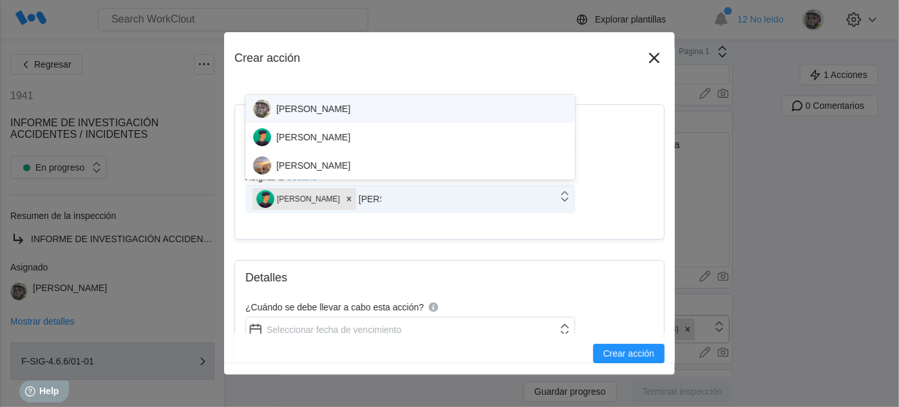
click at [328, 99] on div "[PERSON_NAME]" at bounding box center [410, 109] width 330 height 28
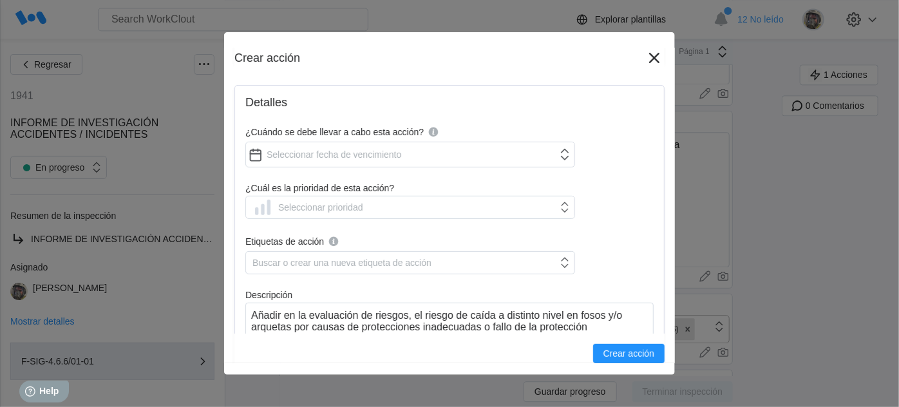
scroll to position [234, 0]
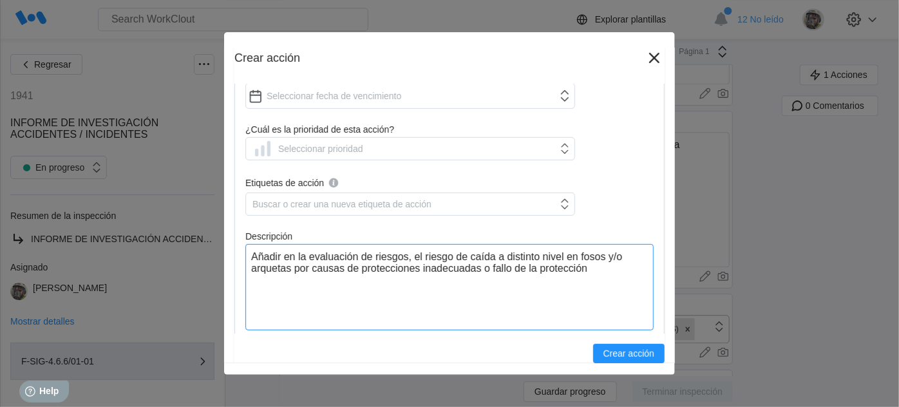
click at [623, 274] on textarea "Añadir en la evaluación de riesgos, el riesgo de caída a distinto nivel en foso…" at bounding box center [449, 287] width 408 height 86
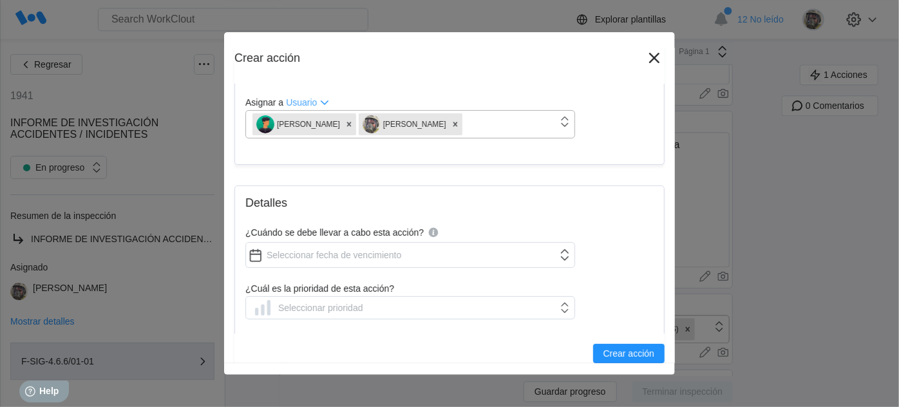
scroll to position [58, 0]
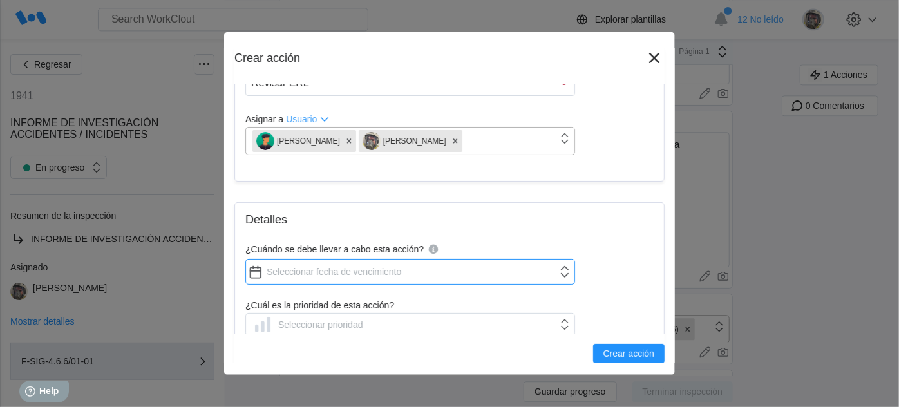
click at [329, 267] on input "¿Cuándo se debe llevar a cabo esta acción?" at bounding box center [410, 272] width 330 height 26
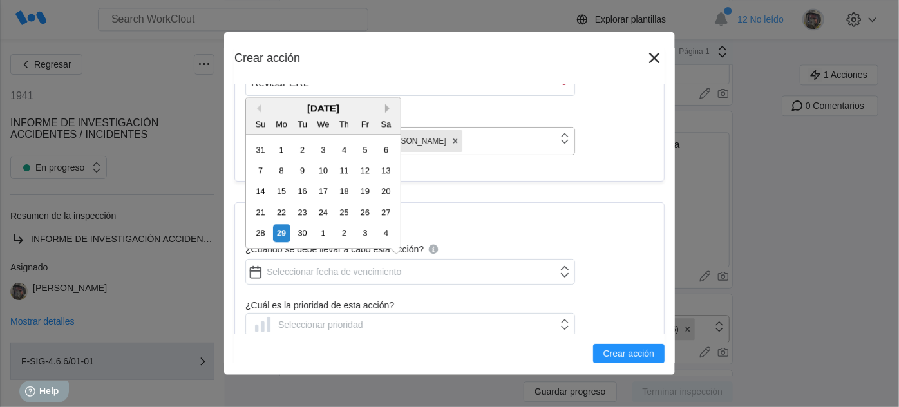
click at [387, 109] on button "Next Month" at bounding box center [389, 108] width 9 height 9
click at [368, 227] on div "31" at bounding box center [364, 232] width 17 height 17
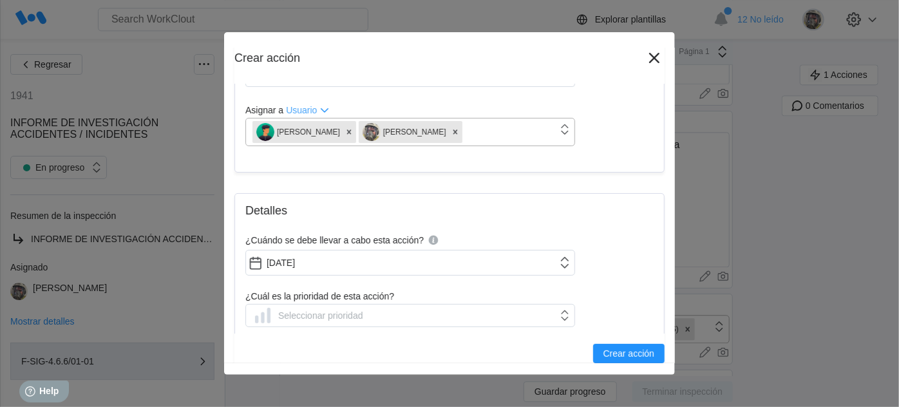
scroll to position [116, 0]
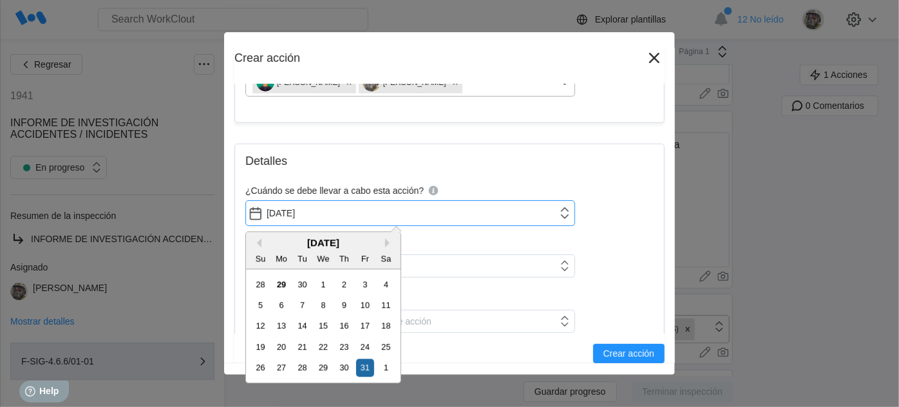
click at [346, 203] on input "[DATE]" at bounding box center [410, 213] width 330 height 26
click at [387, 241] on button "Next Month" at bounding box center [389, 242] width 9 height 9
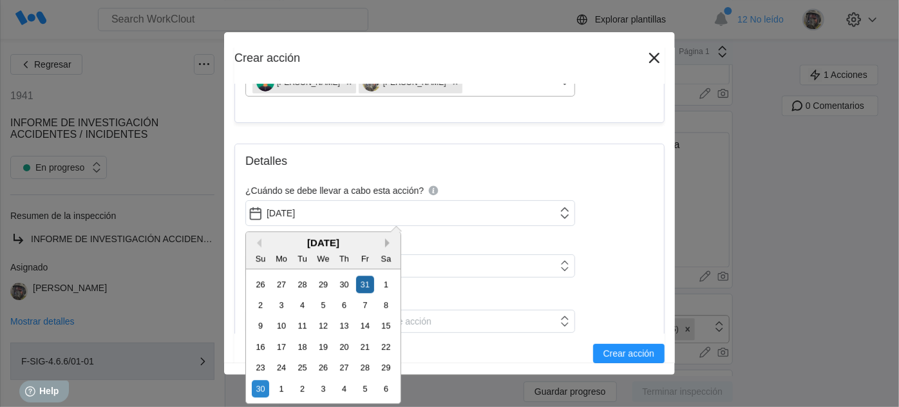
click at [386, 242] on button "Next Month" at bounding box center [389, 242] width 9 height 9
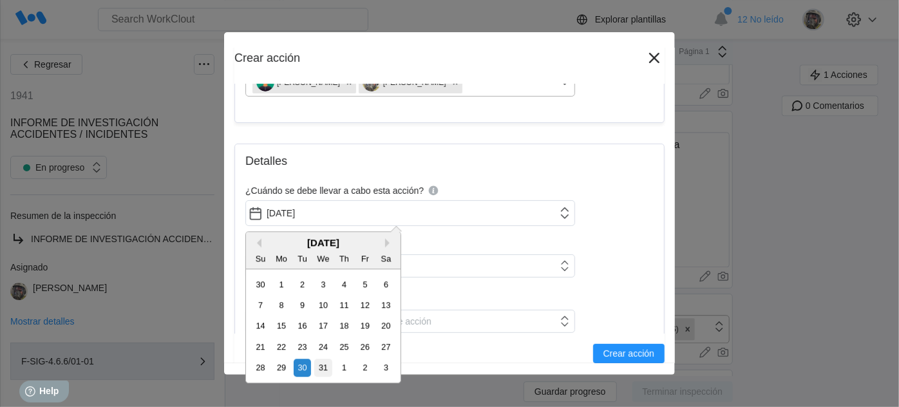
click at [324, 367] on div "31" at bounding box center [322, 367] width 17 height 17
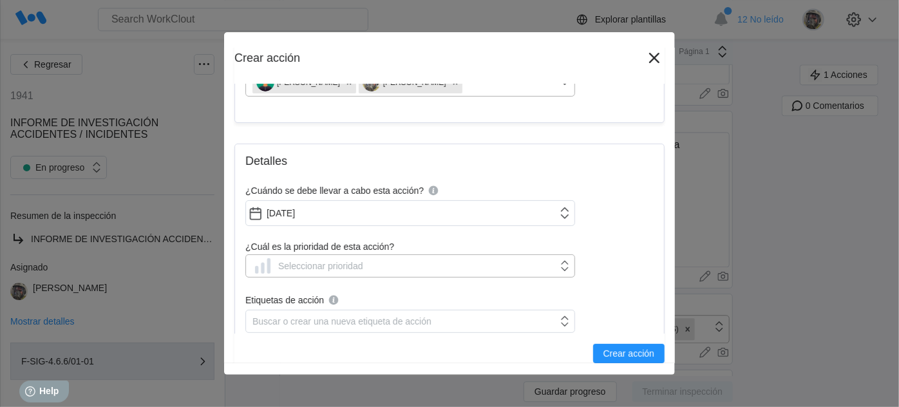
click at [313, 267] on div "Seleccionar prioridad" at bounding box center [320, 266] width 85 height 10
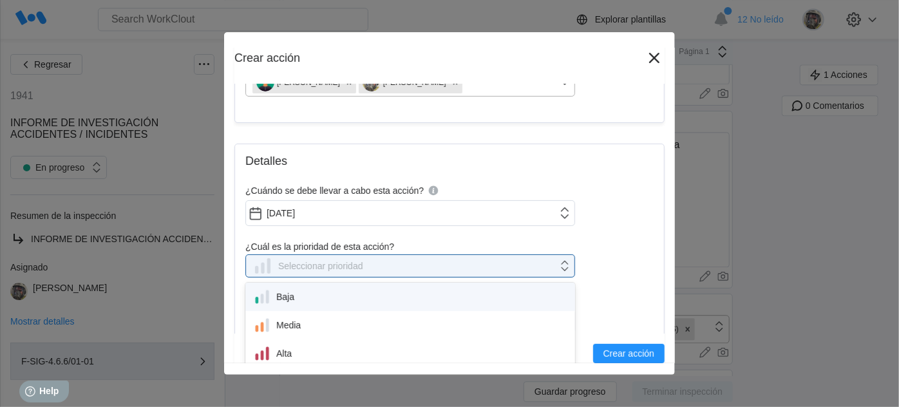
click at [294, 298] on div "Baja" at bounding box center [410, 297] width 314 height 18
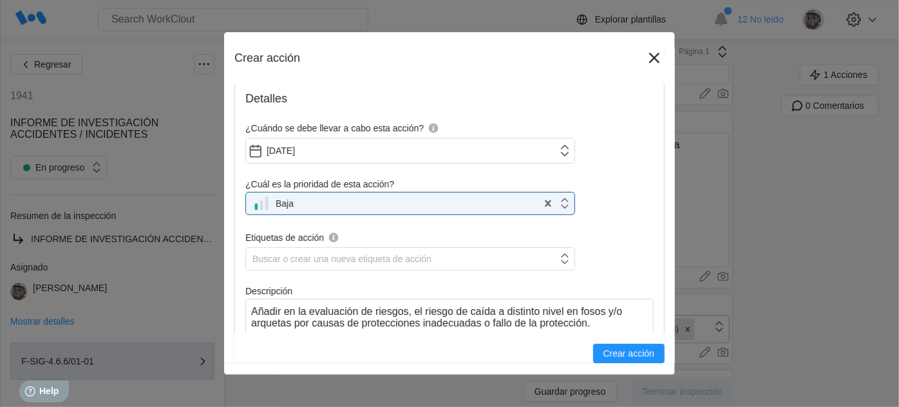
scroll to position [234, 0]
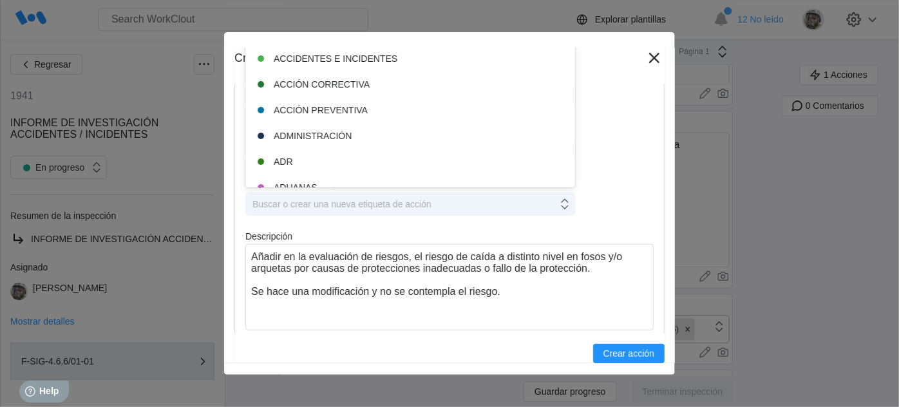
click at [309, 200] on div "Buscar o crear una nueva etiqueta de acción" at bounding box center [341, 204] width 179 height 10
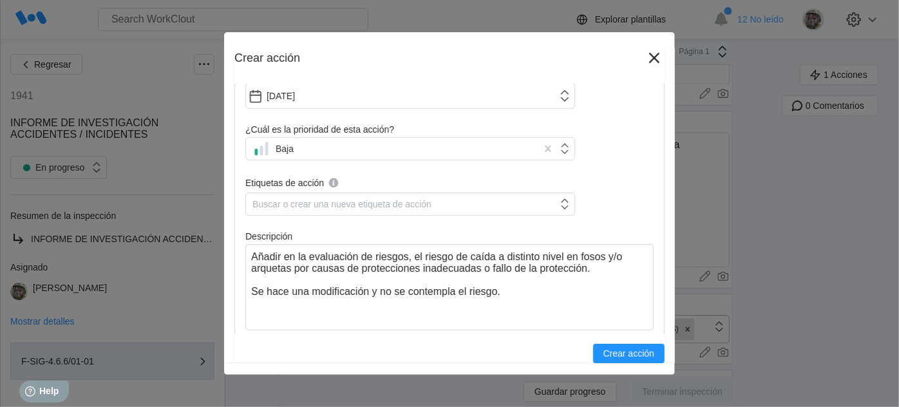
click at [309, 200] on div "Buscar o crear una nueva etiqueta de acción" at bounding box center [341, 204] width 179 height 10
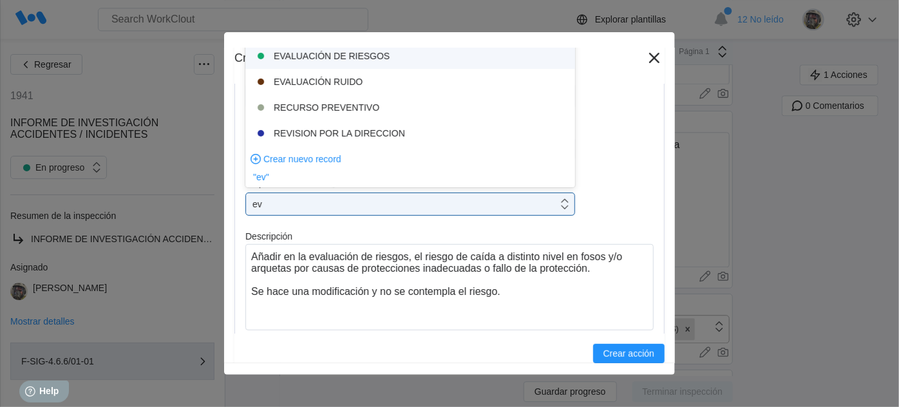
click at [352, 57] on div "EVALUACIÓN DE RIESGOS" at bounding box center [410, 55] width 314 height 15
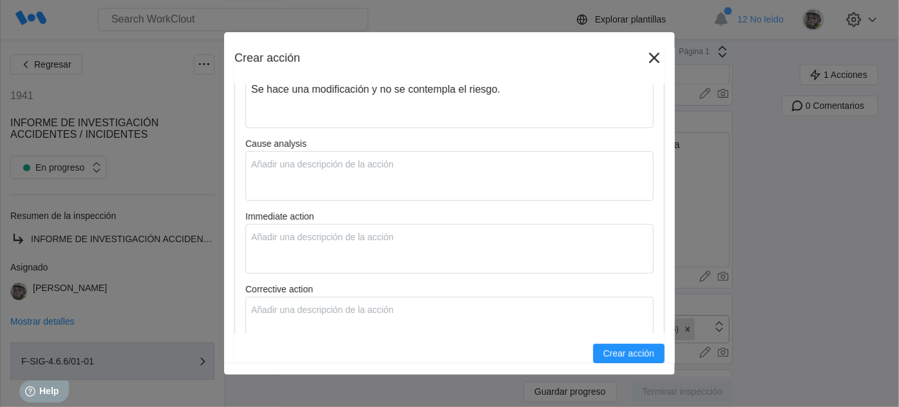
scroll to position [409, 0]
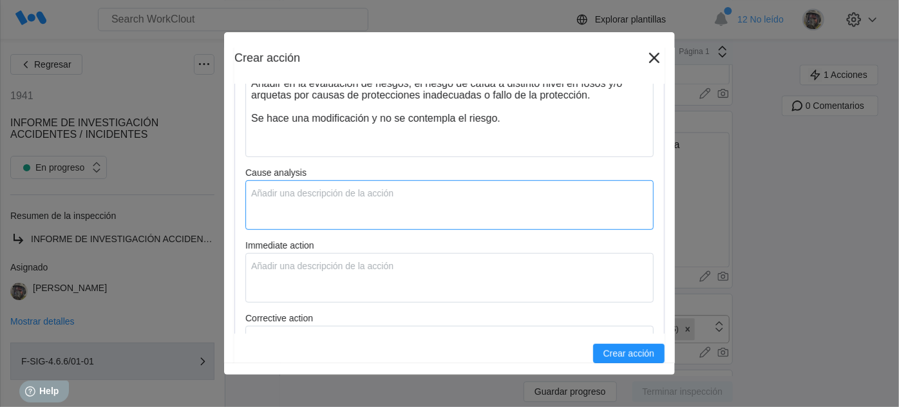
click at [272, 194] on textarea "Cause analysis" at bounding box center [449, 205] width 408 height 50
paste textarea "Referente al informe #1941"
click at [274, 281] on textarea "Immediate action" at bounding box center [449, 278] width 408 height 50
paste textarea "Referente al informe #1941"
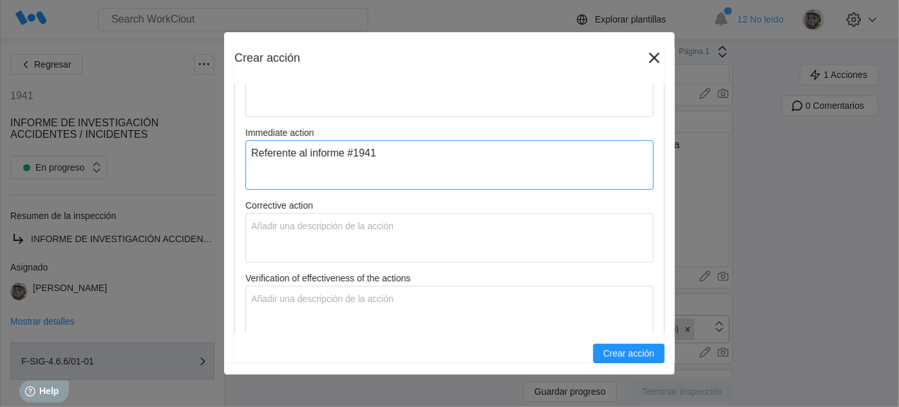
scroll to position [527, 0]
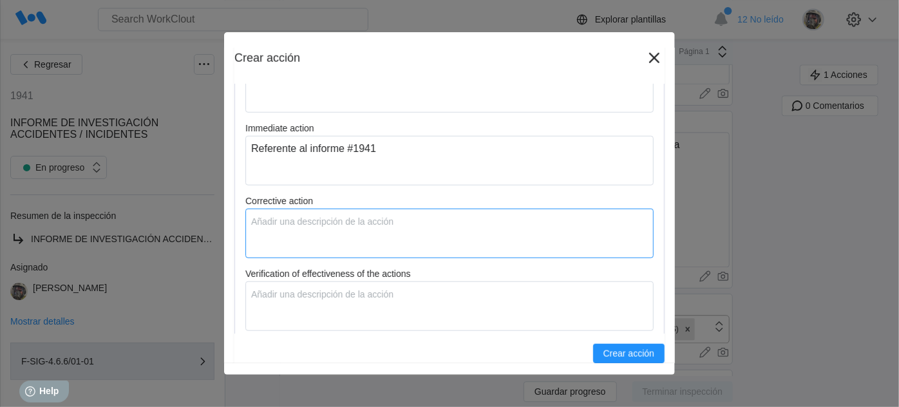
click at [279, 238] on textarea "Corrective action" at bounding box center [449, 234] width 408 height 50
paste textarea "Referente al informe #1941"
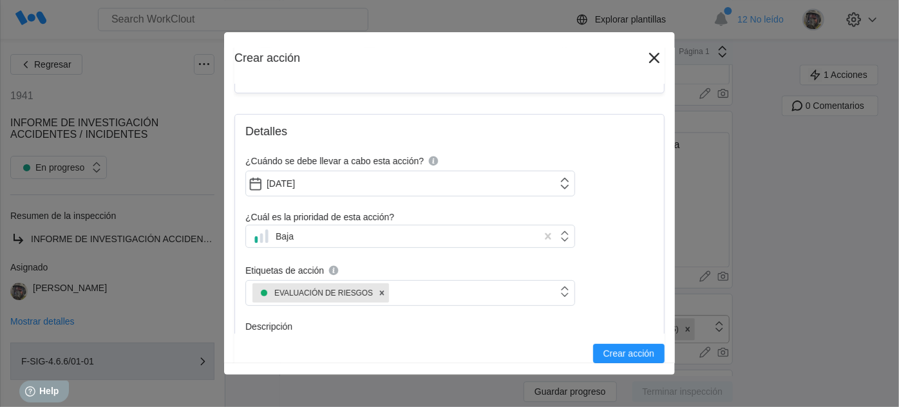
scroll to position [0, 0]
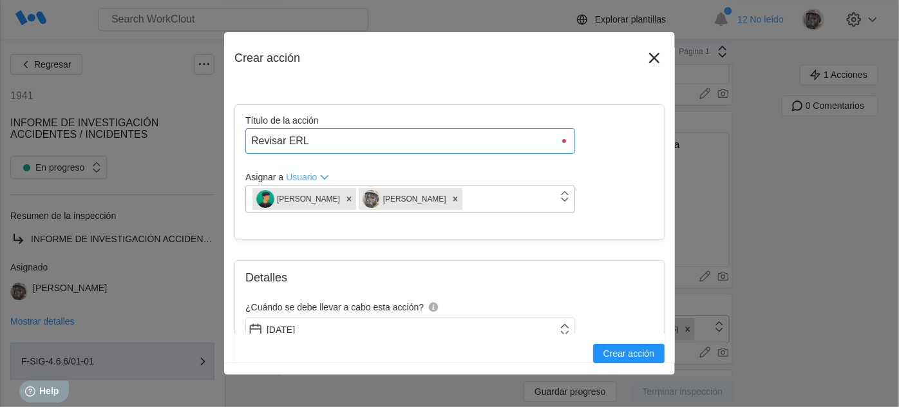
click at [399, 137] on input "Revisar ERL" at bounding box center [410, 141] width 330 height 26
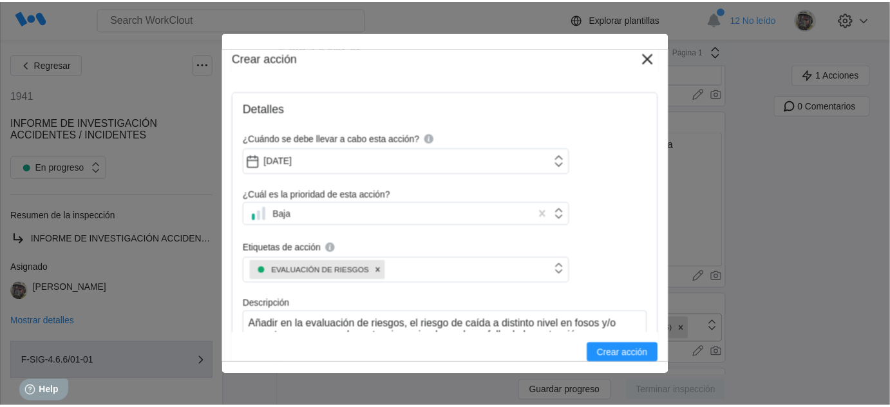
scroll to position [175, 0]
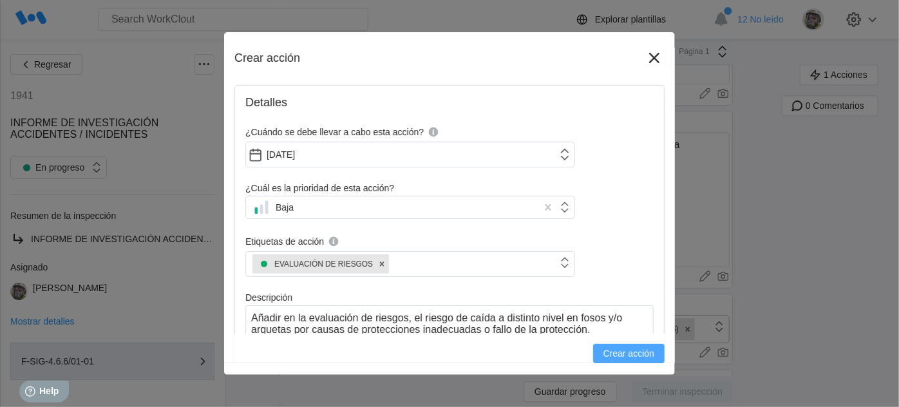
click at [638, 351] on span "Crear acción" at bounding box center [628, 353] width 51 height 9
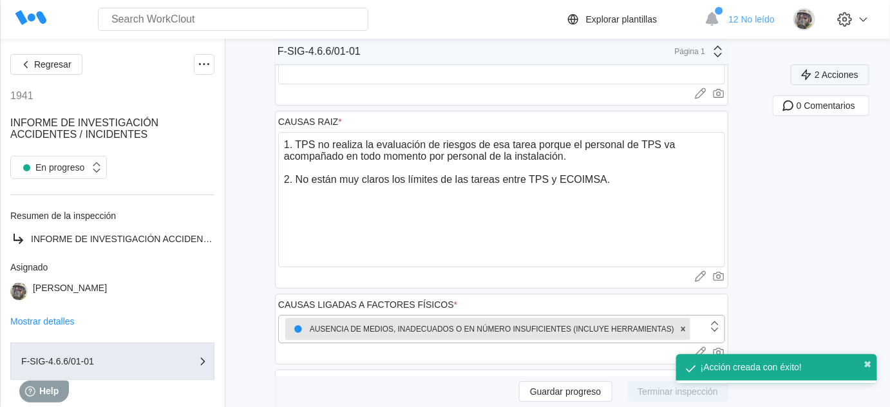
click at [834, 71] on span "2 Acciones" at bounding box center [836, 74] width 44 height 9
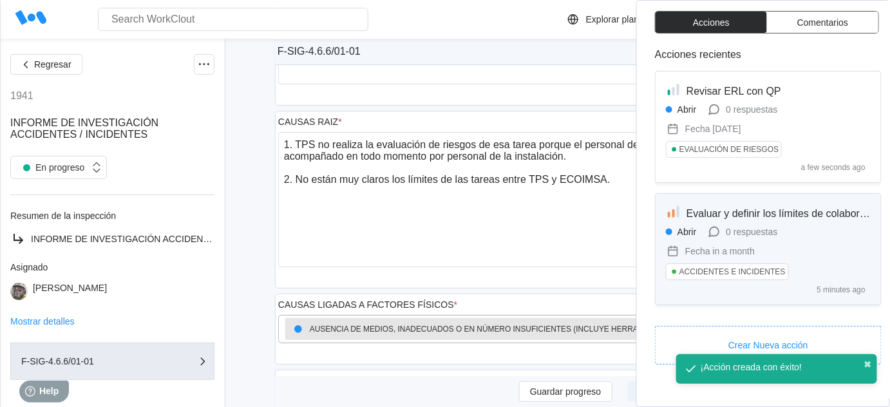
click at [819, 212] on span "Evaluar y definir los límites de colaboración entre TPS y ECOIMSA" at bounding box center [839, 213] width 306 height 11
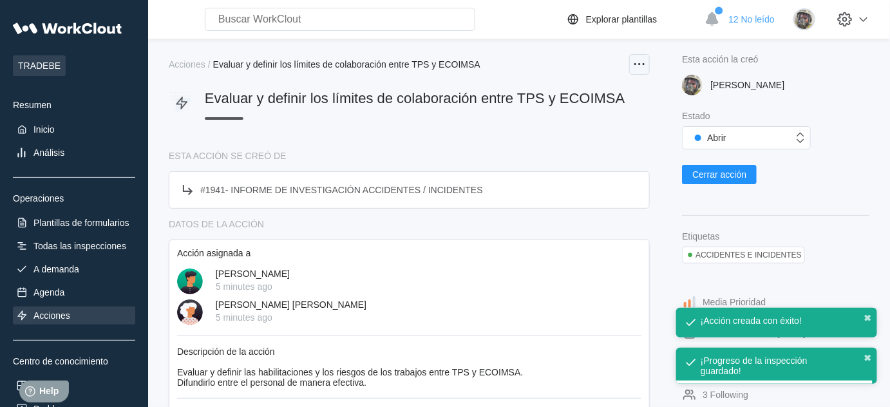
click at [640, 66] on icon at bounding box center [638, 64] width 15 height 15
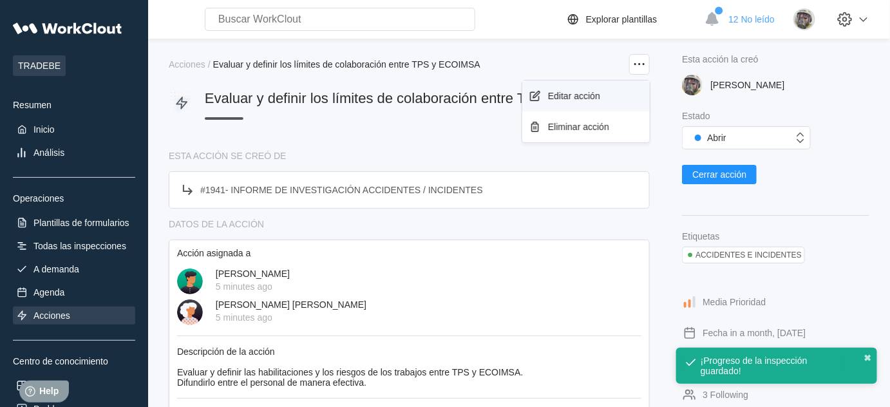
click at [573, 97] on div "Editar acción" at bounding box center [574, 96] width 52 height 10
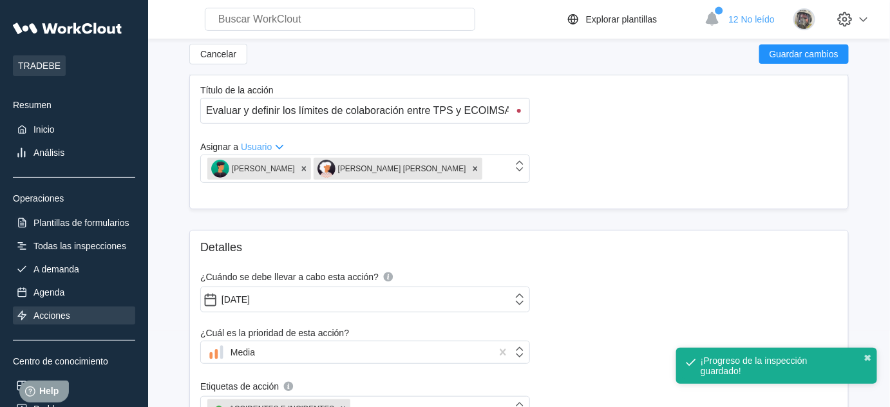
scroll to position [116, 0]
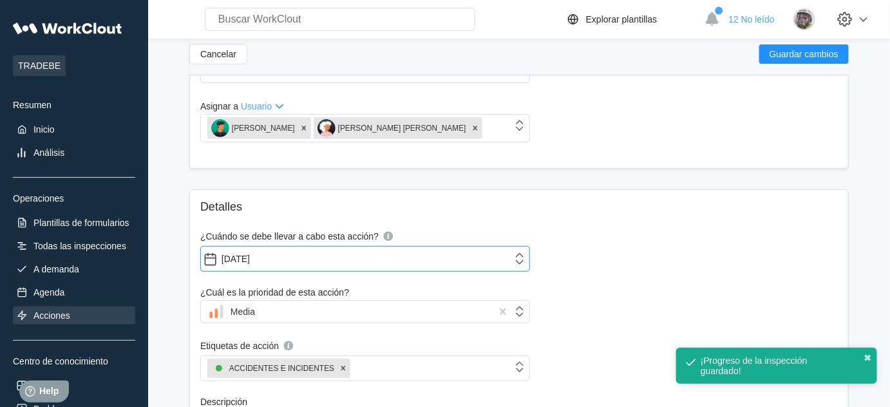
click at [343, 260] on input "[DATE]" at bounding box center [365, 259] width 330 height 26
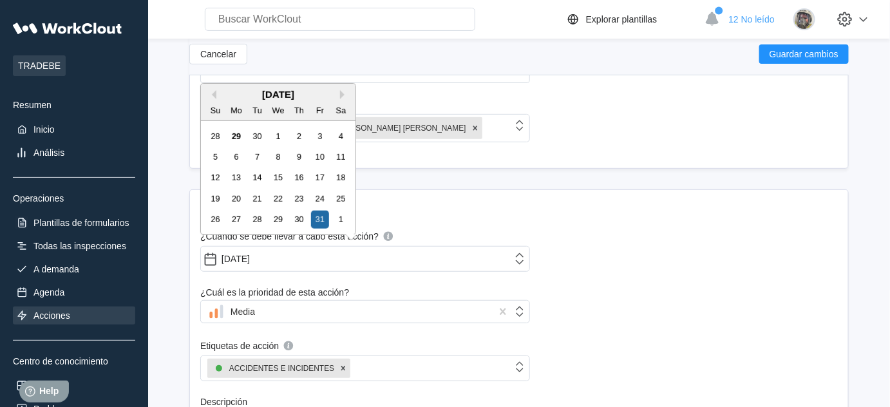
click at [339, 91] on div "[DATE]" at bounding box center [278, 94] width 154 height 11
click at [344, 92] on button "Next Month" at bounding box center [344, 94] width 9 height 9
click at [218, 239] on div "30" at bounding box center [215, 240] width 17 height 17
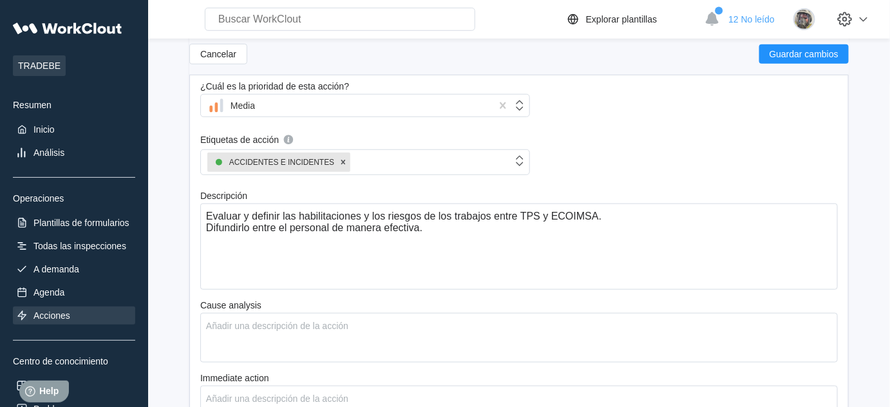
scroll to position [284, 0]
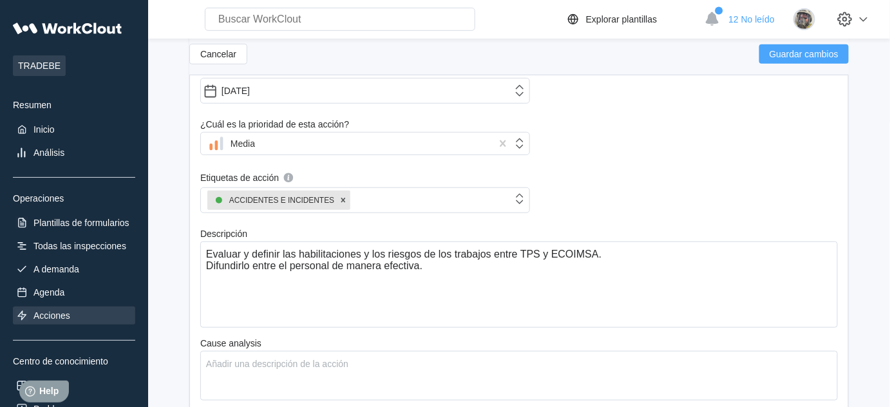
click at [818, 53] on span "Guardar cambios" at bounding box center [803, 54] width 69 height 9
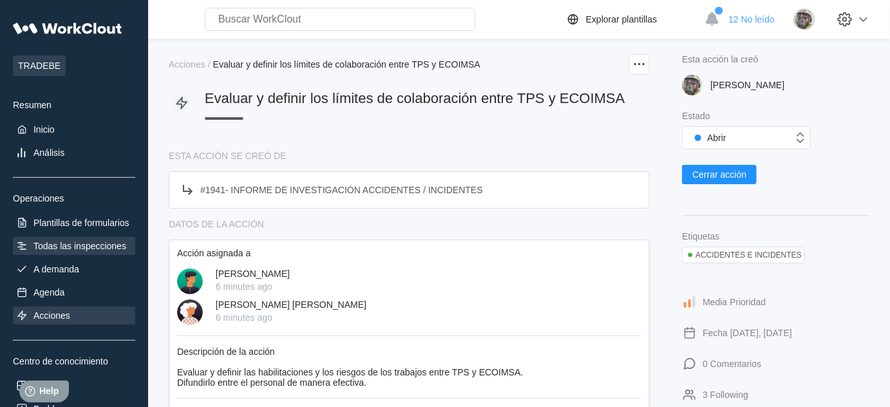
click at [51, 243] on div "Todas las inspecciones" at bounding box center [79, 246] width 93 height 10
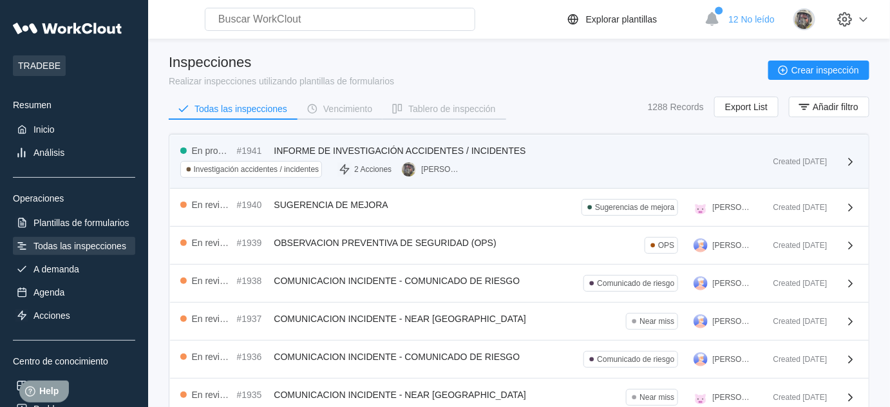
click at [419, 149] on span "INFORME DE INVESTIGACIÓN ACCIDENTES / INCIDENTES" at bounding box center [400, 150] width 252 height 10
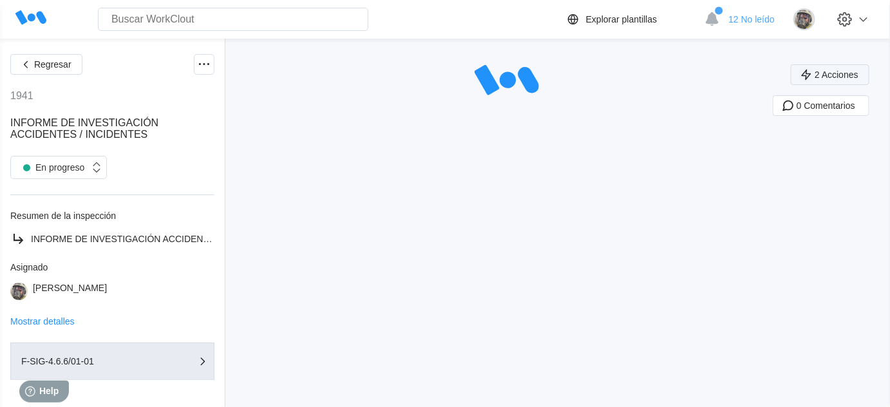
click at [834, 80] on button "2 Acciones" at bounding box center [829, 74] width 79 height 21
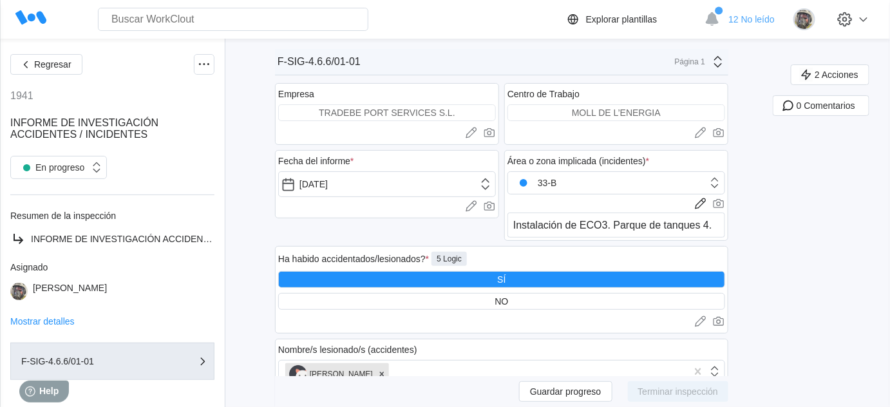
click at [67, 64] on span "Regresar" at bounding box center [52, 64] width 37 height 9
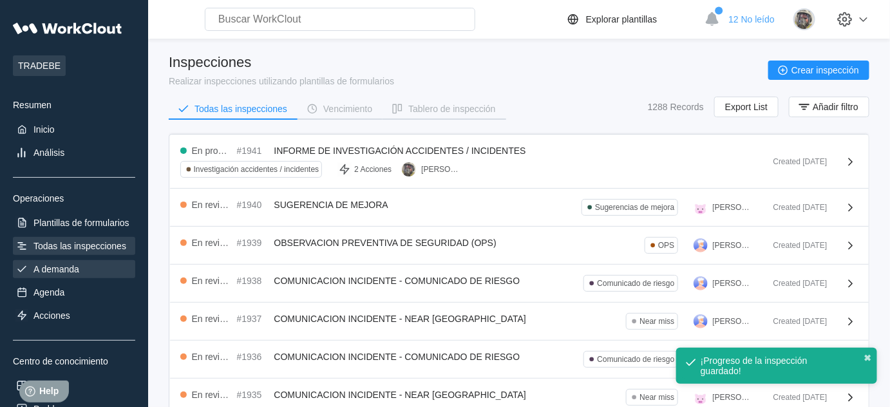
click at [84, 265] on div "A demanda" at bounding box center [74, 269] width 122 height 18
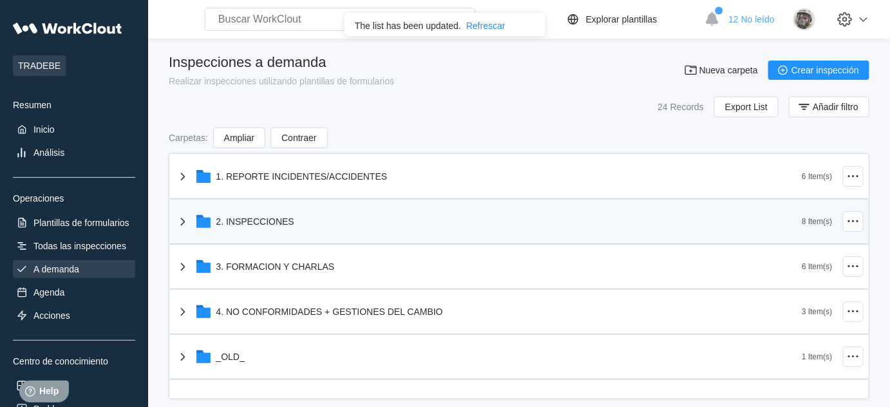
scroll to position [17, 0]
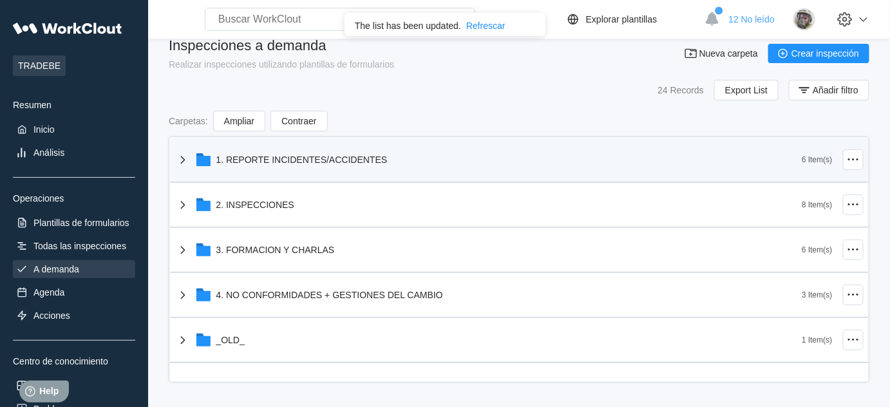
click at [297, 156] on div "1. REPORTE INCIDENTES/ACCIDENTES" at bounding box center [301, 159] width 171 height 10
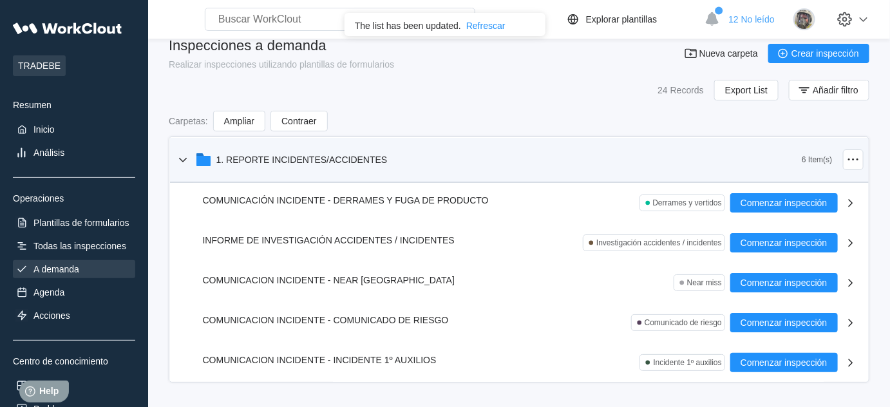
click at [297, 156] on div "1. REPORTE INCIDENTES/ACCIDENTES" at bounding box center [301, 159] width 171 height 10
